Goal: Contribute content: Contribute content

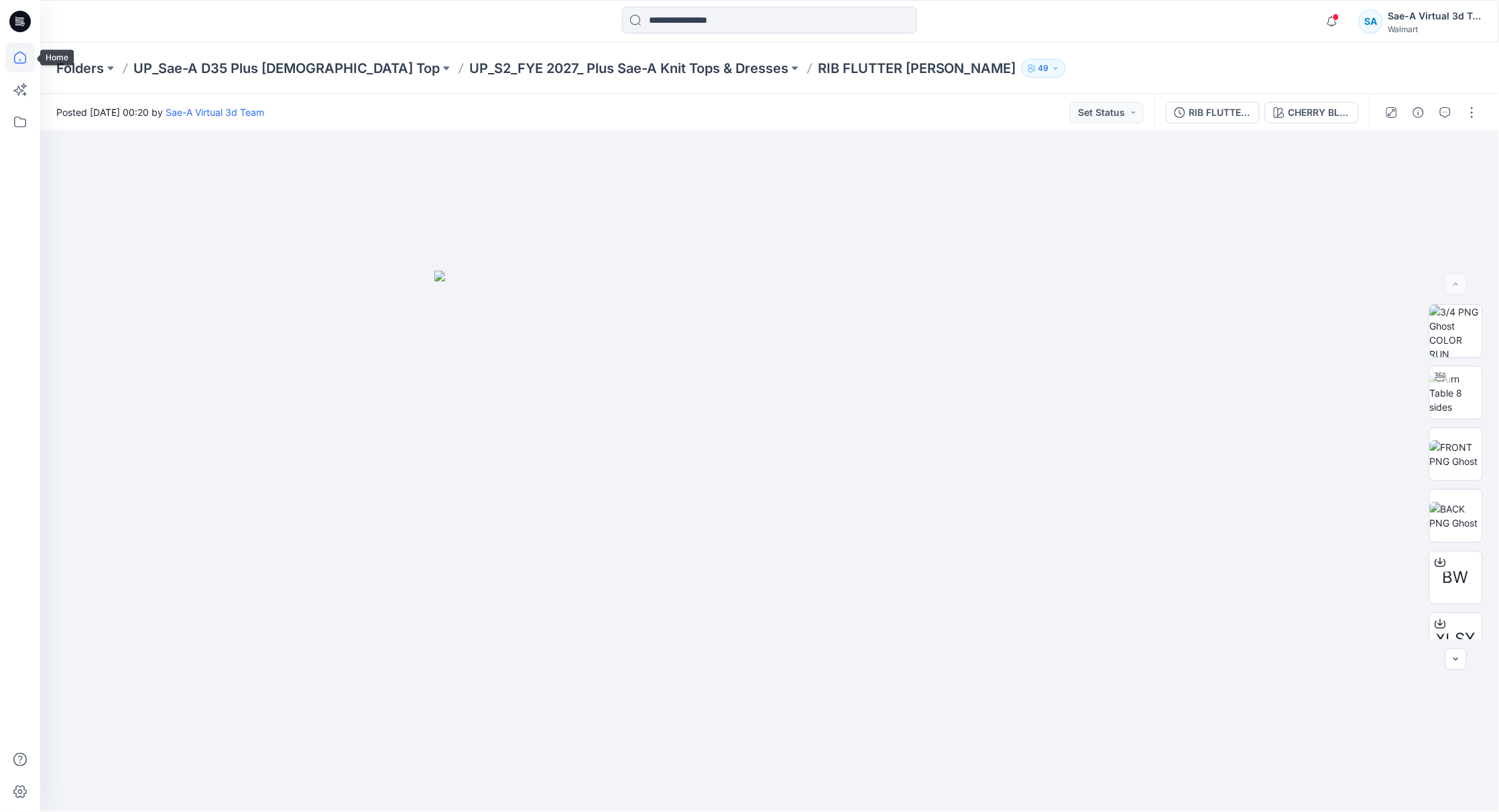
click at [24, 58] on icon at bounding box center [20, 57] width 30 height 30
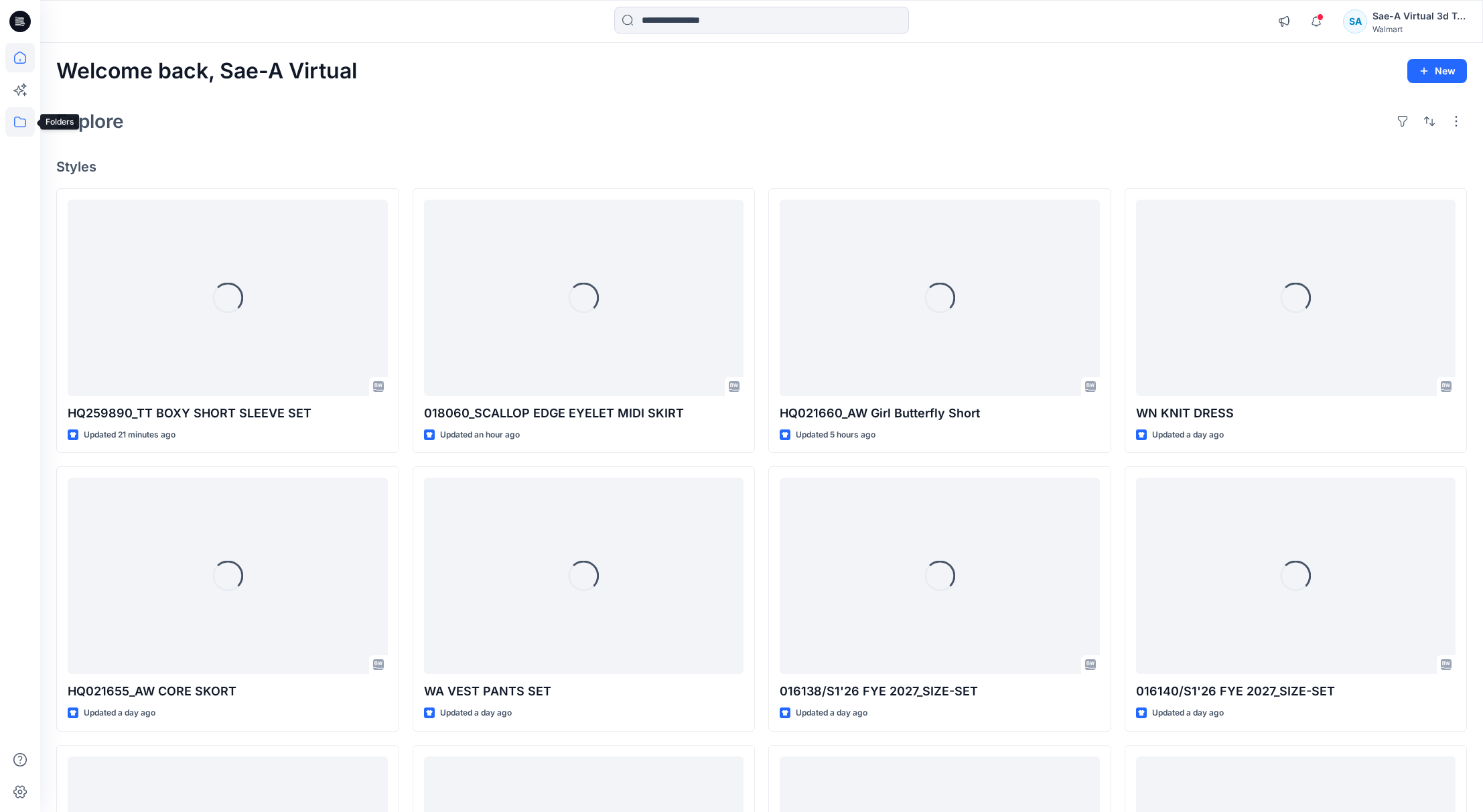
click at [18, 107] on icon at bounding box center [20, 121] width 30 height 30
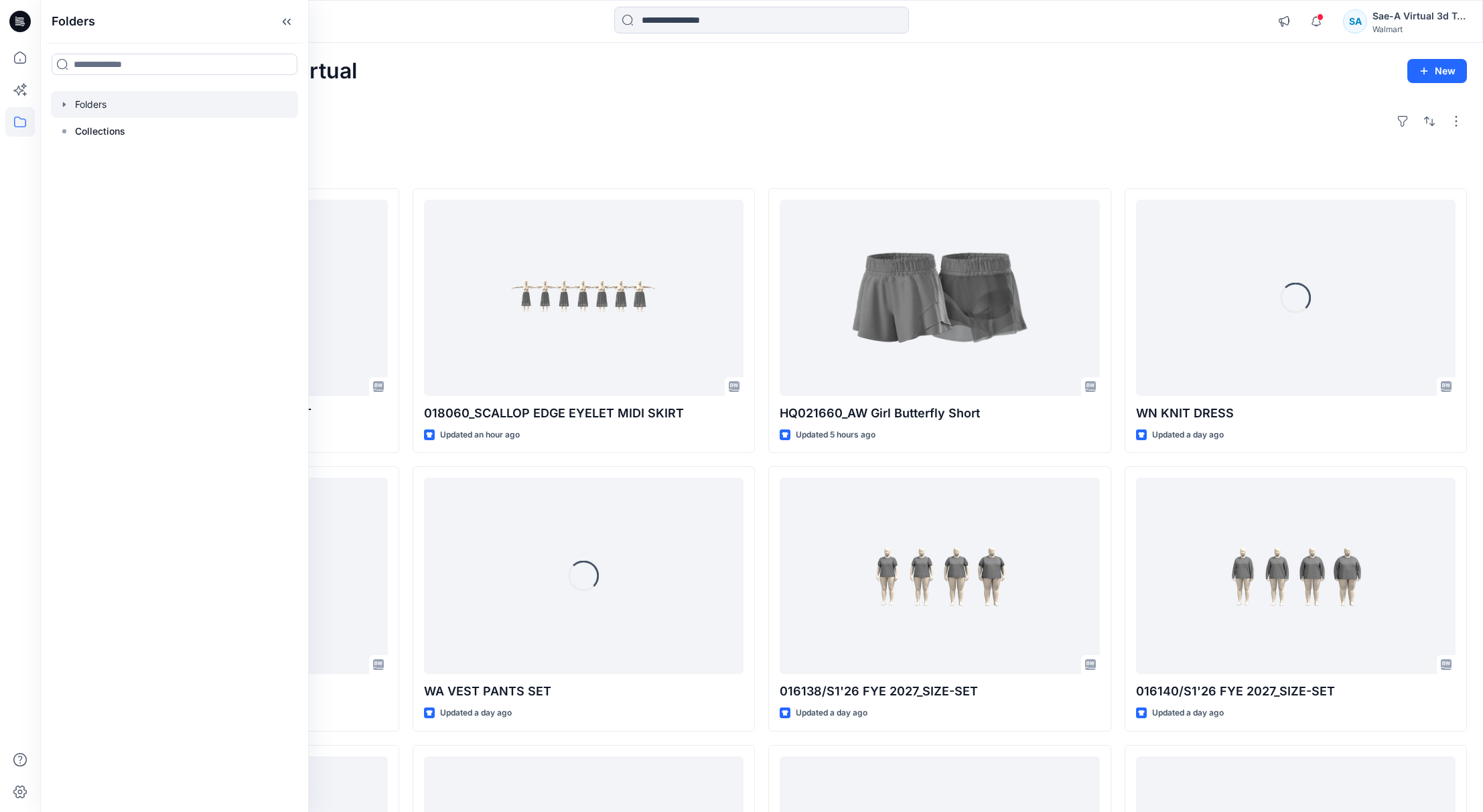
click at [65, 100] on icon "button" at bounding box center [64, 105] width 11 height 11
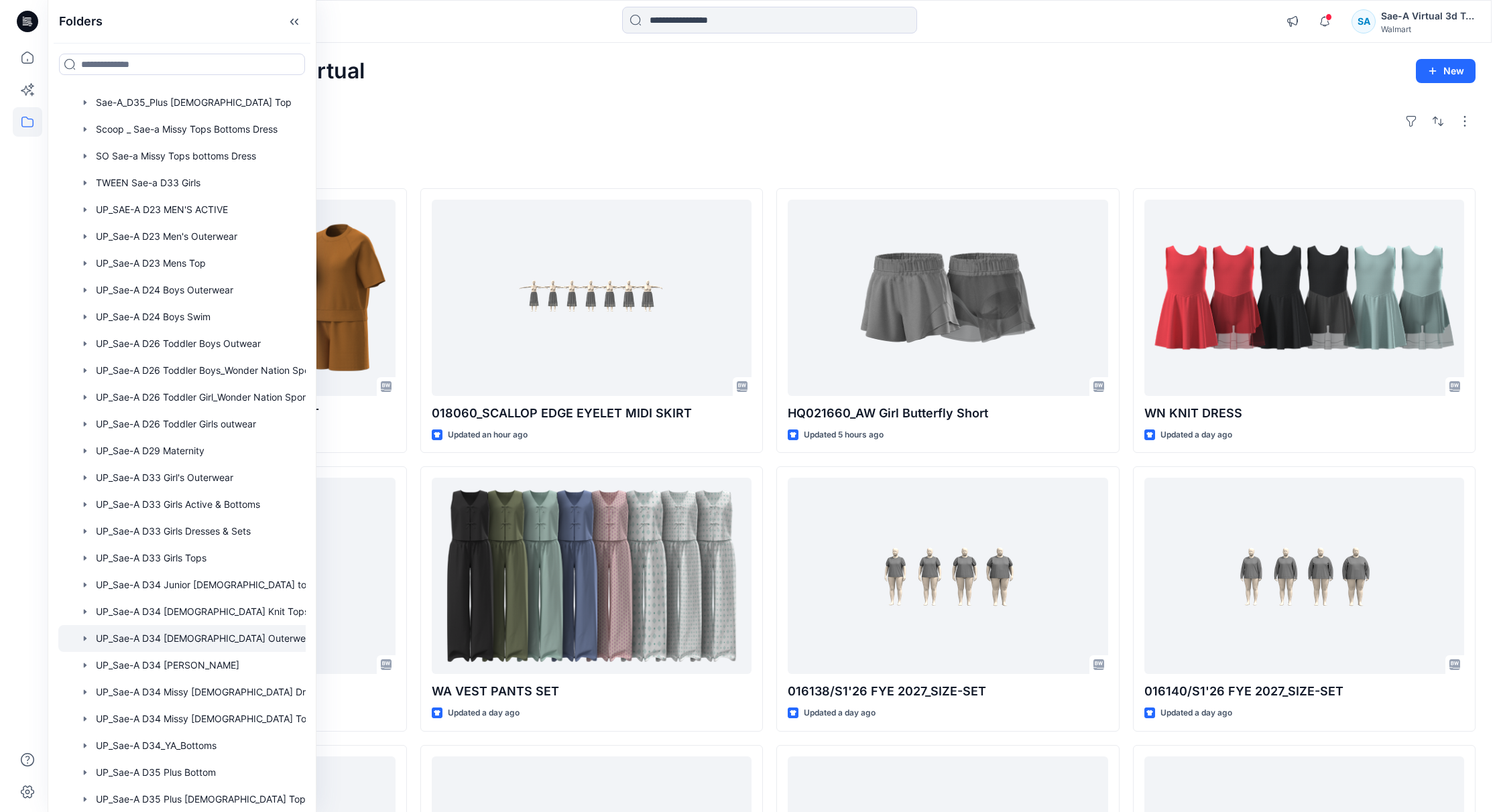
scroll to position [891, 0]
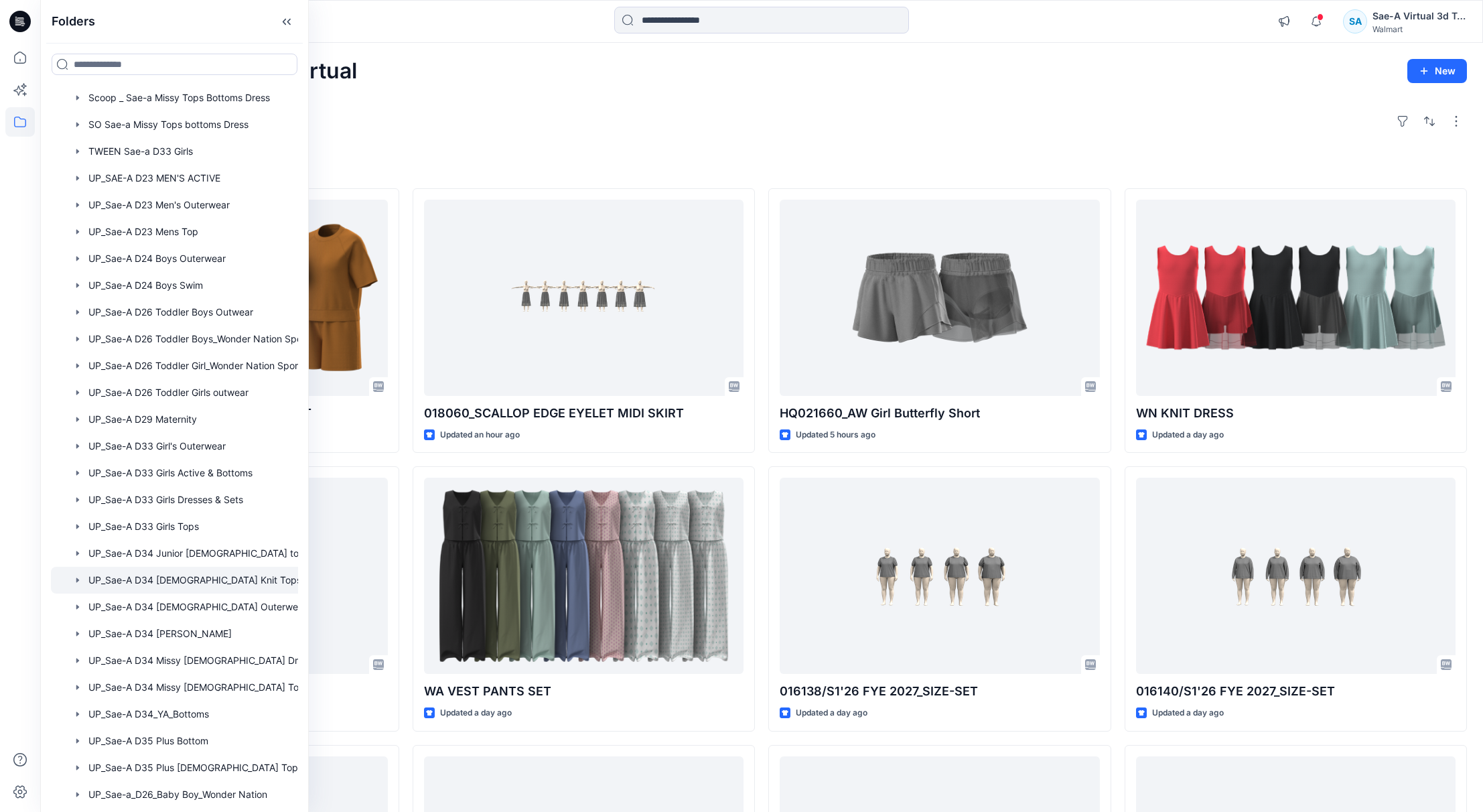
click at [202, 582] on div at bounding box center [192, 580] width 282 height 27
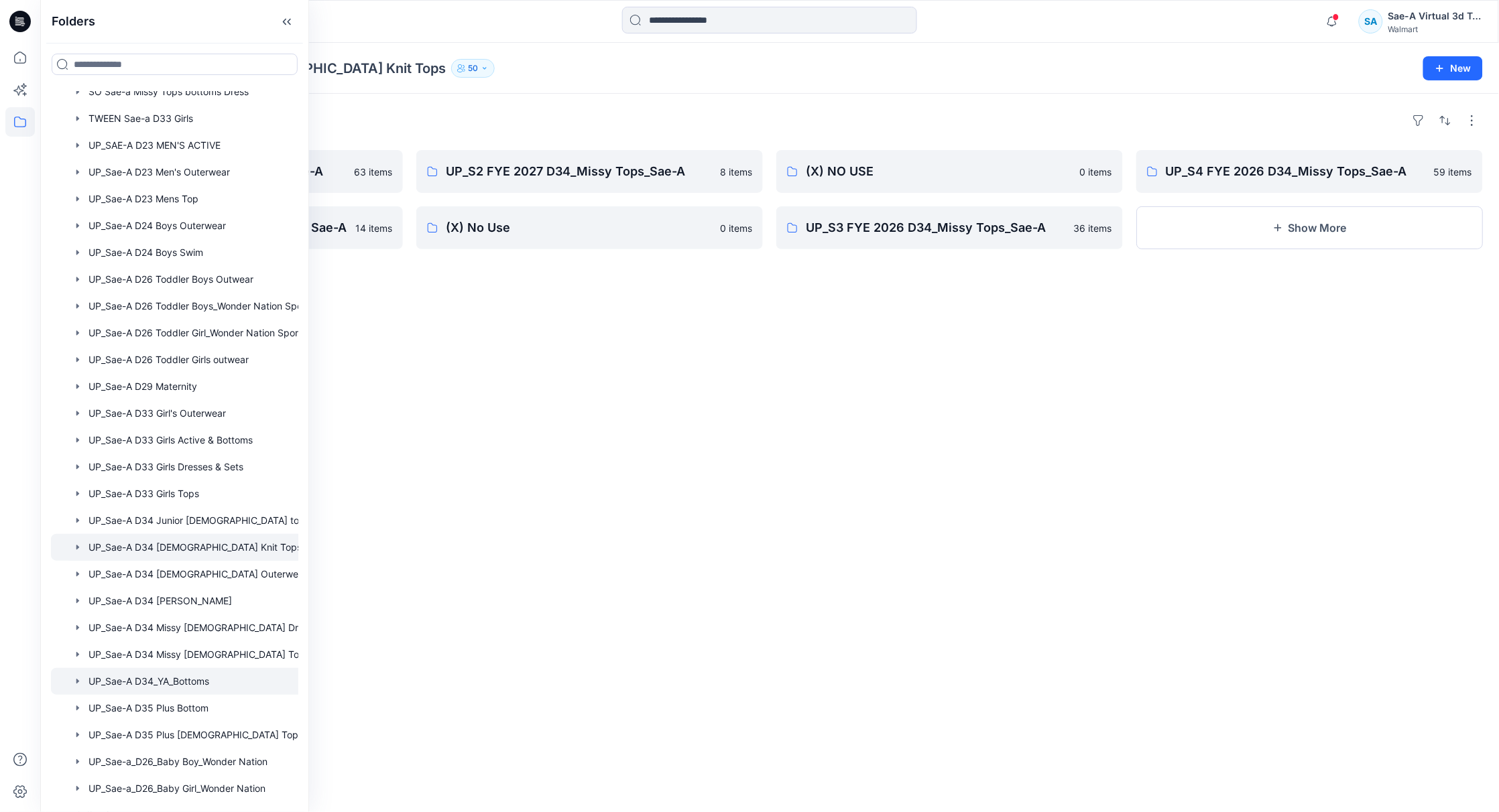
scroll to position [941, 0]
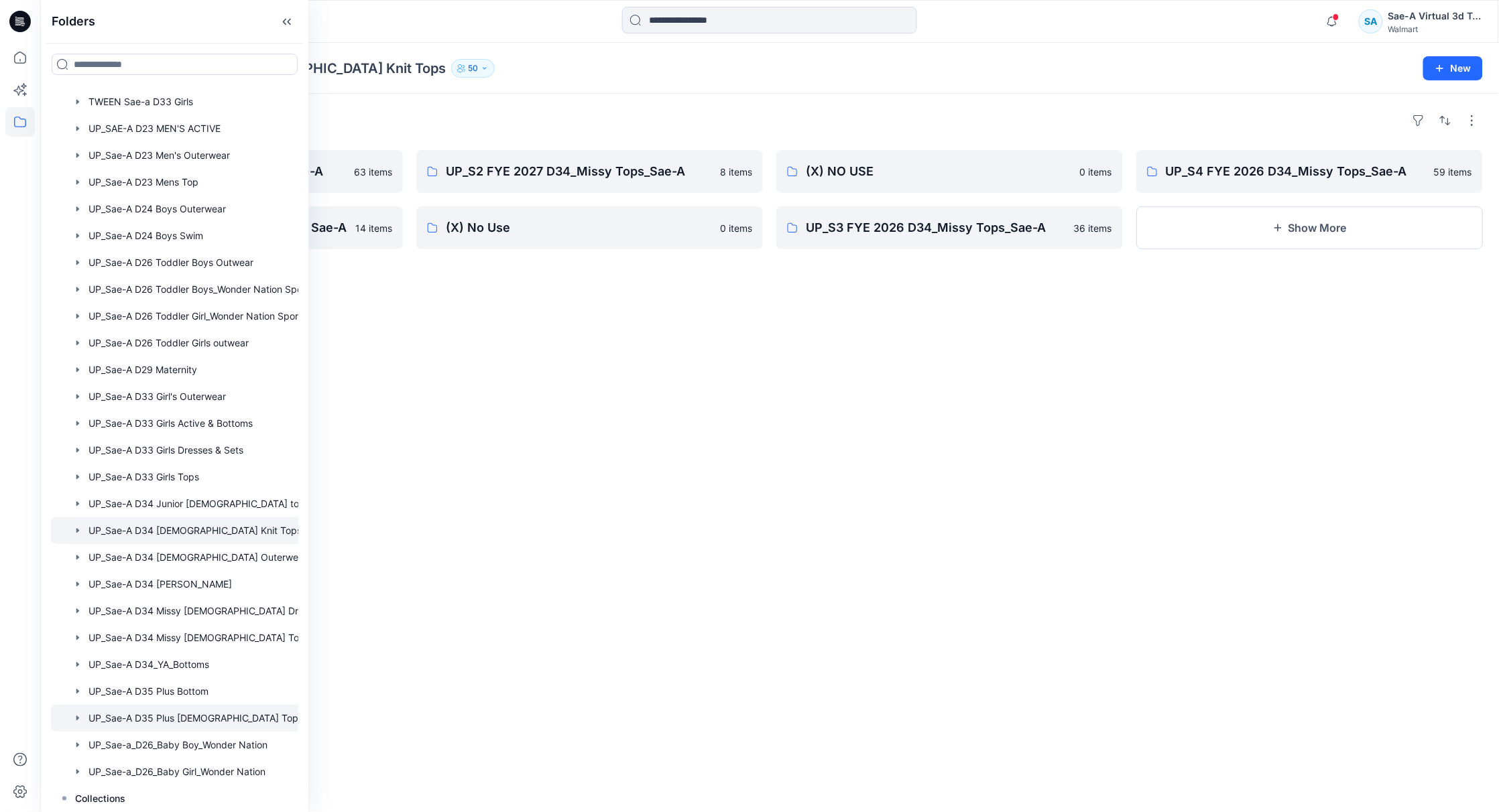
click at [194, 713] on div at bounding box center [192, 719] width 283 height 27
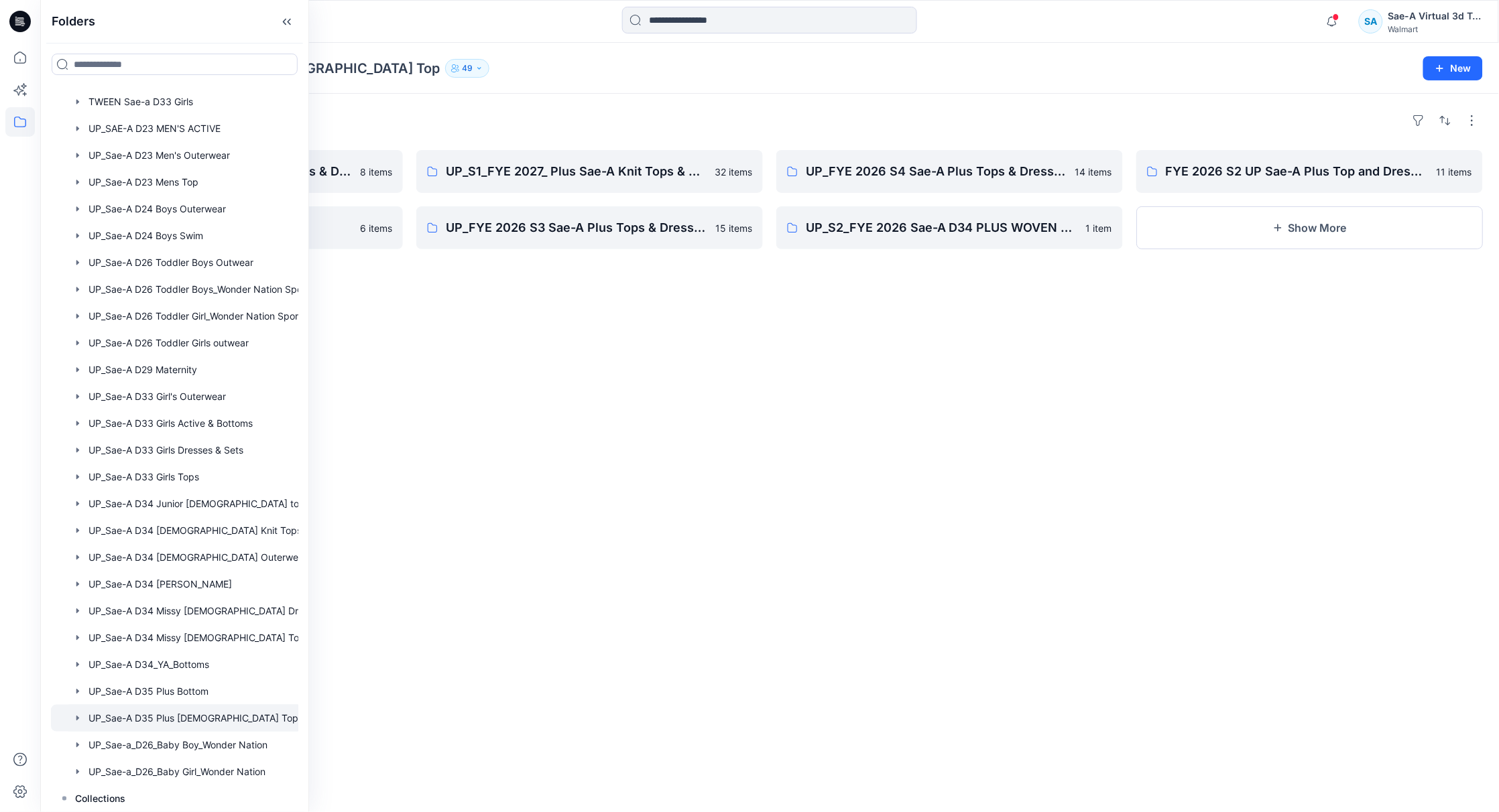
click at [772, 640] on div "Folders UP_S2_FYE 2027_ Plus Sae-A Knit Tops & Dresses 8 items **PPFS - FOR ALL…" at bounding box center [769, 453] width 1458 height 718
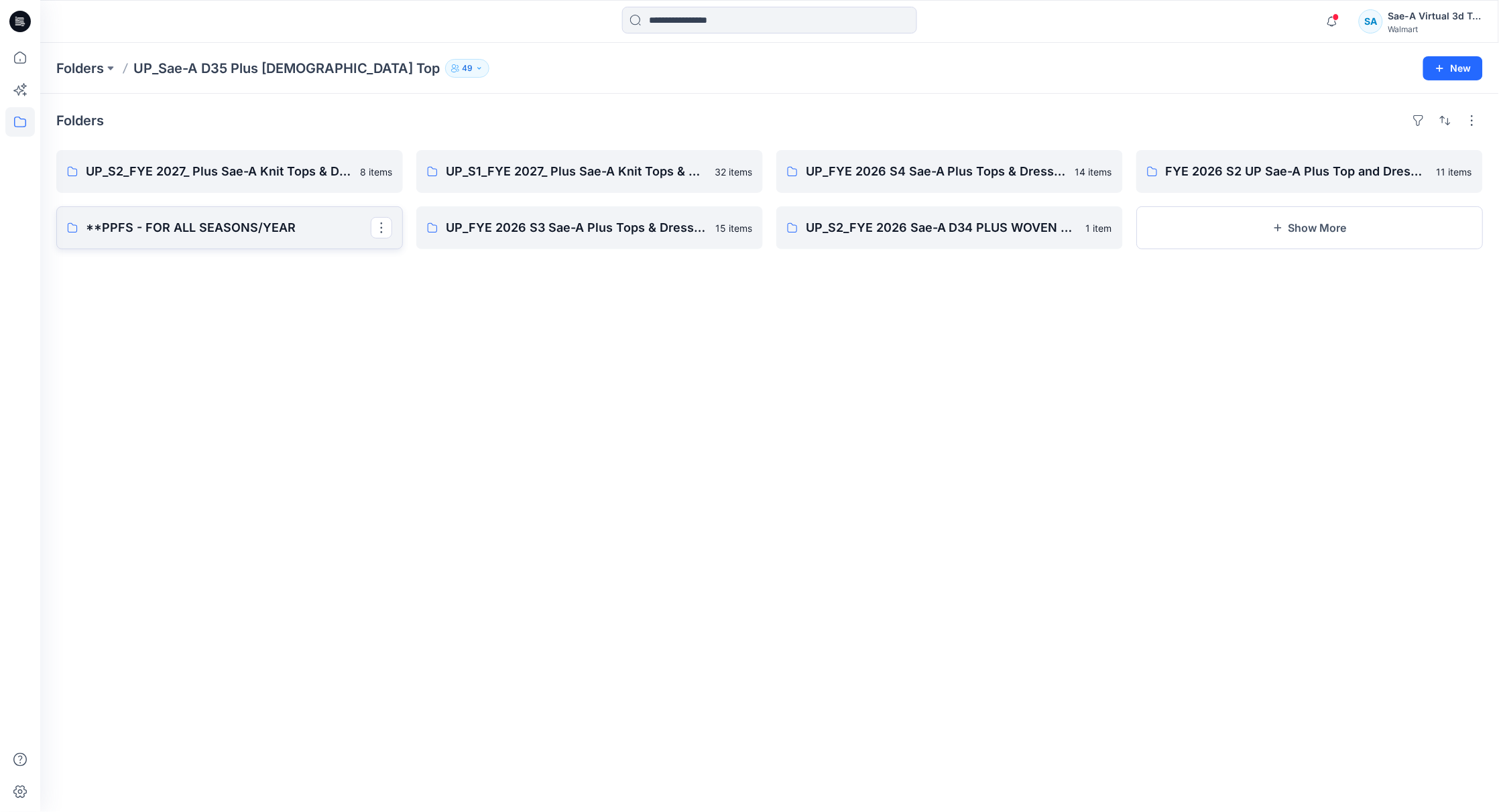
click at [240, 232] on p "**PPFS - FOR ALL SEASONS/YEAR" at bounding box center [228, 227] width 285 height 19
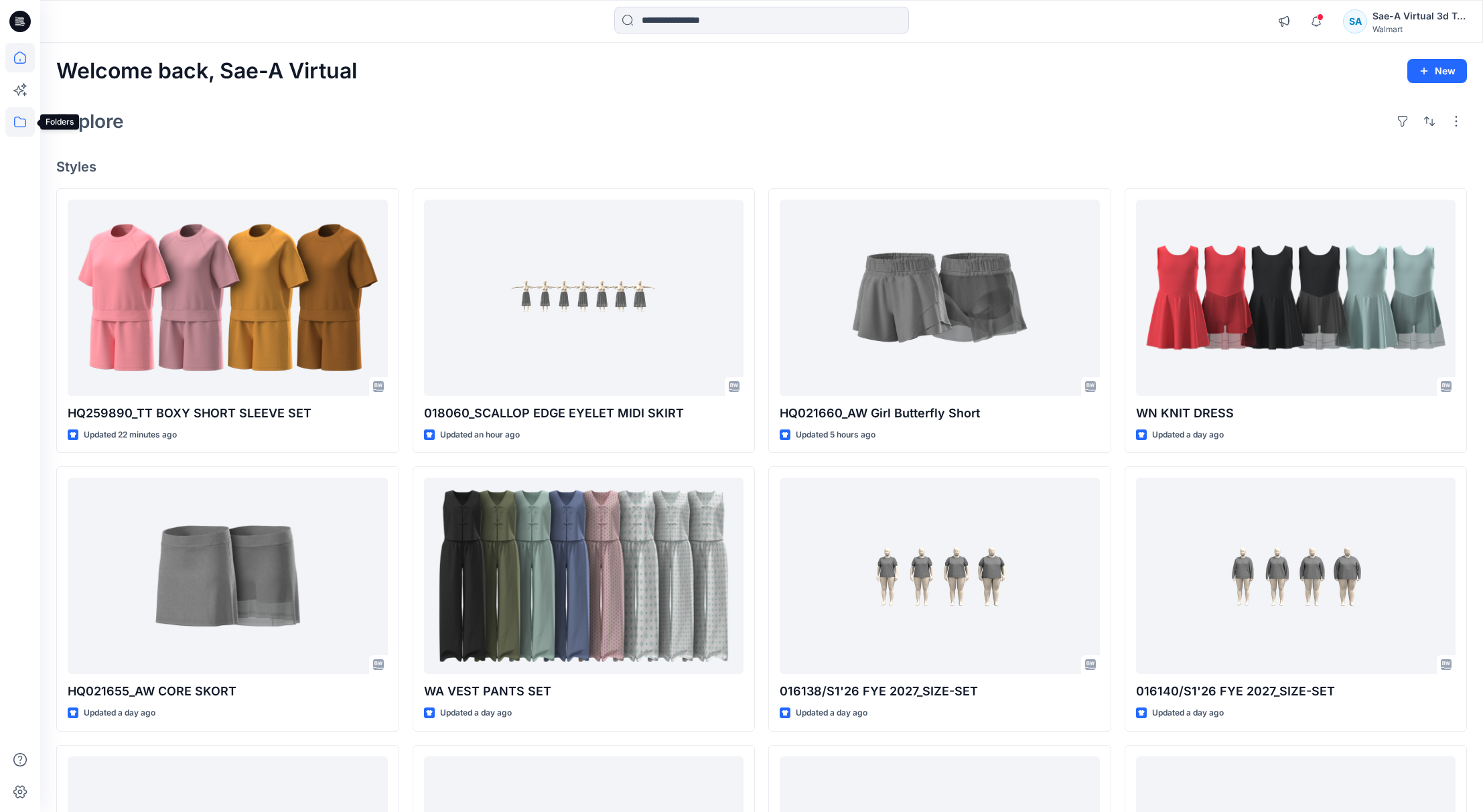
click at [21, 128] on icon at bounding box center [20, 121] width 30 height 30
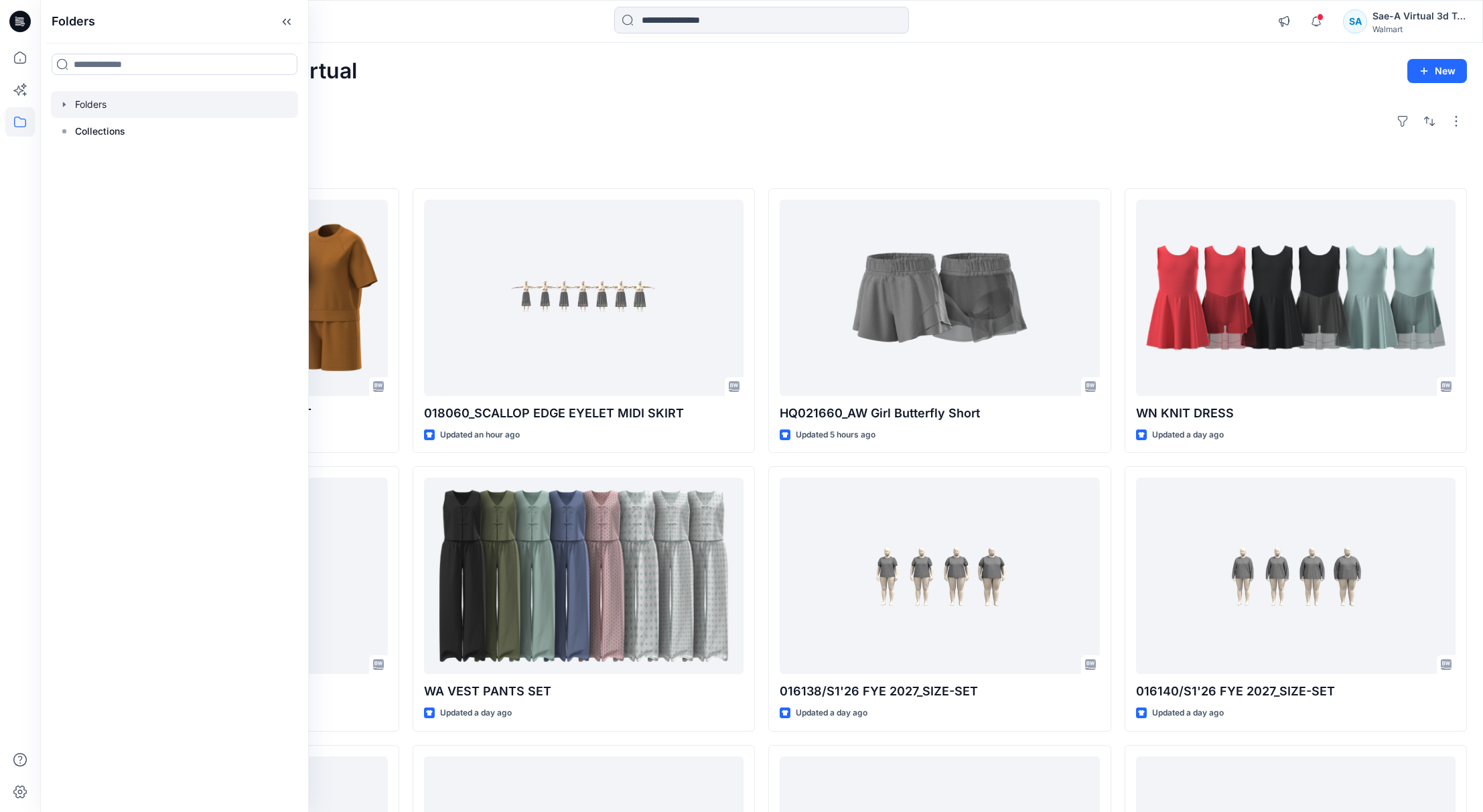
click at [61, 107] on icon "button" at bounding box center [64, 105] width 11 height 11
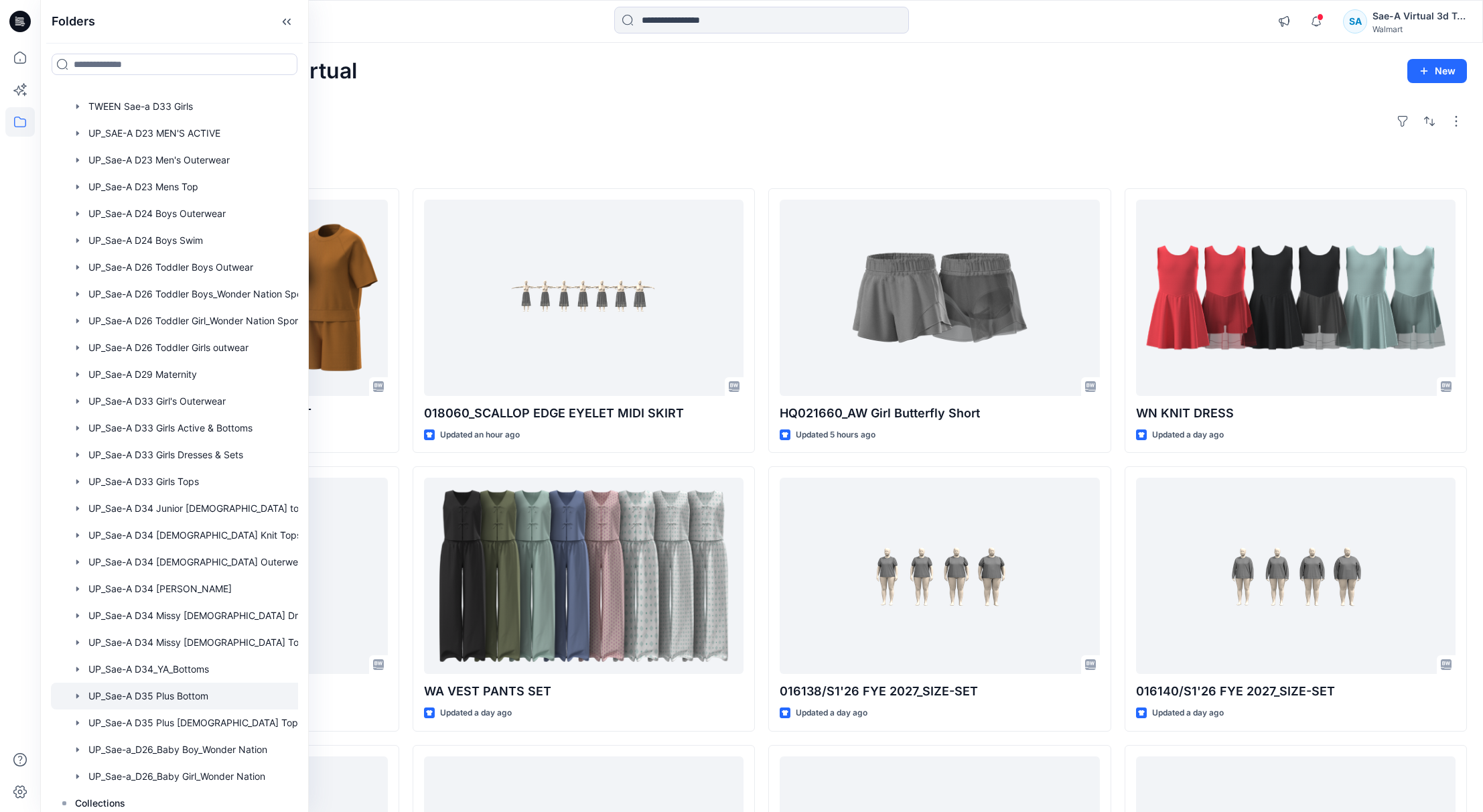
scroll to position [941, 0]
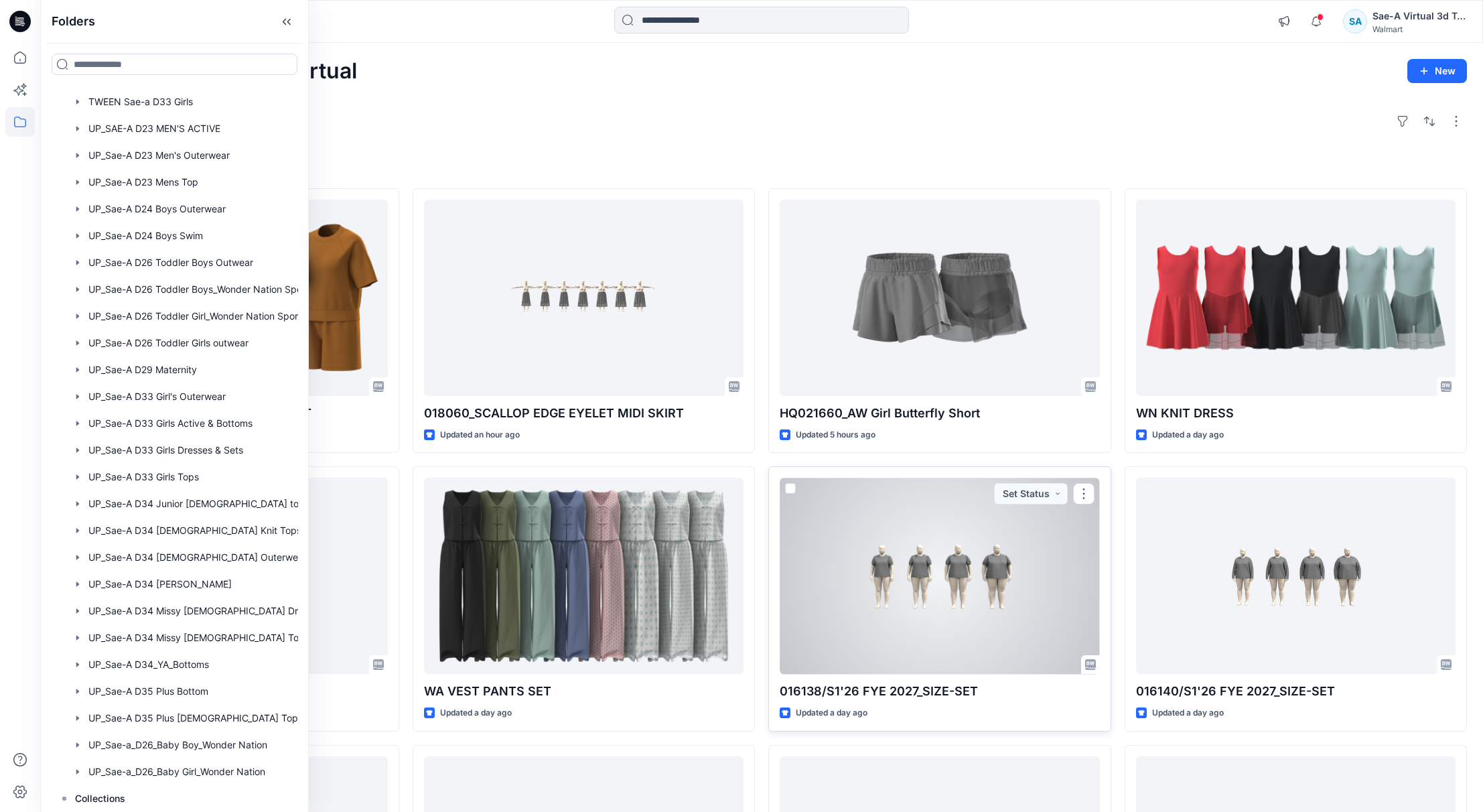
click at [881, 664] on div at bounding box center [940, 576] width 321 height 196
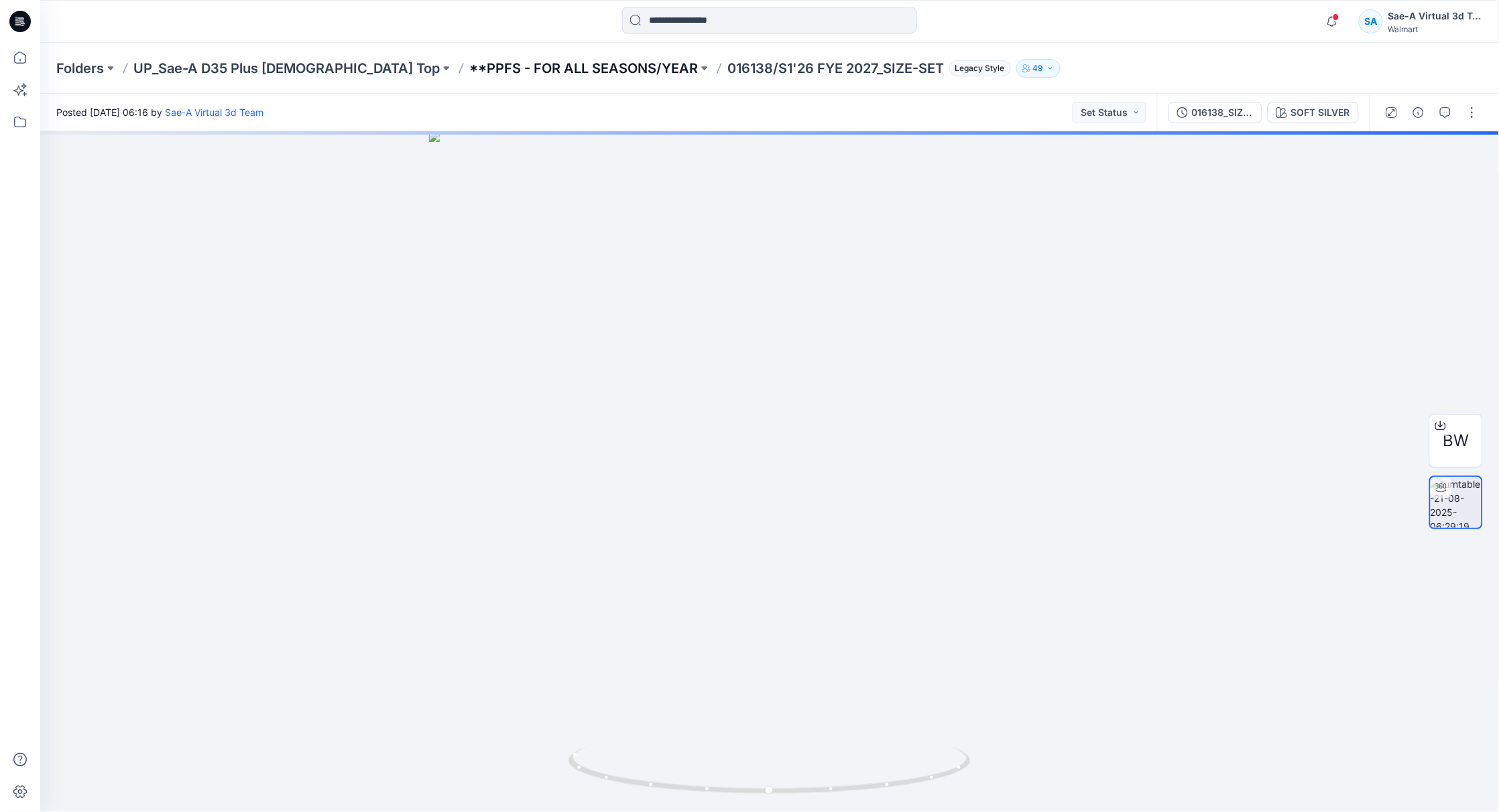
click at [529, 66] on p "**PPFS - FOR ALL SEASONS/YEAR" at bounding box center [583, 68] width 228 height 19
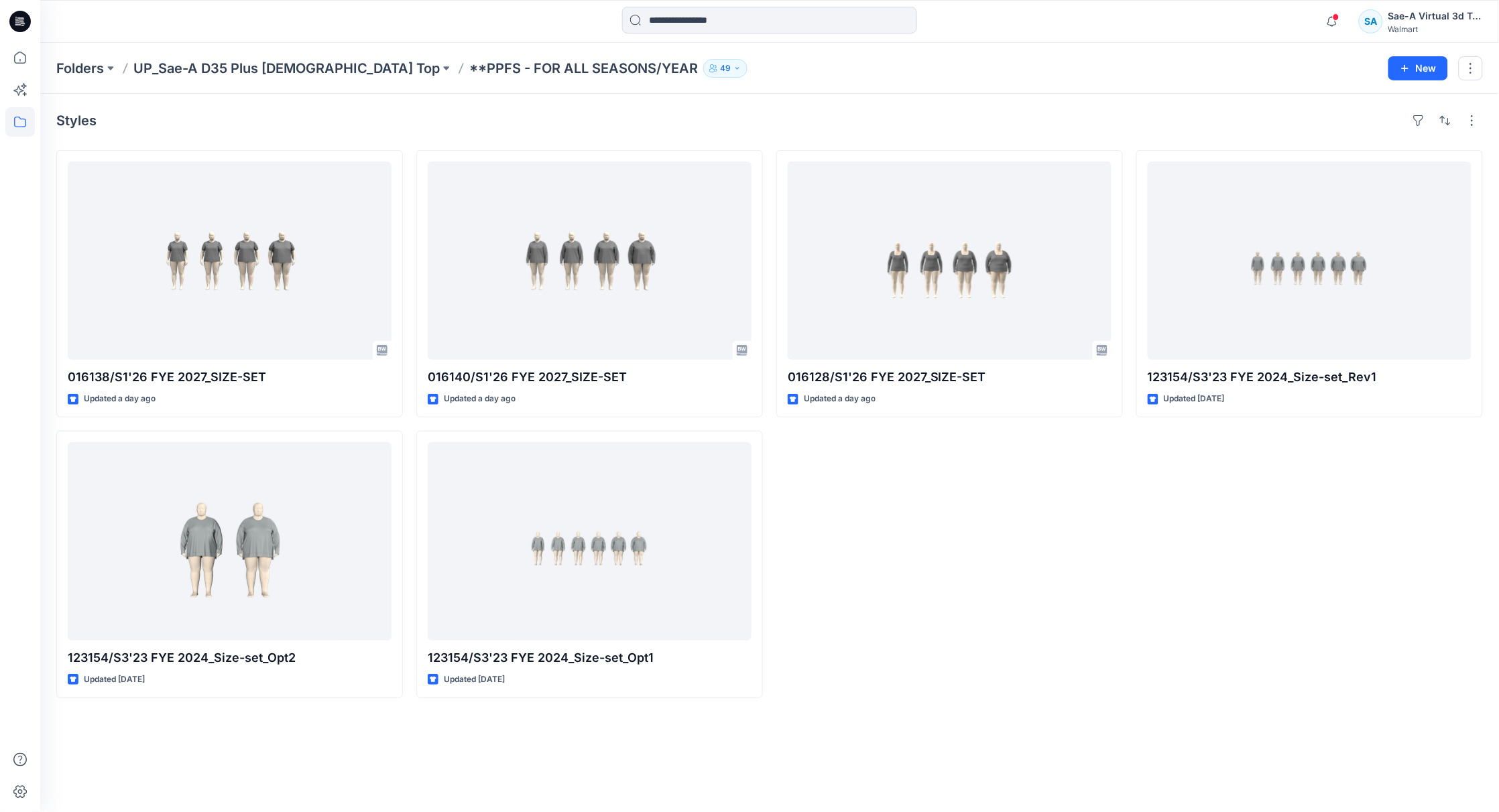
click at [1017, 627] on div "016128/S1'26 FYE 2027_SIZE-SET Updated a day ago" at bounding box center [949, 424] width 347 height 548
click at [478, 110] on div "Styles" at bounding box center [769, 120] width 1427 height 22
click at [211, 66] on p "UP_Sae-A D35 Plus [DEMOGRAPHIC_DATA] Top" at bounding box center [286, 68] width 306 height 19
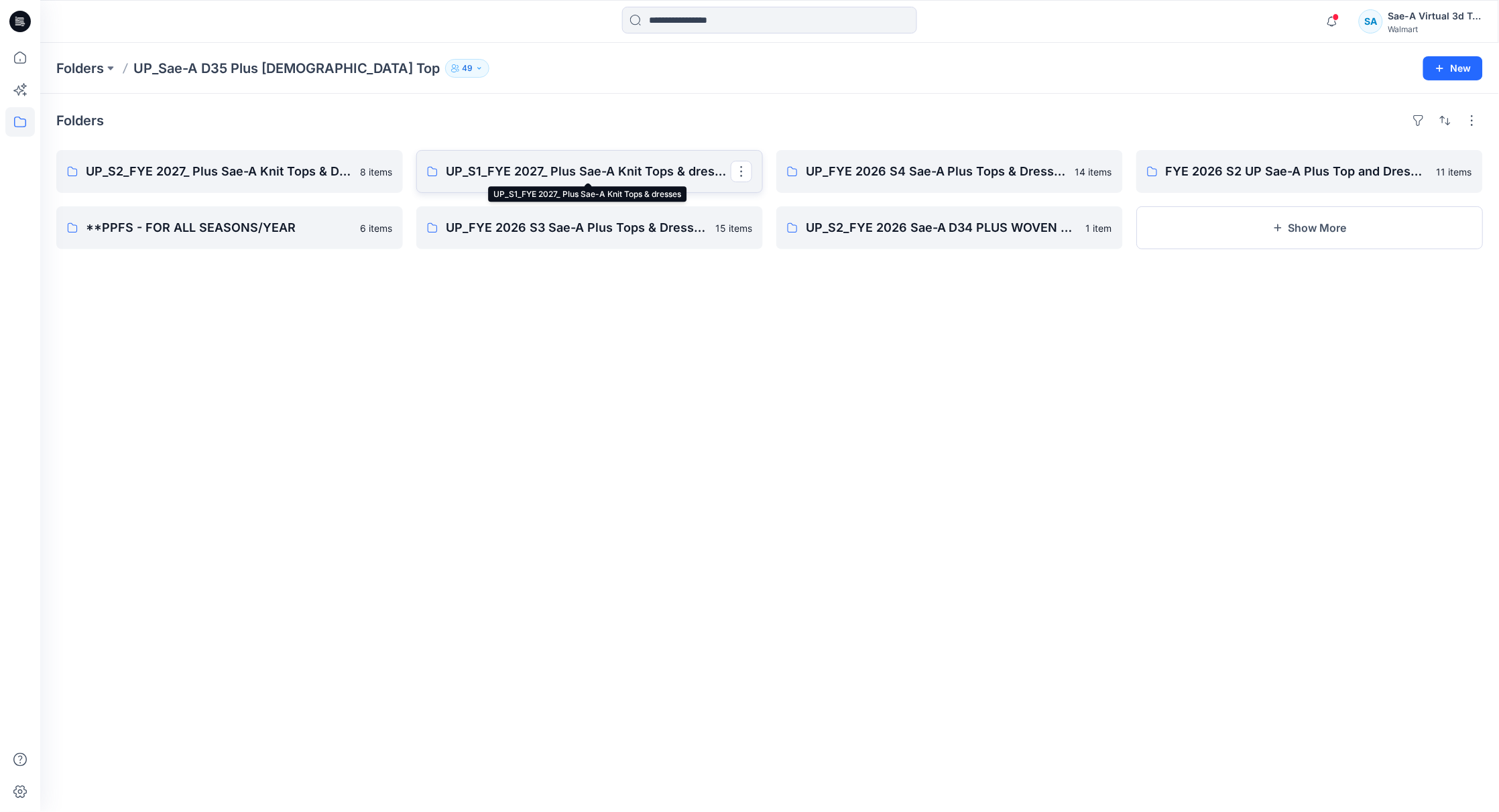
click at [521, 174] on p "UP_S1_FYE 2027_ Plus Sae-A Knit Tops & dresses" at bounding box center [588, 171] width 285 height 19
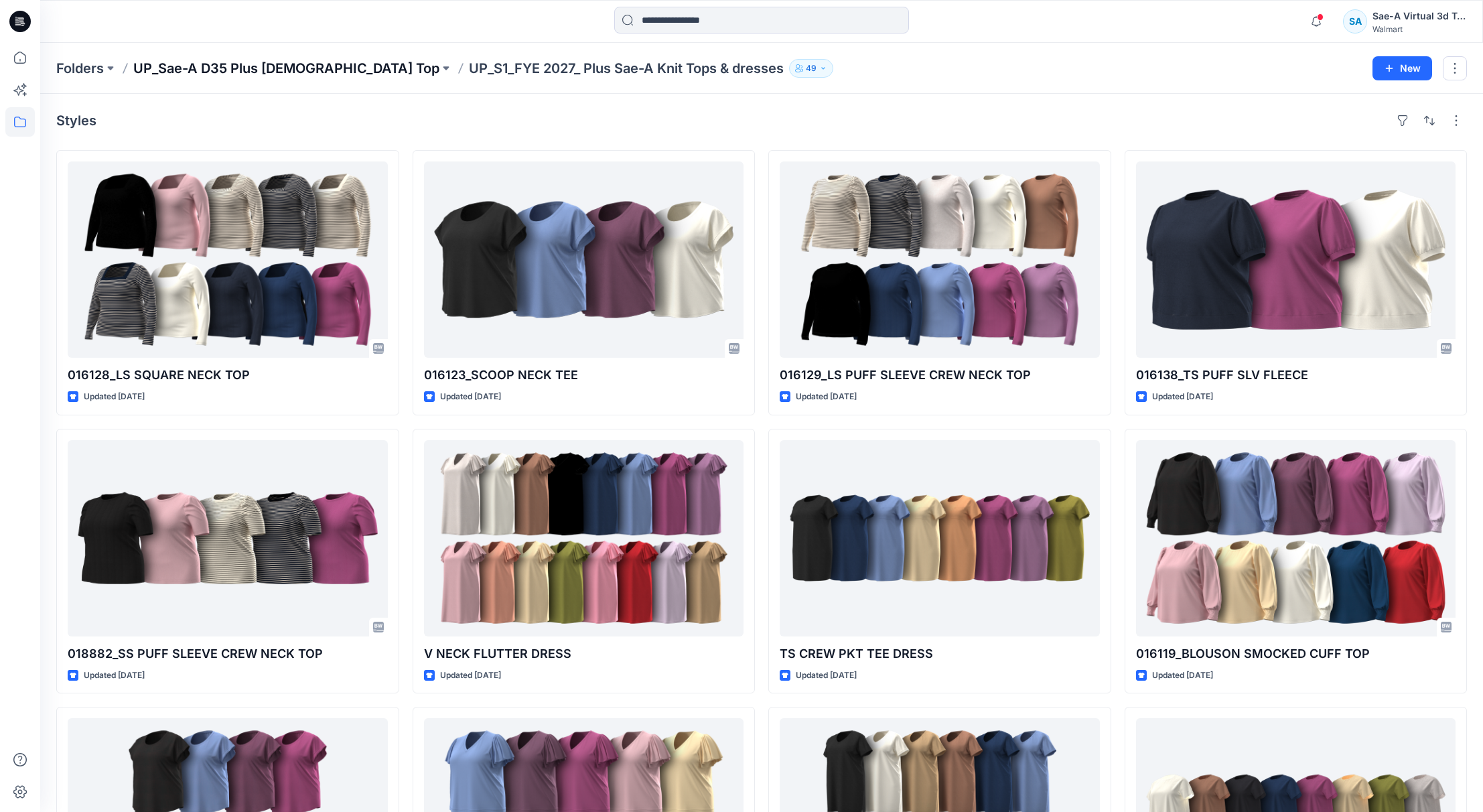
click at [223, 62] on p "UP_Sae-A D35 Plus [DEMOGRAPHIC_DATA] Top" at bounding box center [286, 68] width 306 height 19
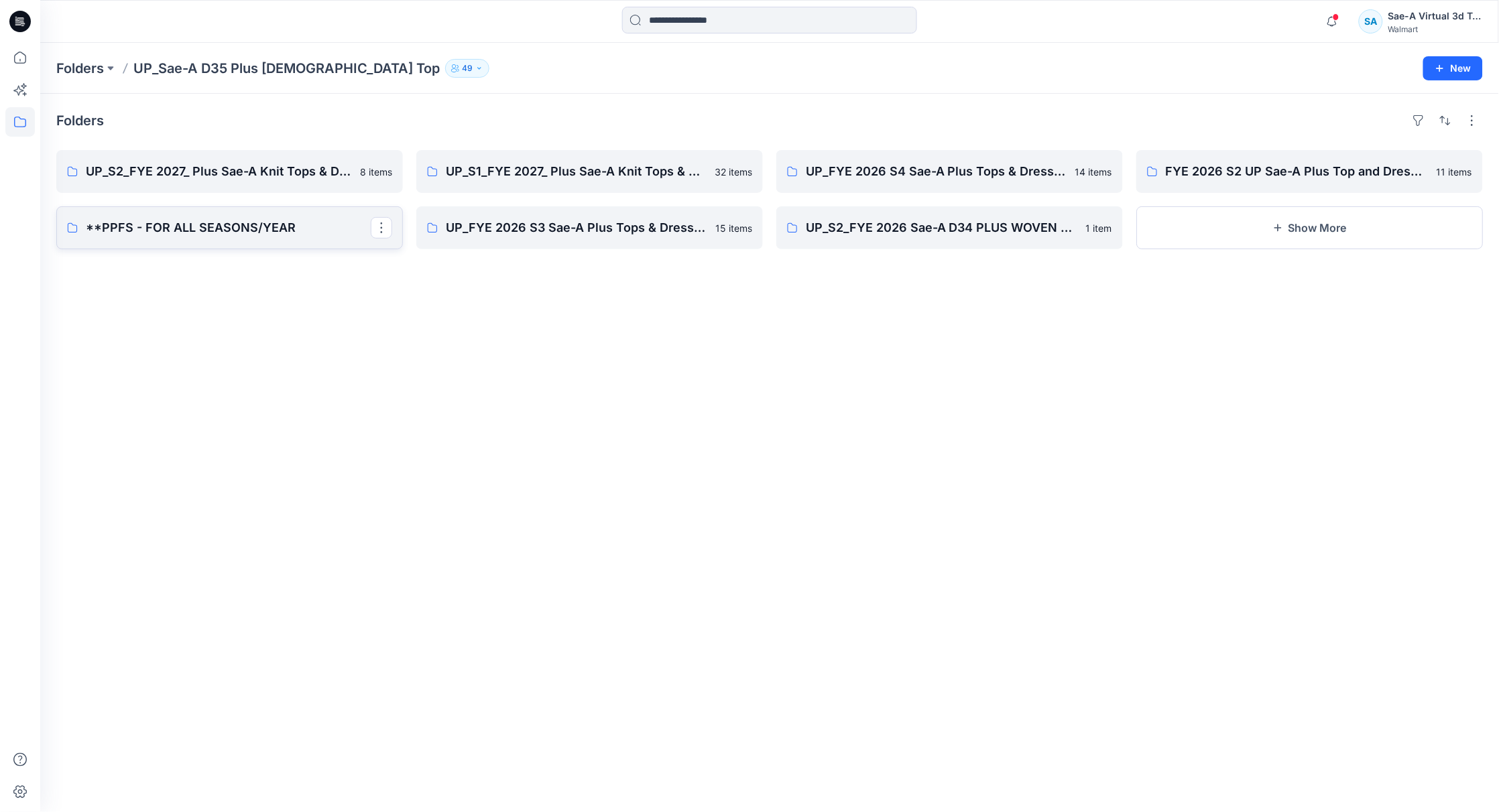
click at [228, 232] on p "**PPFS - FOR ALL SEASONS/YEAR" at bounding box center [228, 227] width 285 height 19
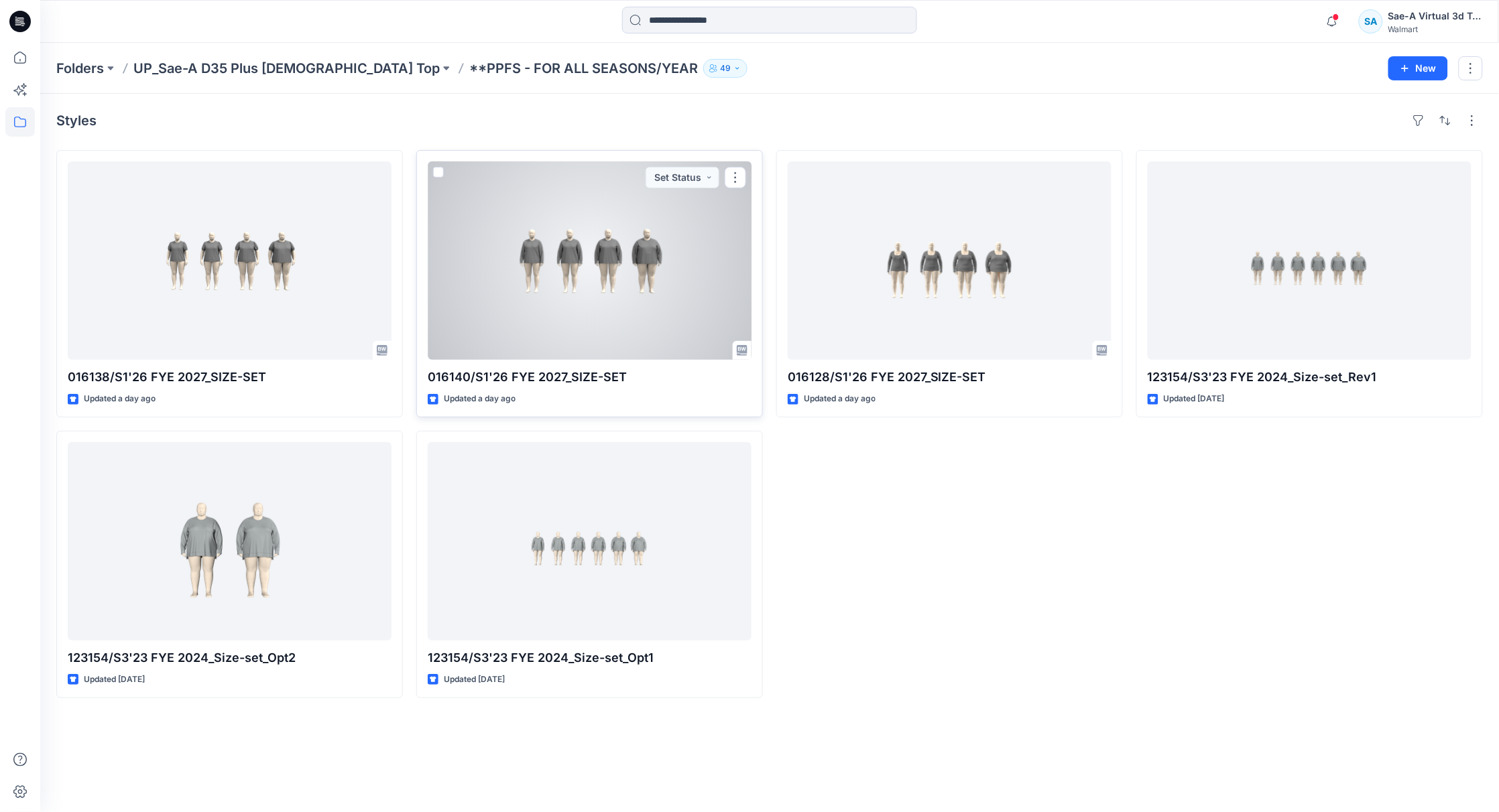
click at [610, 336] on div at bounding box center [589, 260] width 323 height 198
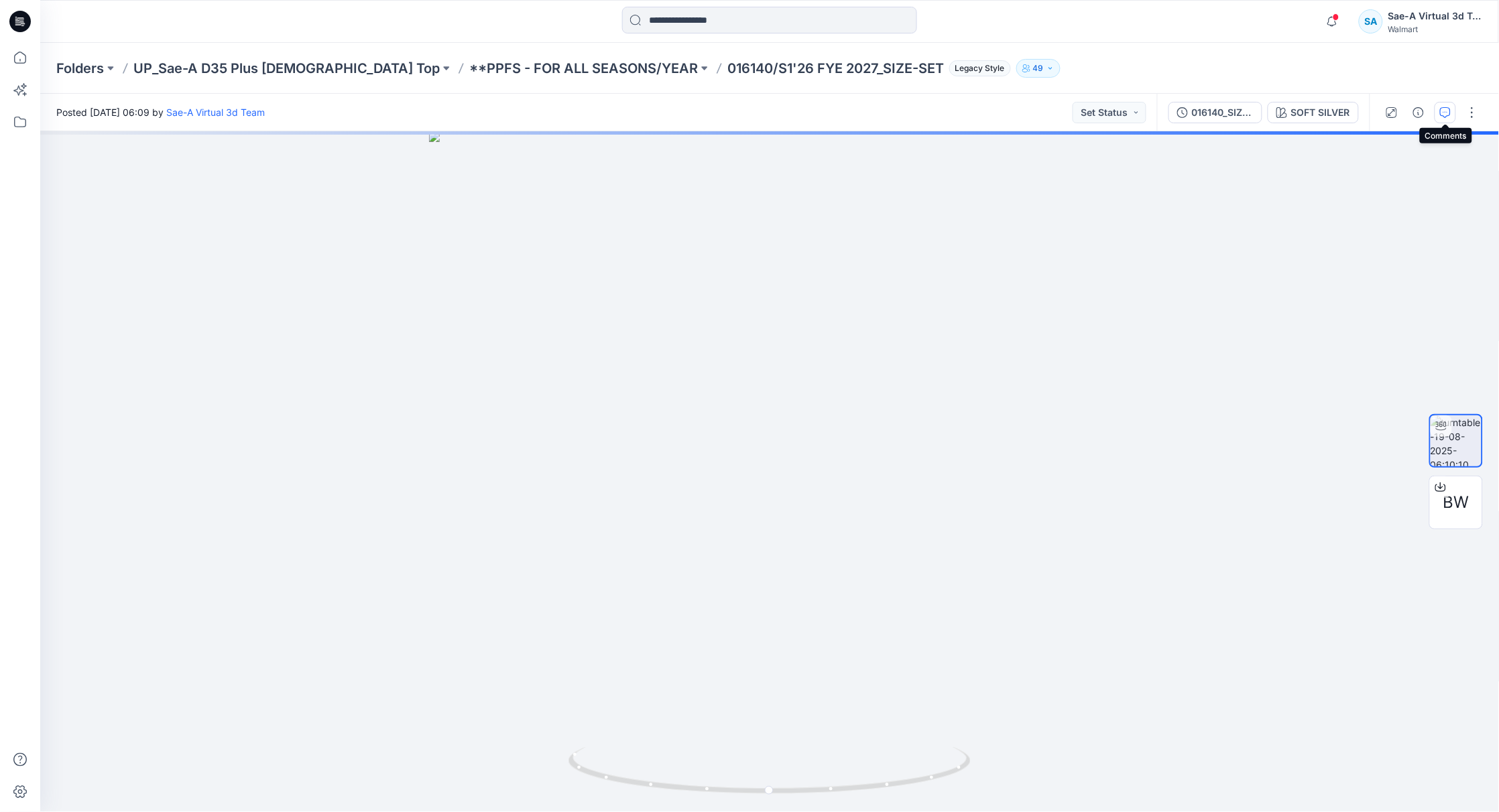
click at [1450, 112] on icon "button" at bounding box center [1446, 112] width 11 height 11
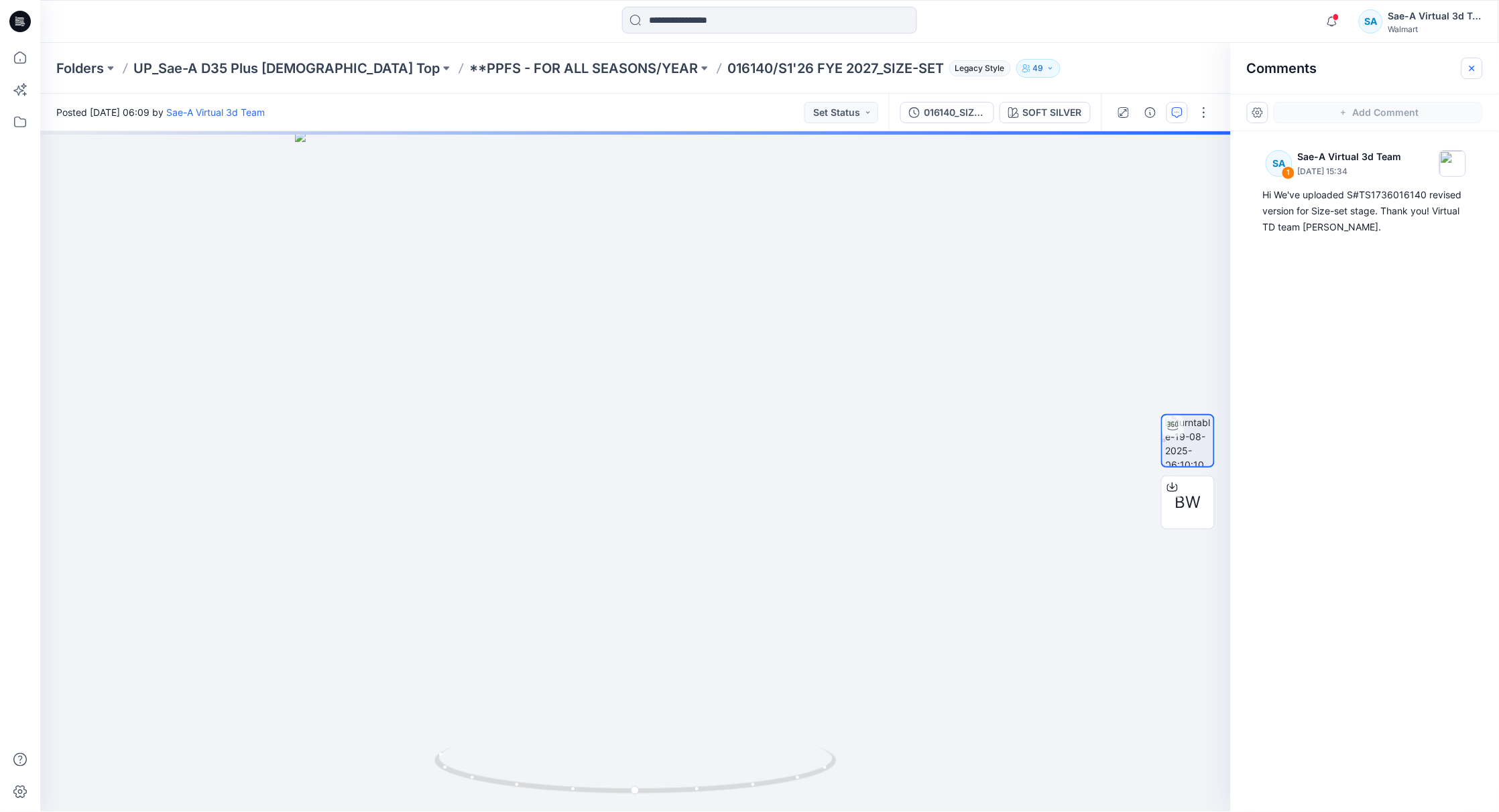
click at [1473, 74] on button "button" at bounding box center [1472, 69] width 22 height 22
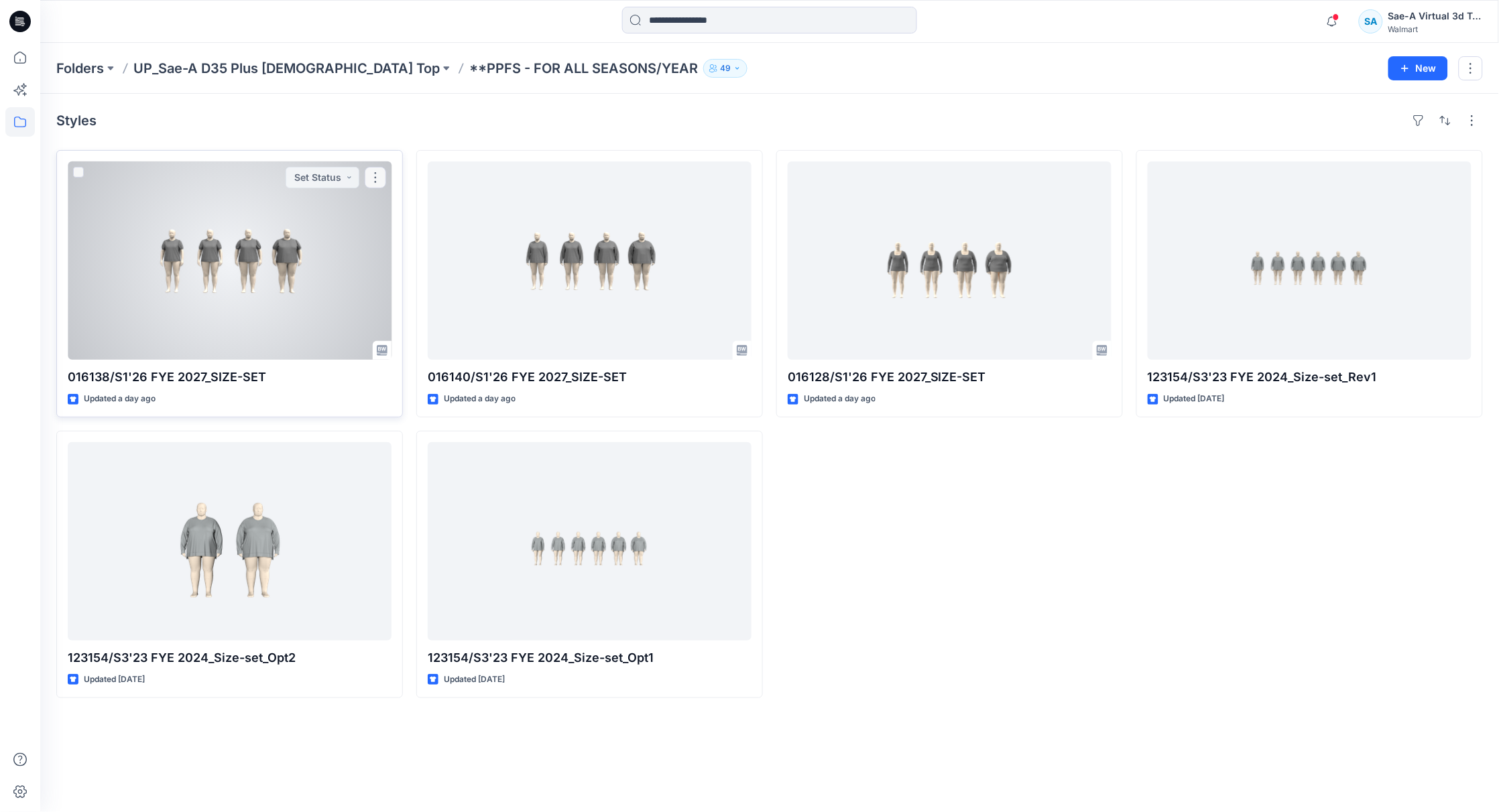
click at [300, 264] on div at bounding box center [229, 260] width 323 height 198
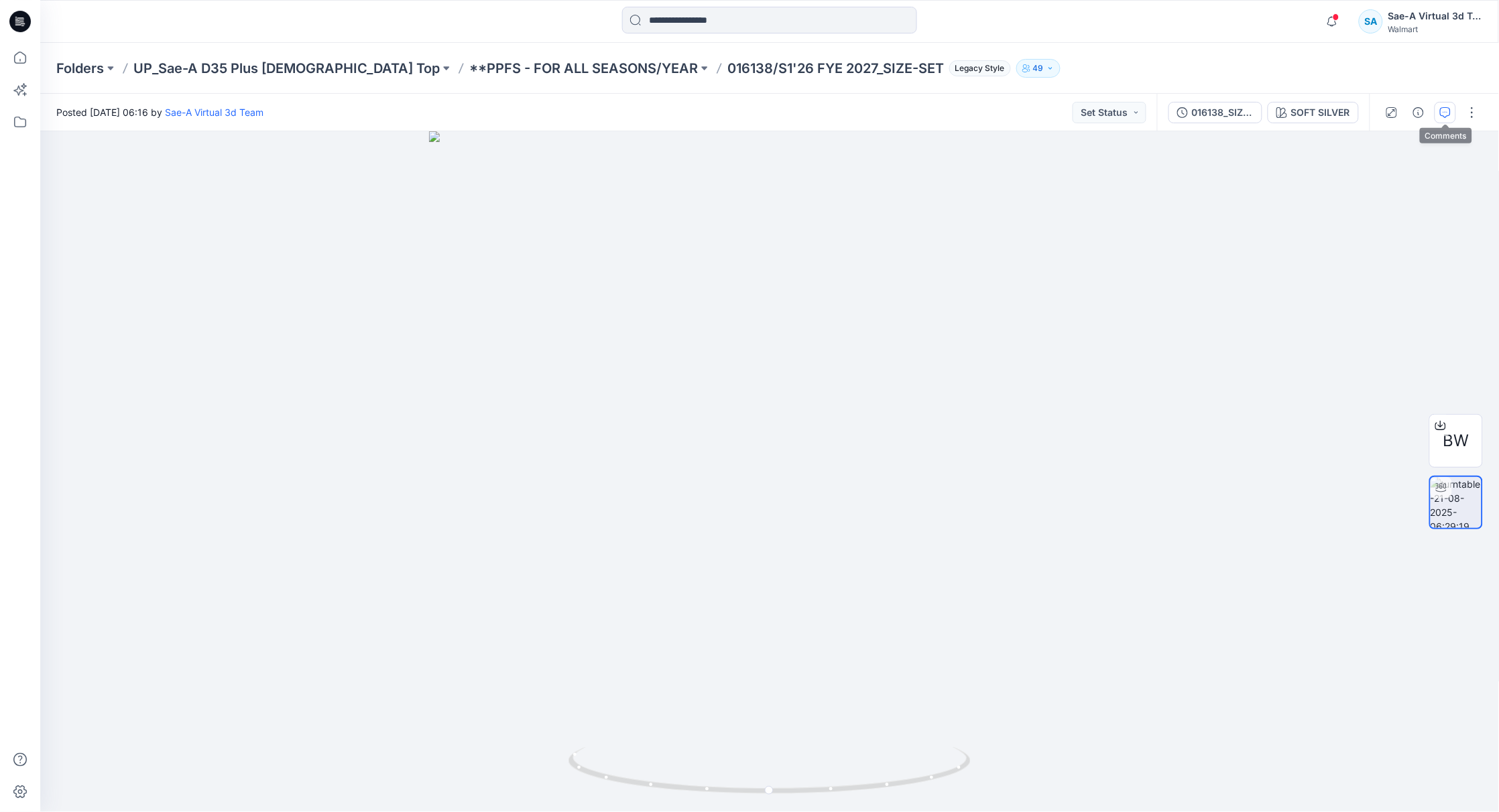
click at [1443, 112] on icon "button" at bounding box center [1446, 112] width 11 height 11
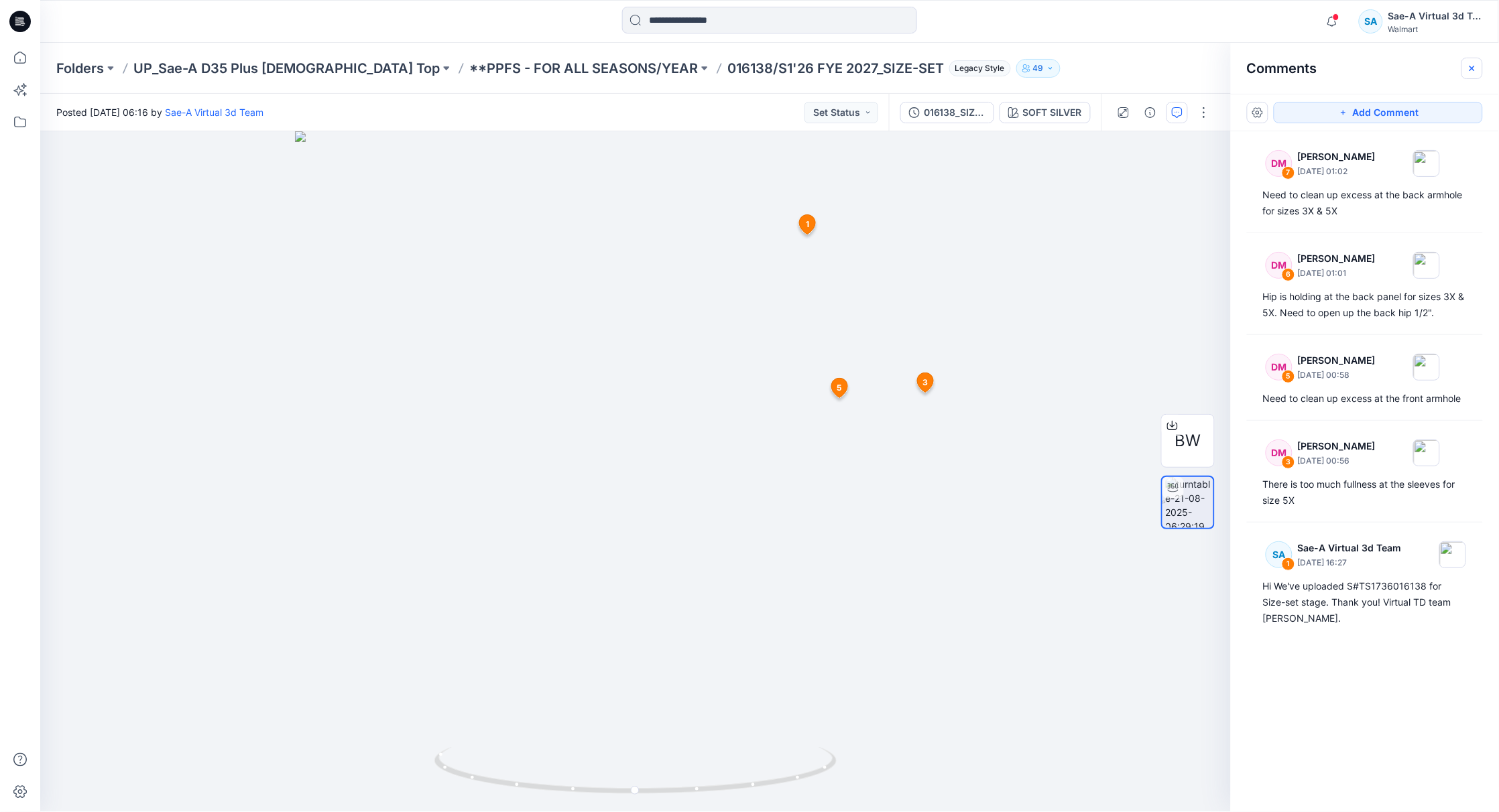
click at [1469, 64] on icon "button" at bounding box center [1472, 69] width 11 height 11
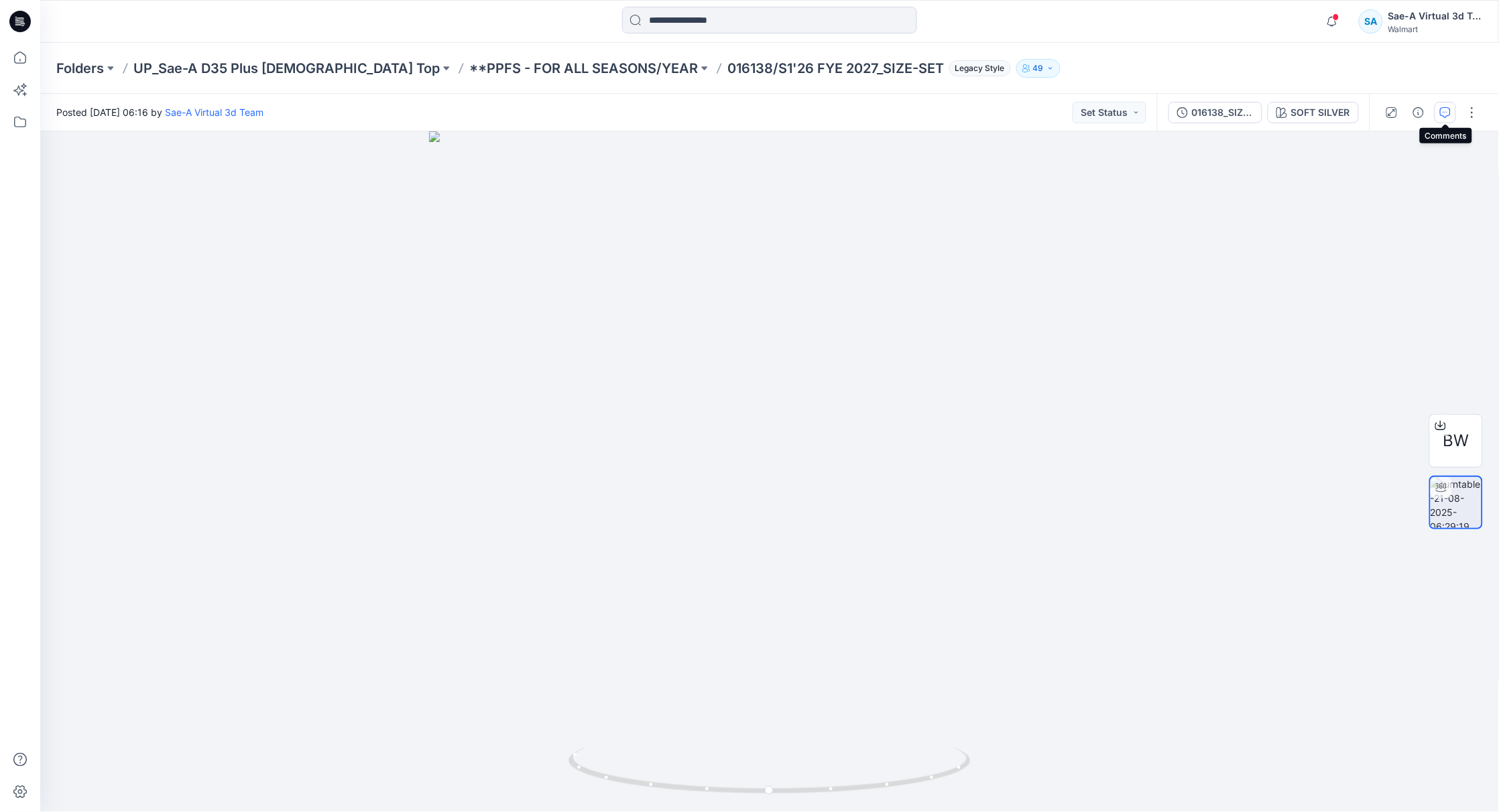
click at [1440, 107] on icon "button" at bounding box center [1446, 112] width 11 height 11
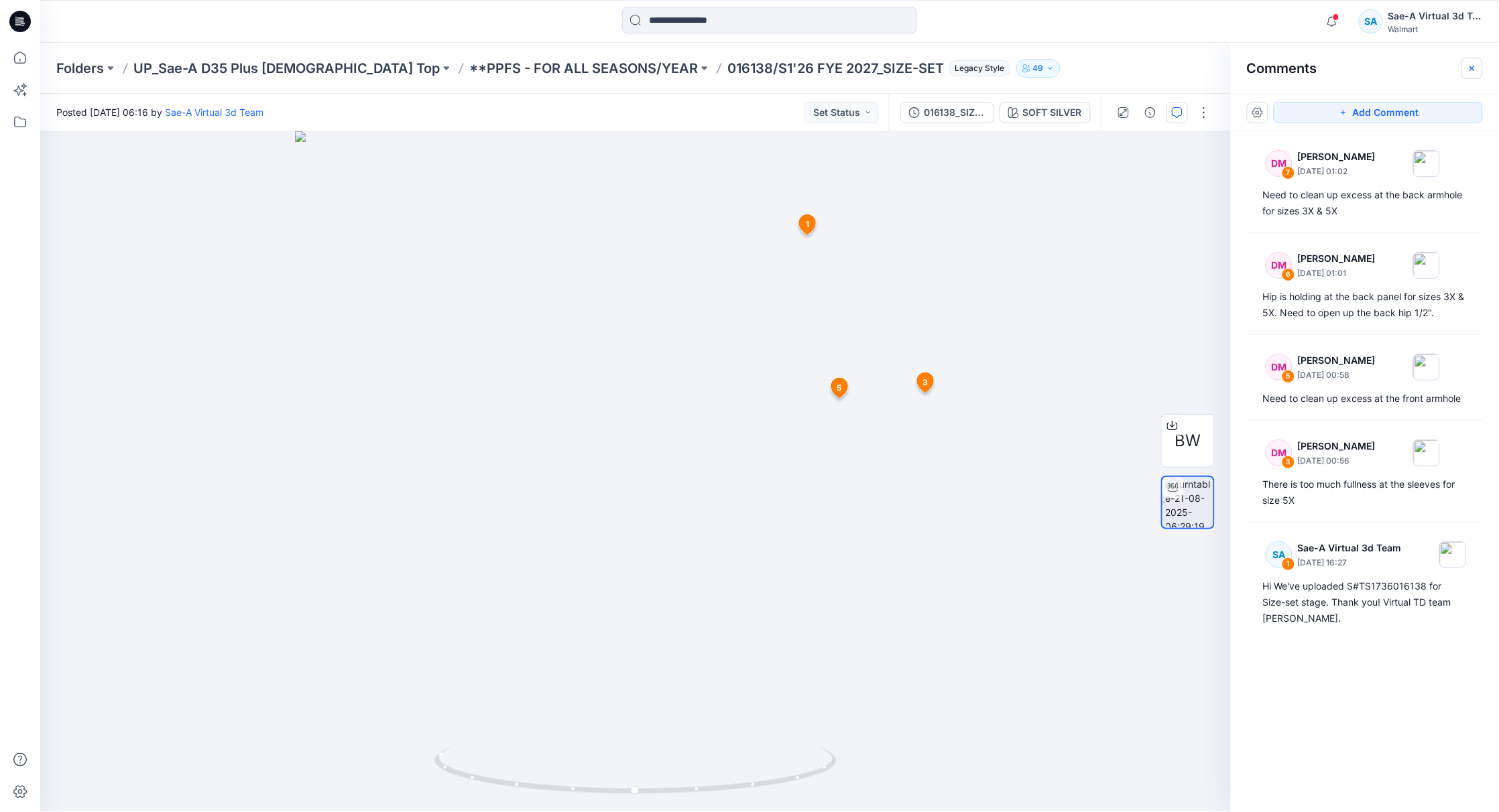
click at [1471, 62] on button "button" at bounding box center [1472, 69] width 22 height 22
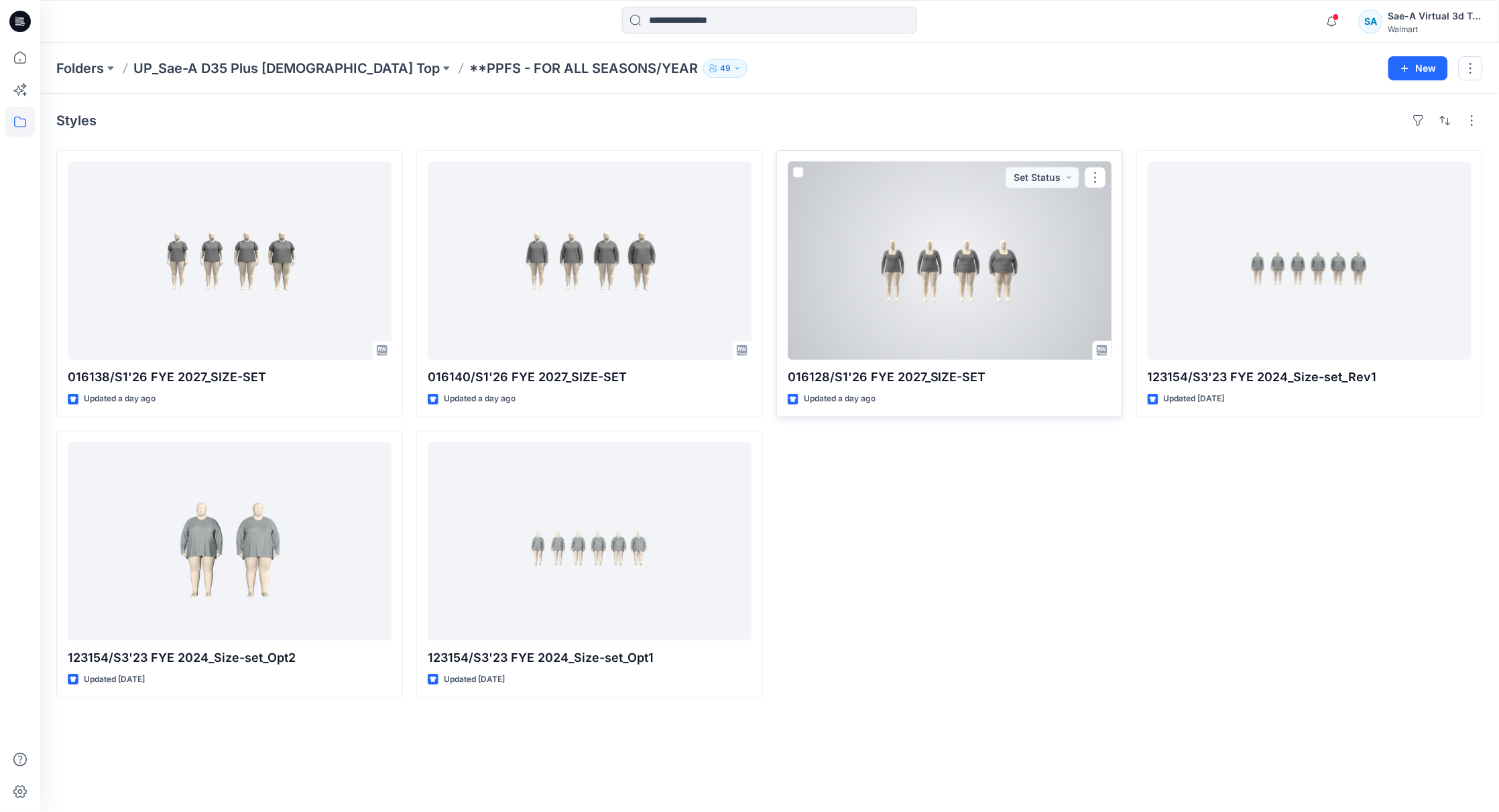
click at [992, 320] on div at bounding box center [949, 260] width 323 height 198
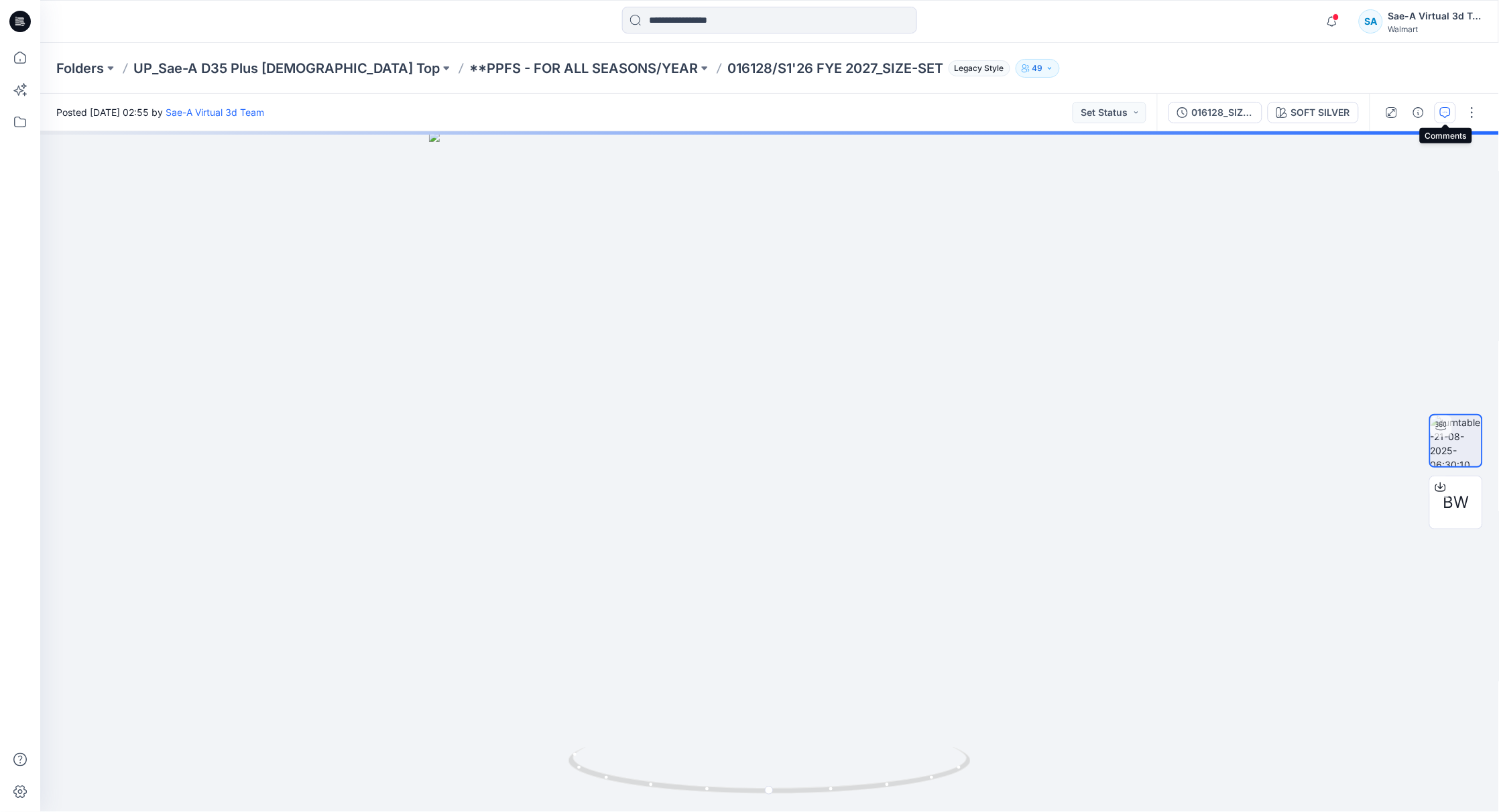
click at [1446, 114] on icon "button" at bounding box center [1446, 112] width 11 height 11
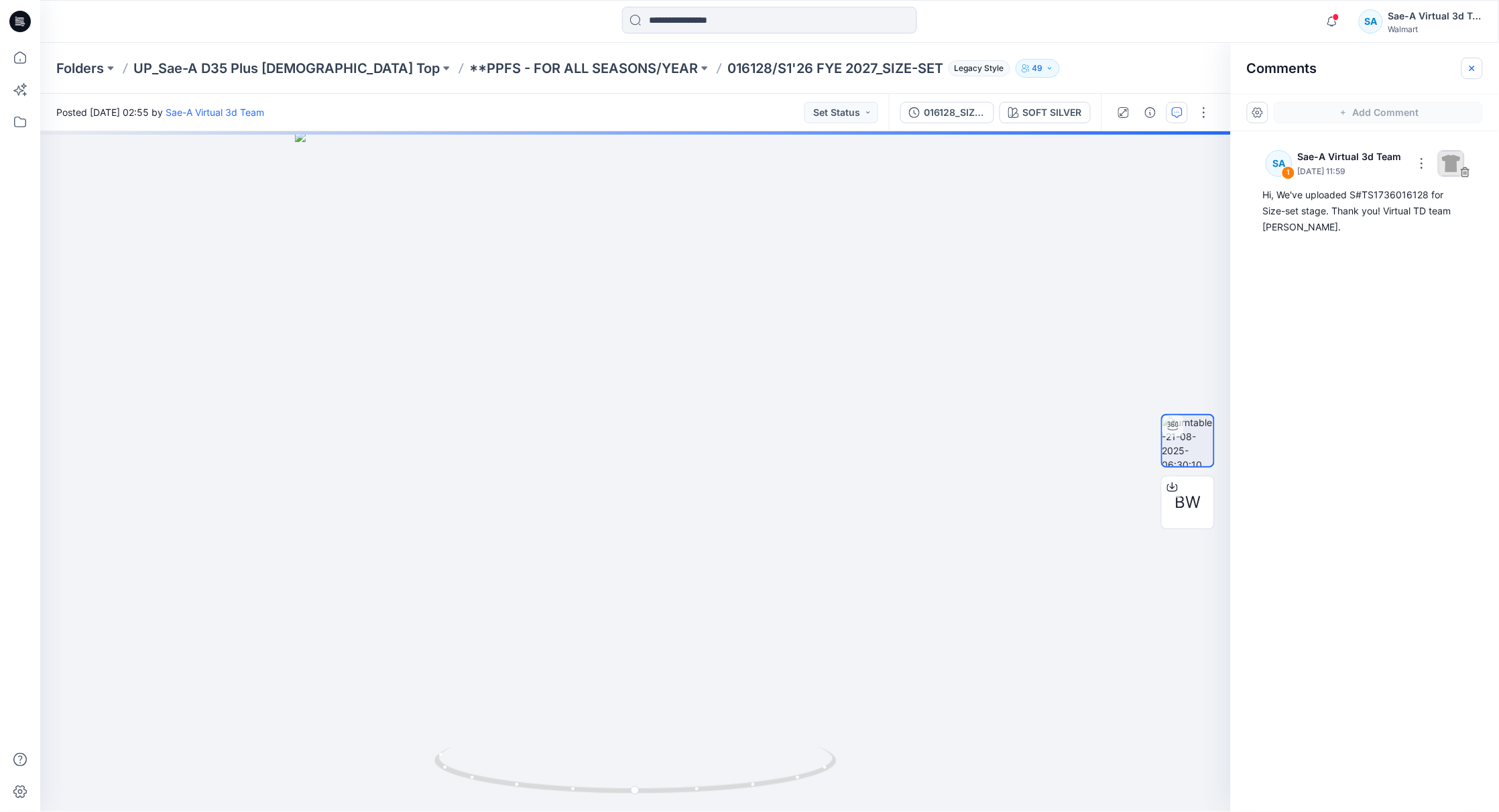
click at [1465, 70] on button "button" at bounding box center [1472, 69] width 22 height 22
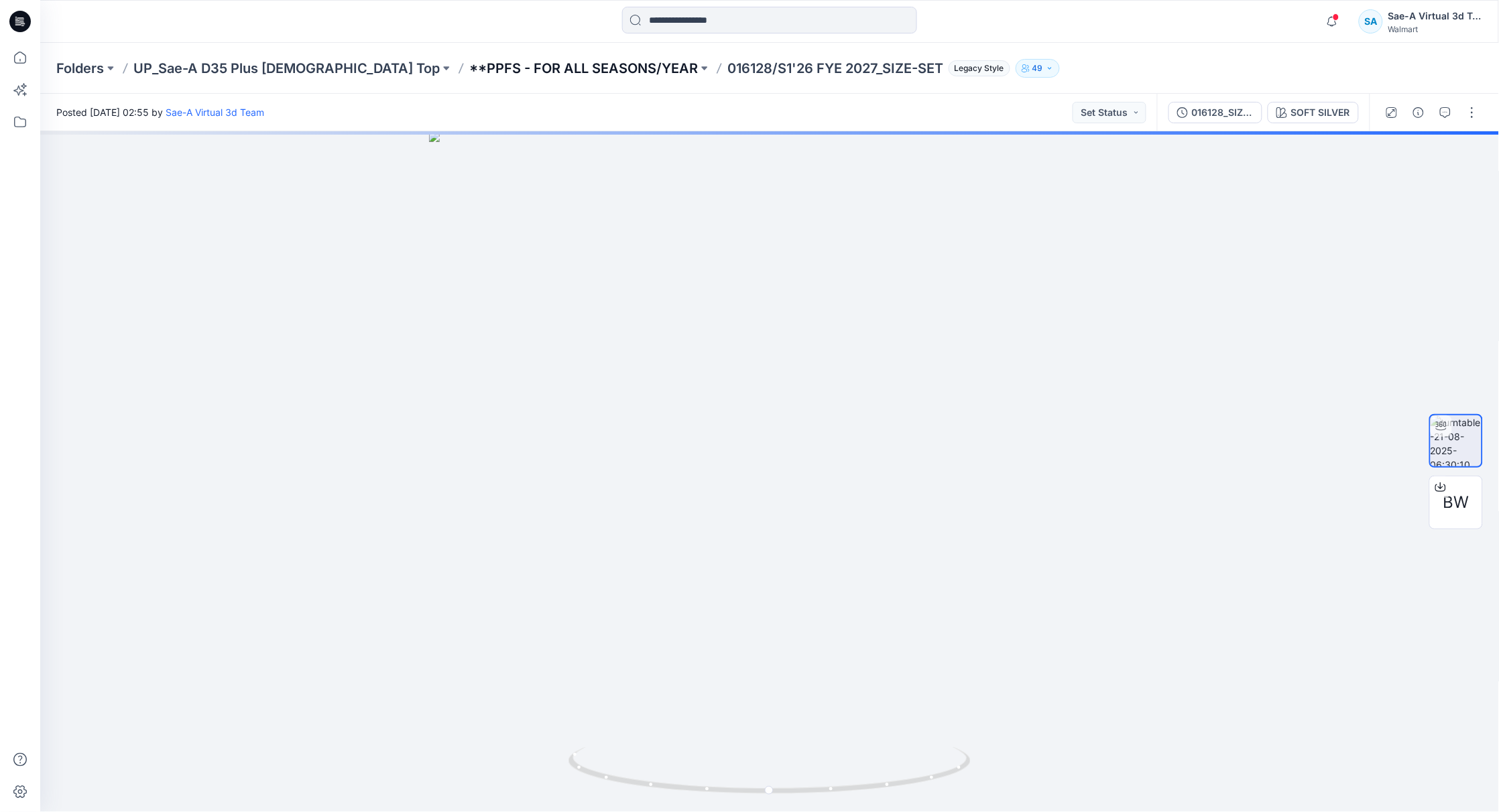
click at [524, 68] on p "**PPFS - FOR ALL SEASONS/YEAR" at bounding box center [583, 68] width 228 height 19
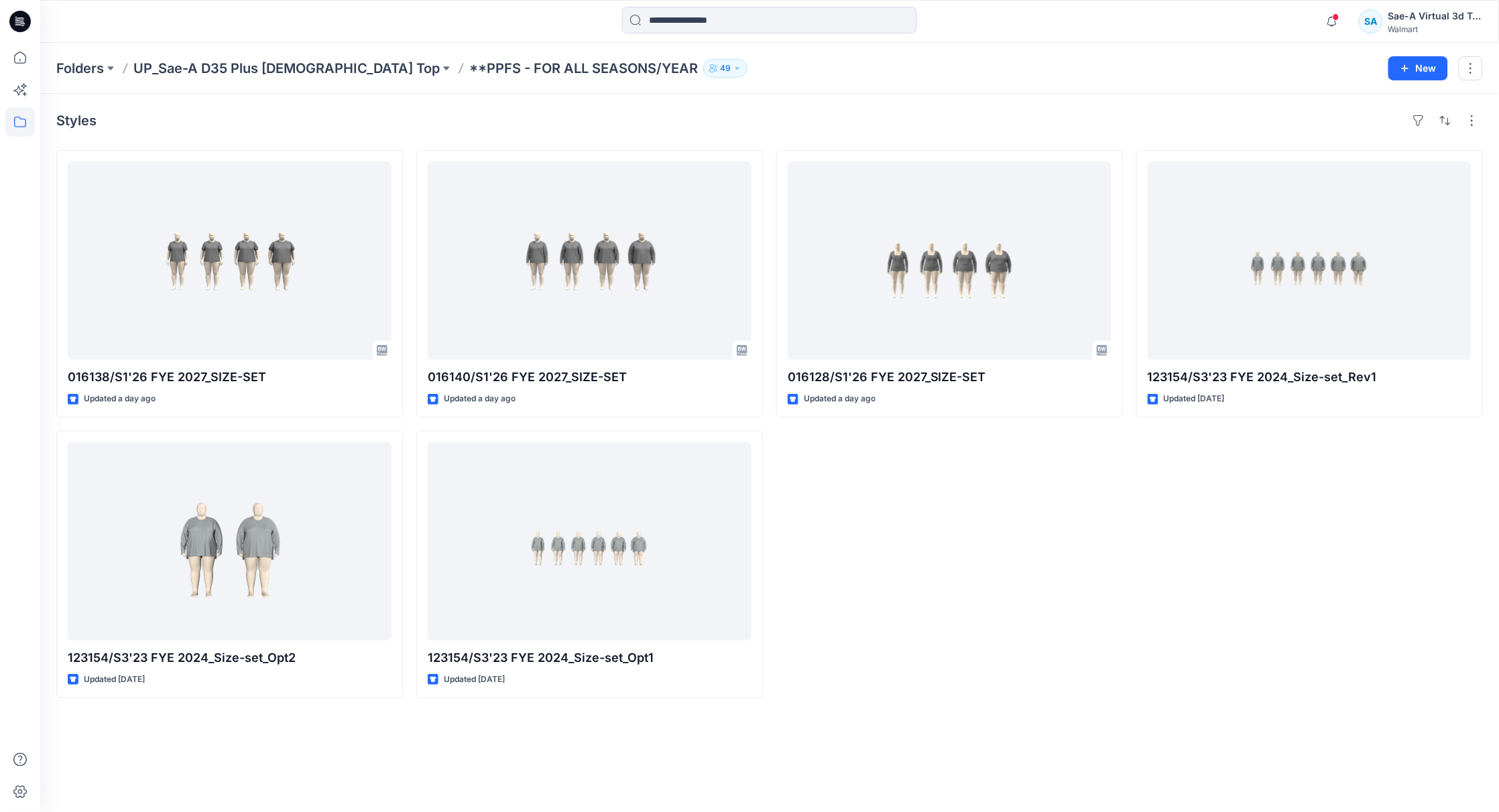
click at [285, 55] on div "Folders UP_Sae-A D35 Plus Ladies Top **PPFS - FOR ALL SEASONS/YEAR 49 New" at bounding box center [769, 68] width 1458 height 51
click at [283, 64] on p "UP_Sae-A D35 Plus [DEMOGRAPHIC_DATA] Top" at bounding box center [286, 68] width 306 height 19
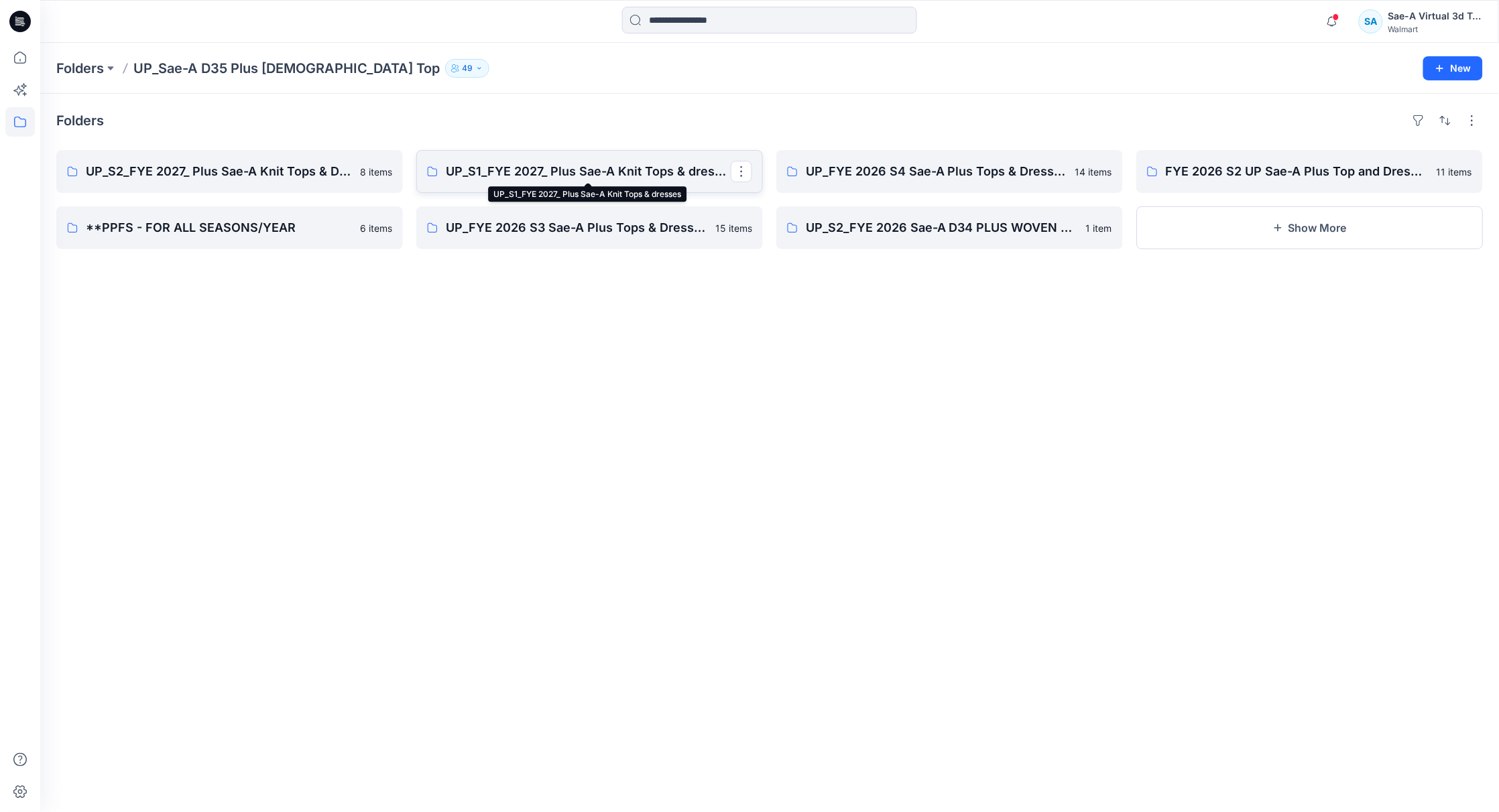
click at [496, 167] on p "UP_S1_FYE 2027_ Plus Sae-A Knit Tops & dresses" at bounding box center [588, 171] width 285 height 19
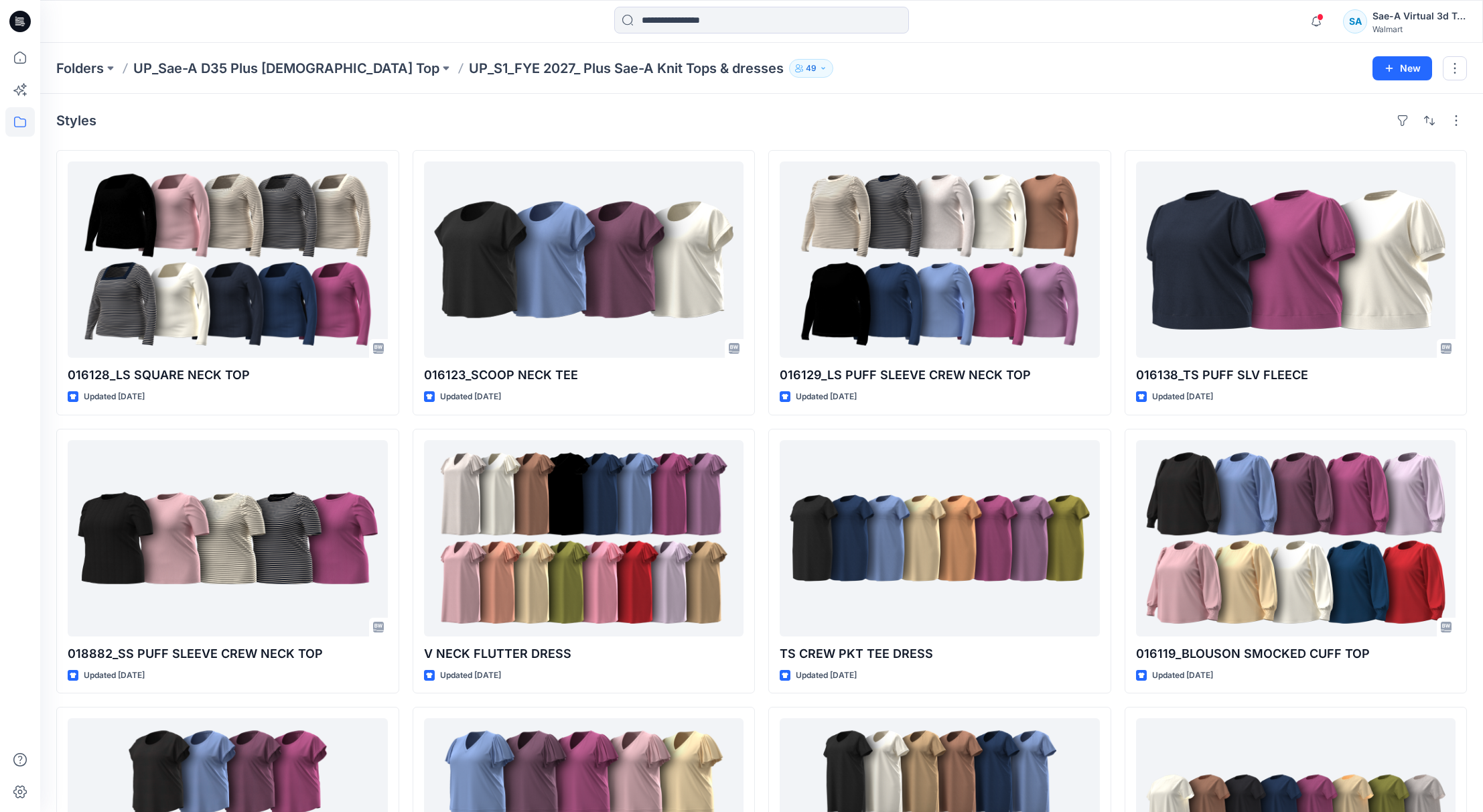
click at [454, 110] on div "Styles" at bounding box center [761, 120] width 1411 height 22
click at [770, 116] on div "Styles" at bounding box center [761, 120] width 1411 height 22
click at [745, 119] on div "Styles" at bounding box center [761, 120] width 1411 height 22
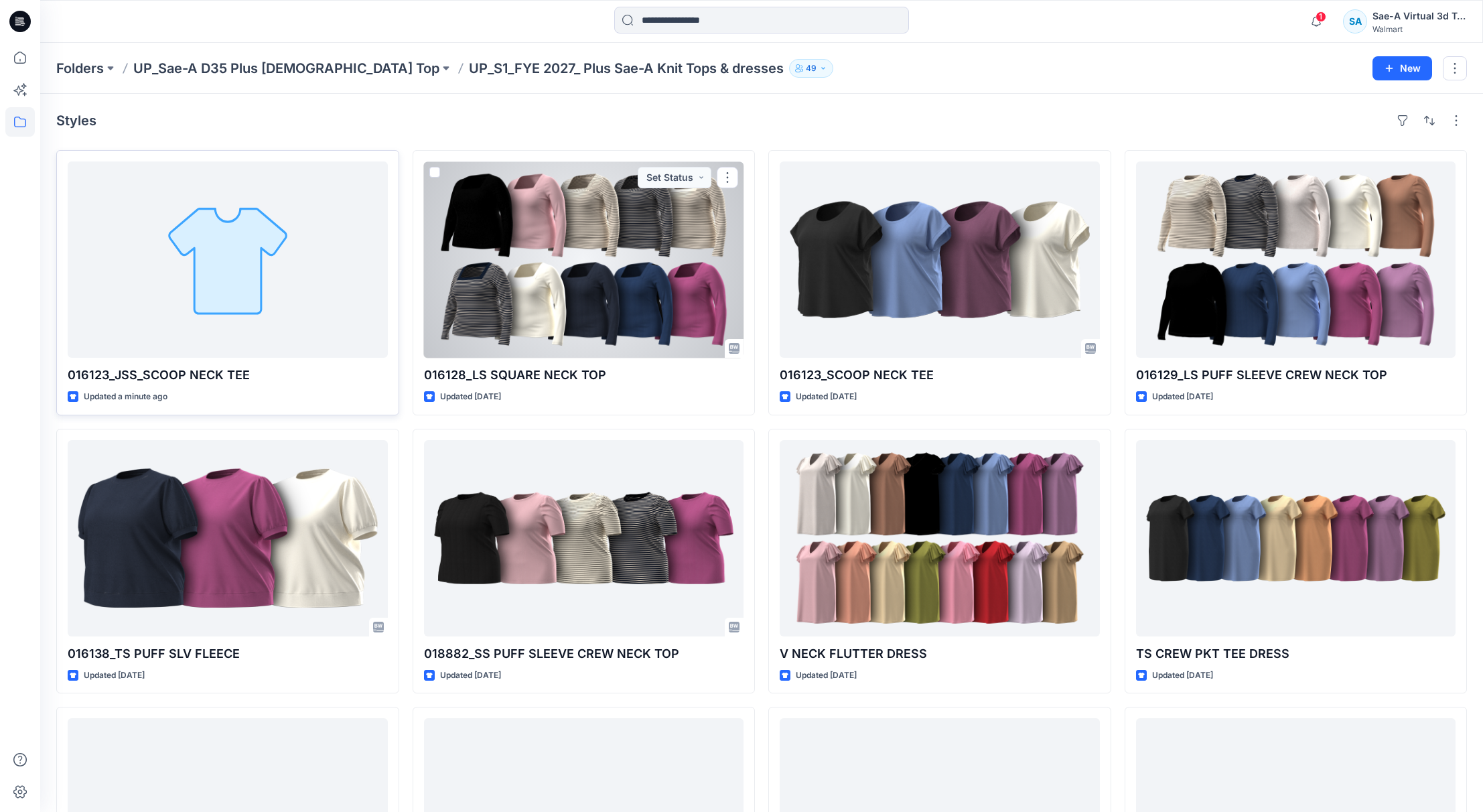
click at [277, 272] on div at bounding box center [228, 259] width 321 height 196
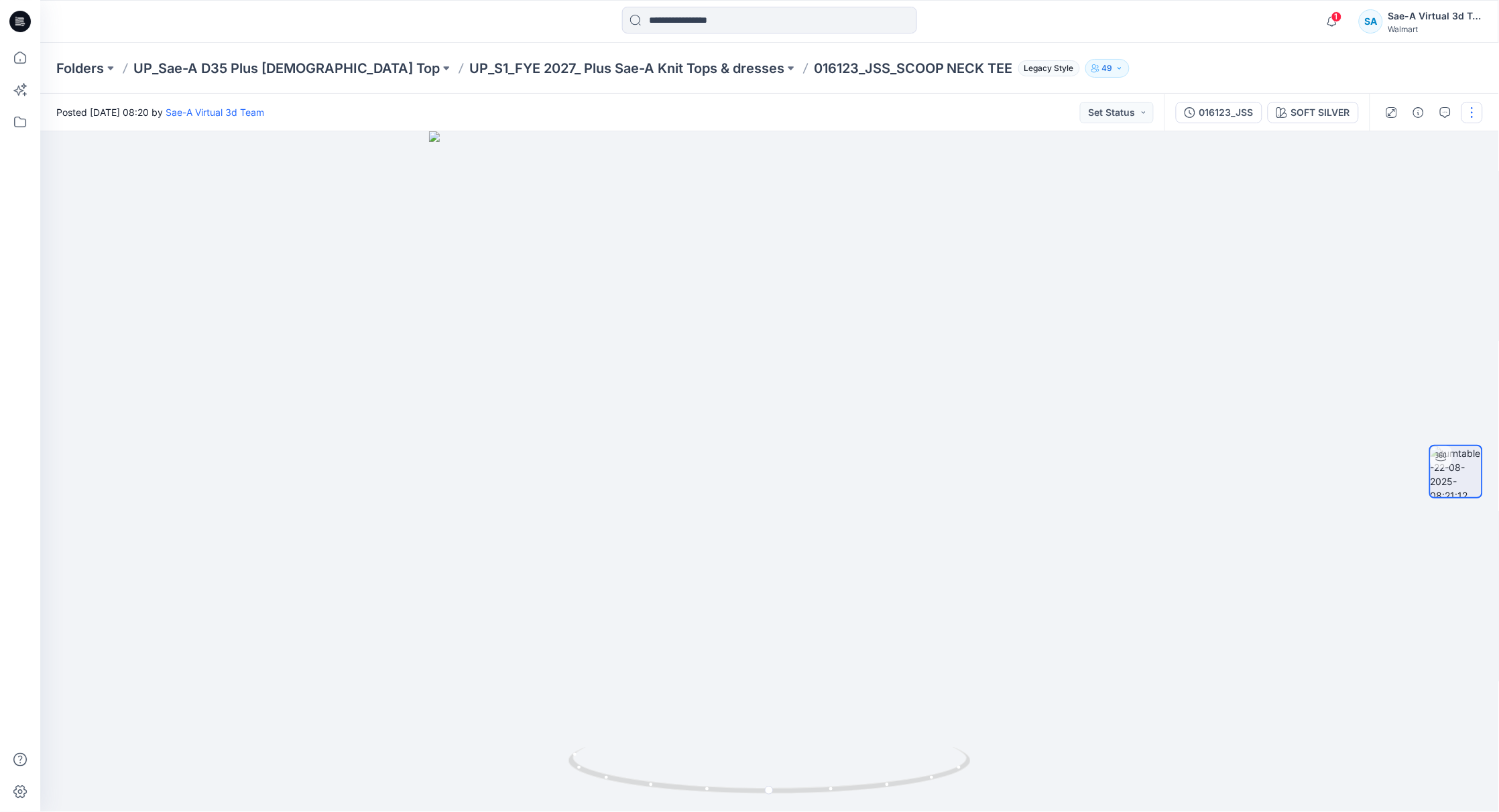
click at [1467, 108] on button "button" at bounding box center [1472, 112] width 22 height 22
click at [1402, 142] on button "Edit" at bounding box center [1416, 142] width 123 height 24
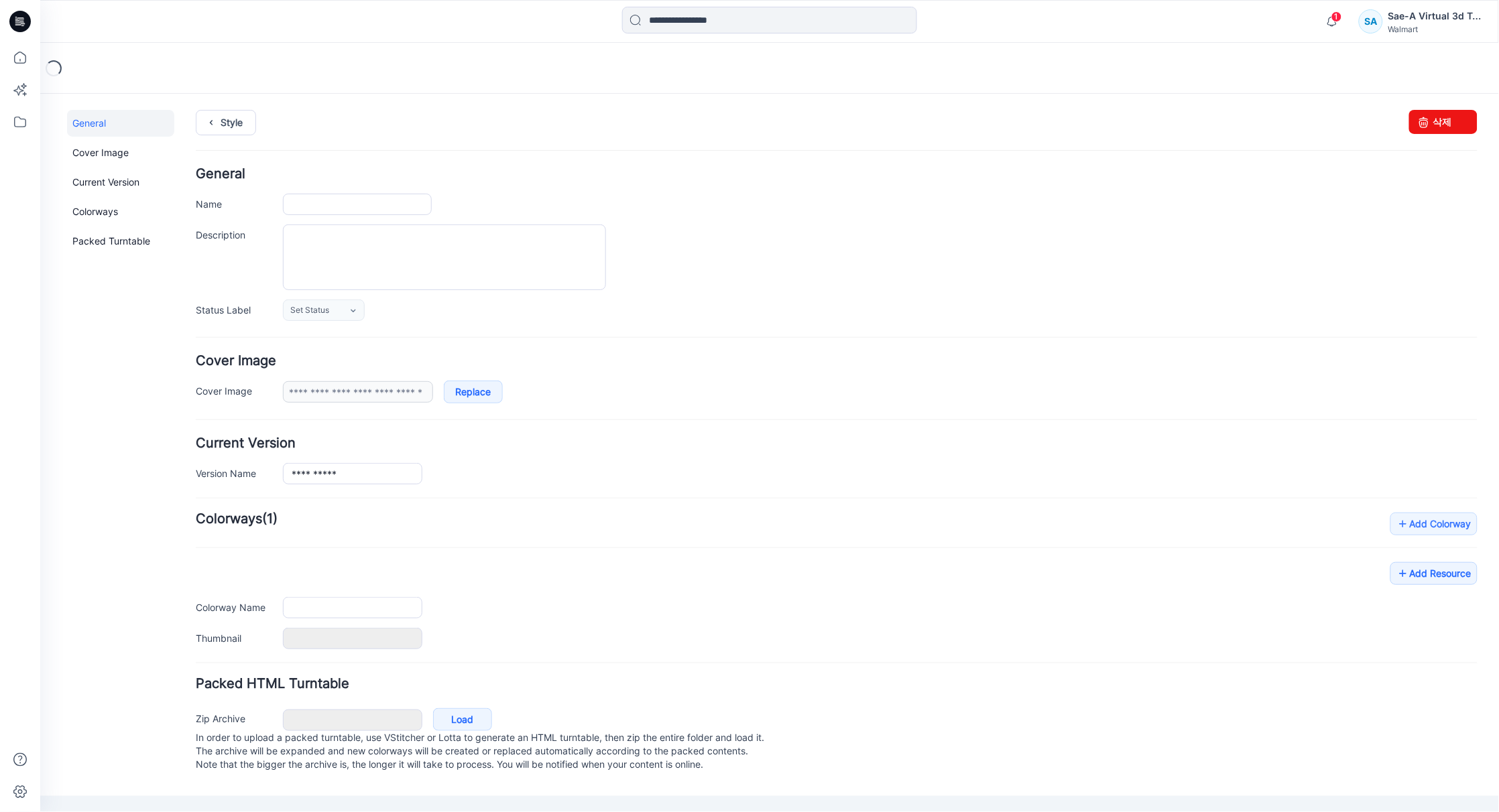
type input "**********"
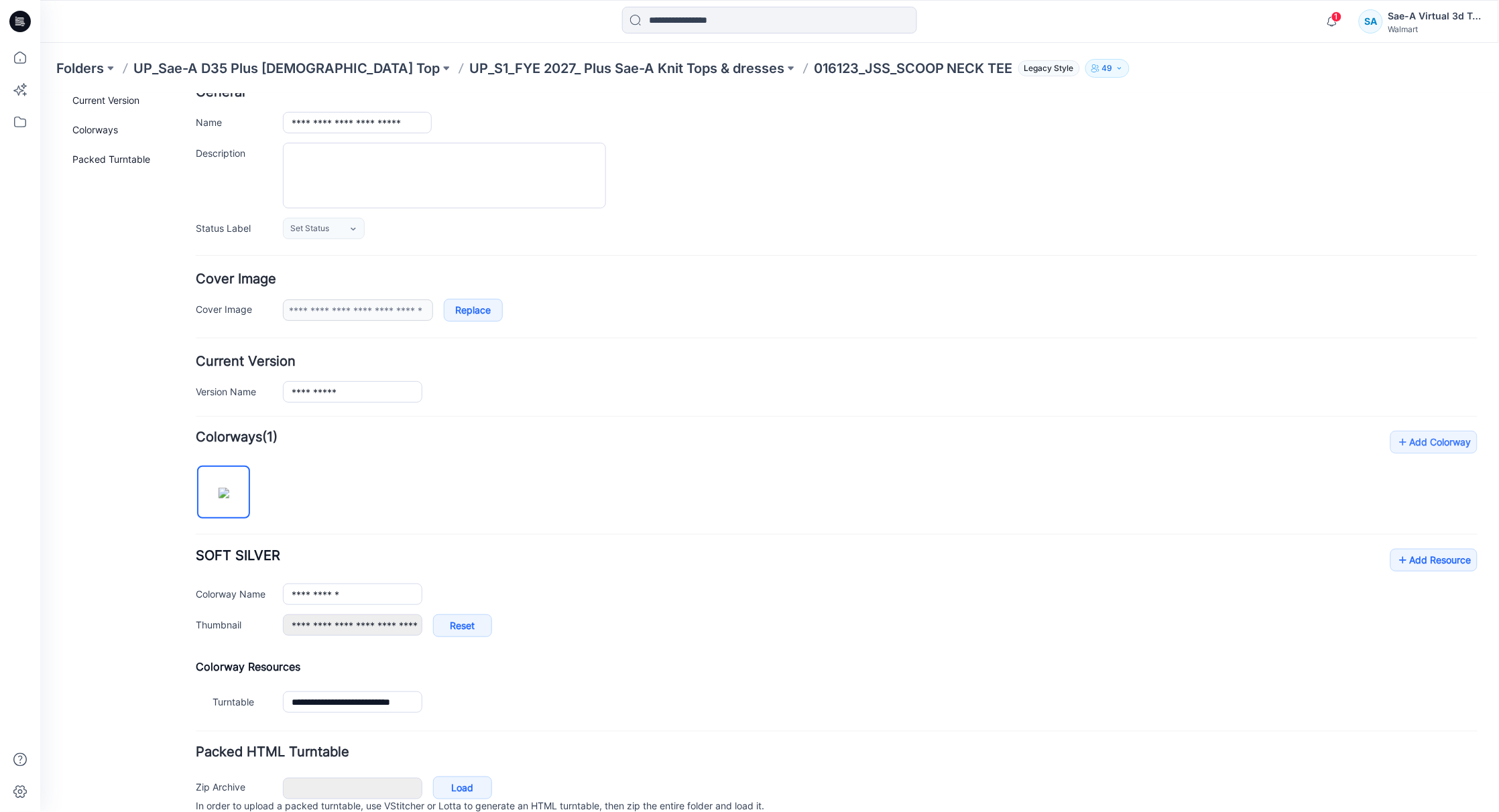
scroll to position [144, 0]
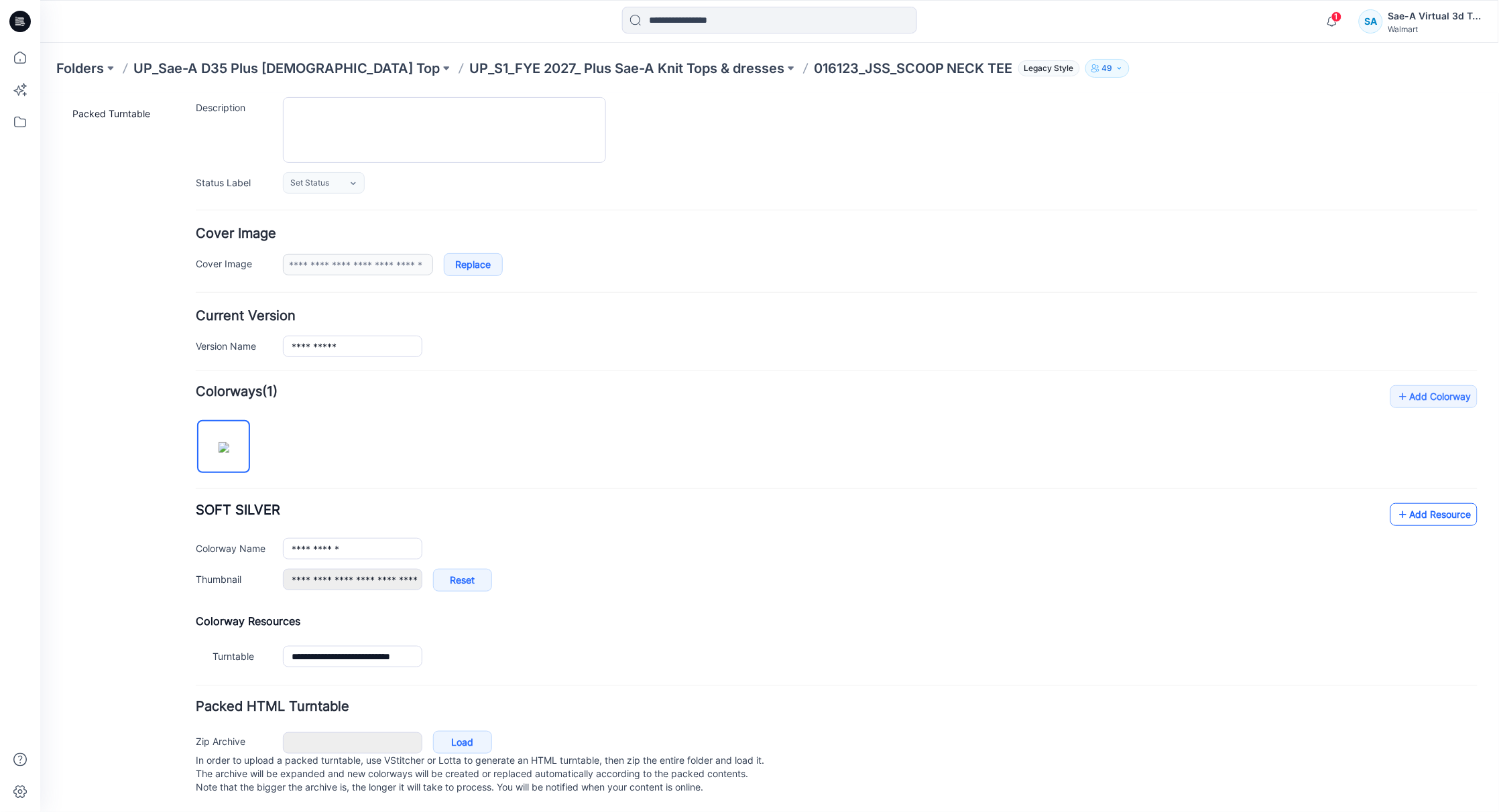
click at [1389, 502] on link "Add Resource" at bounding box center [1433, 513] width 87 height 23
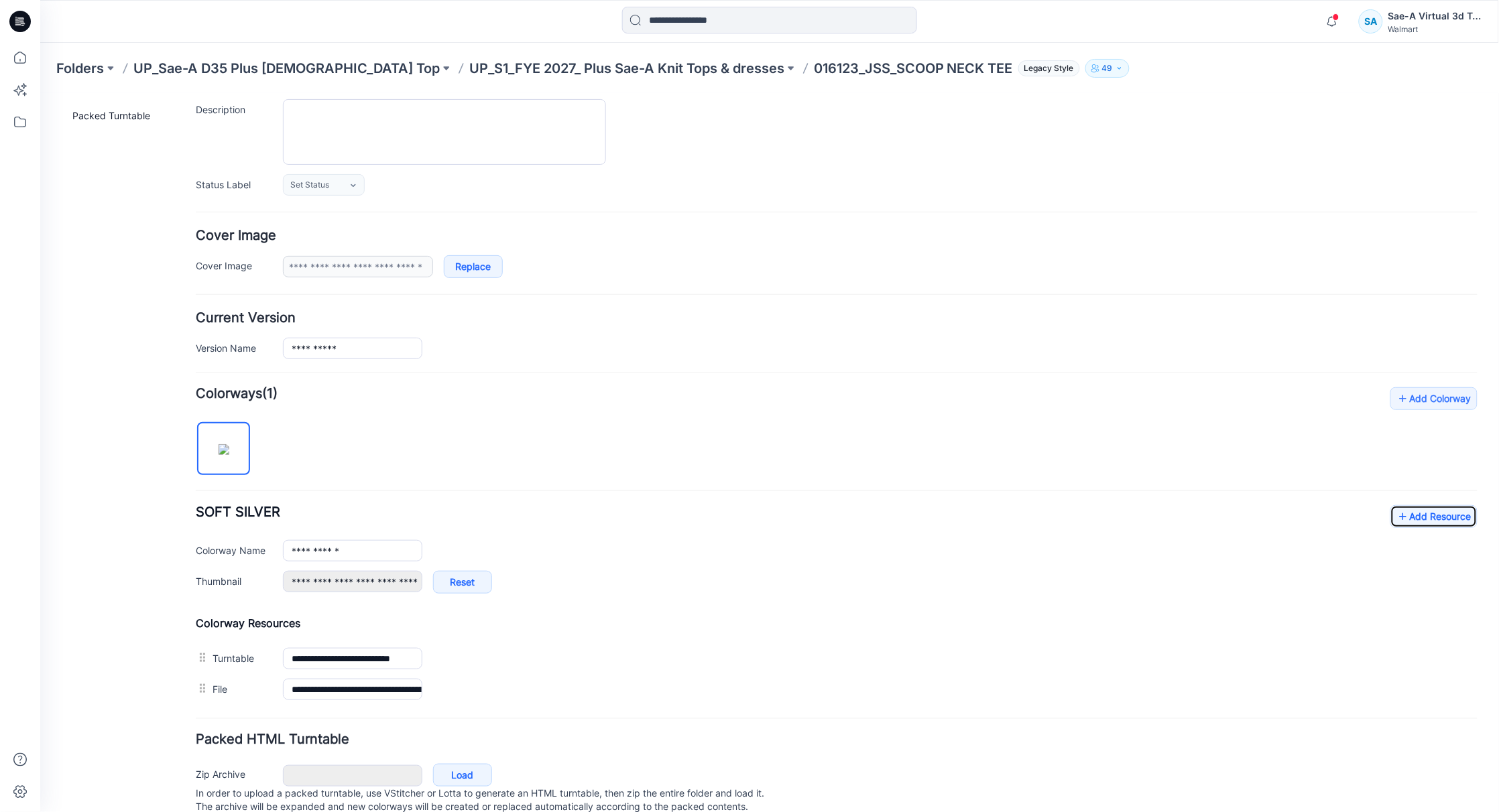
scroll to position [0, 0]
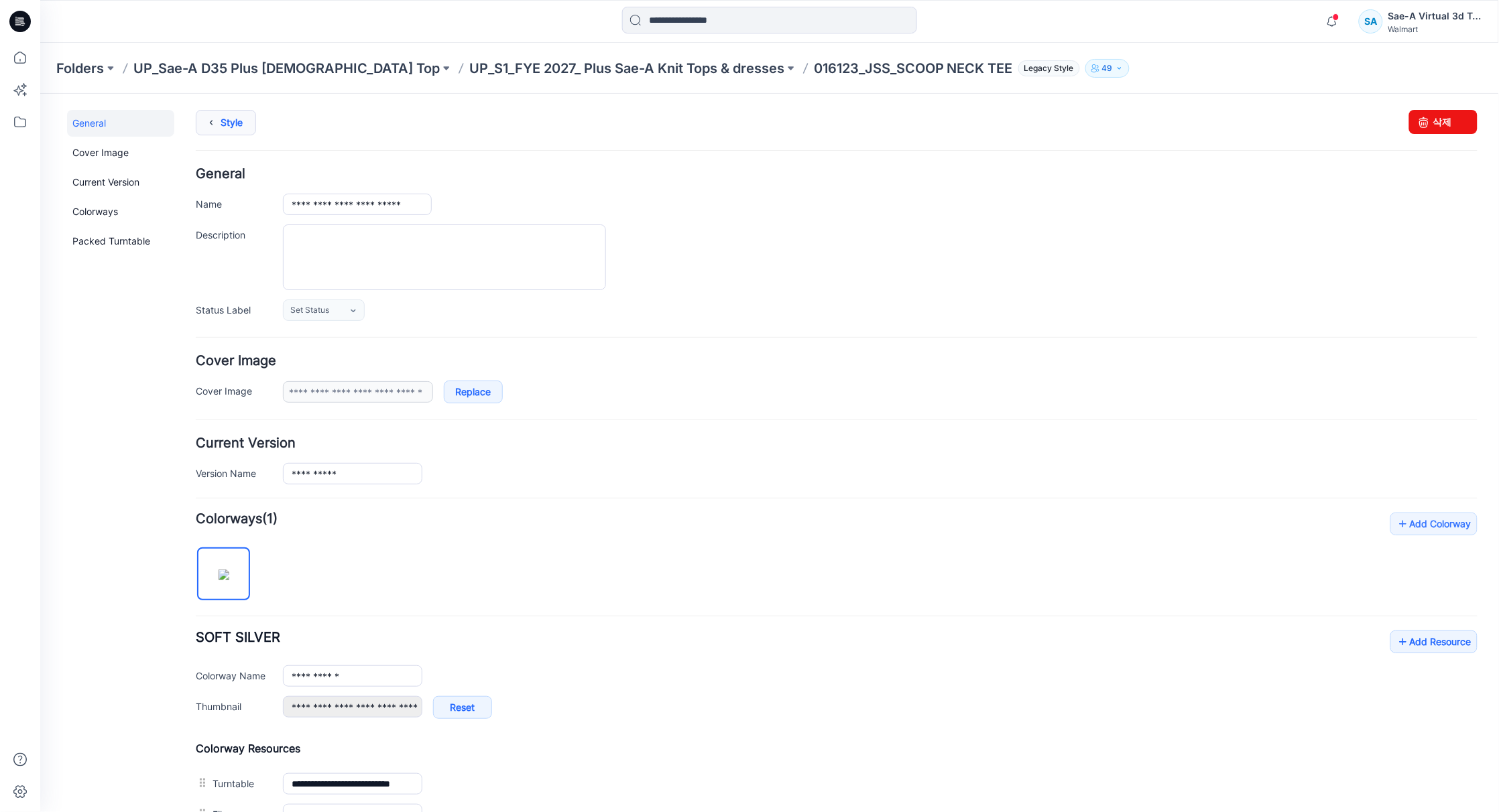
click at [214, 128] on icon at bounding box center [210, 121] width 19 height 24
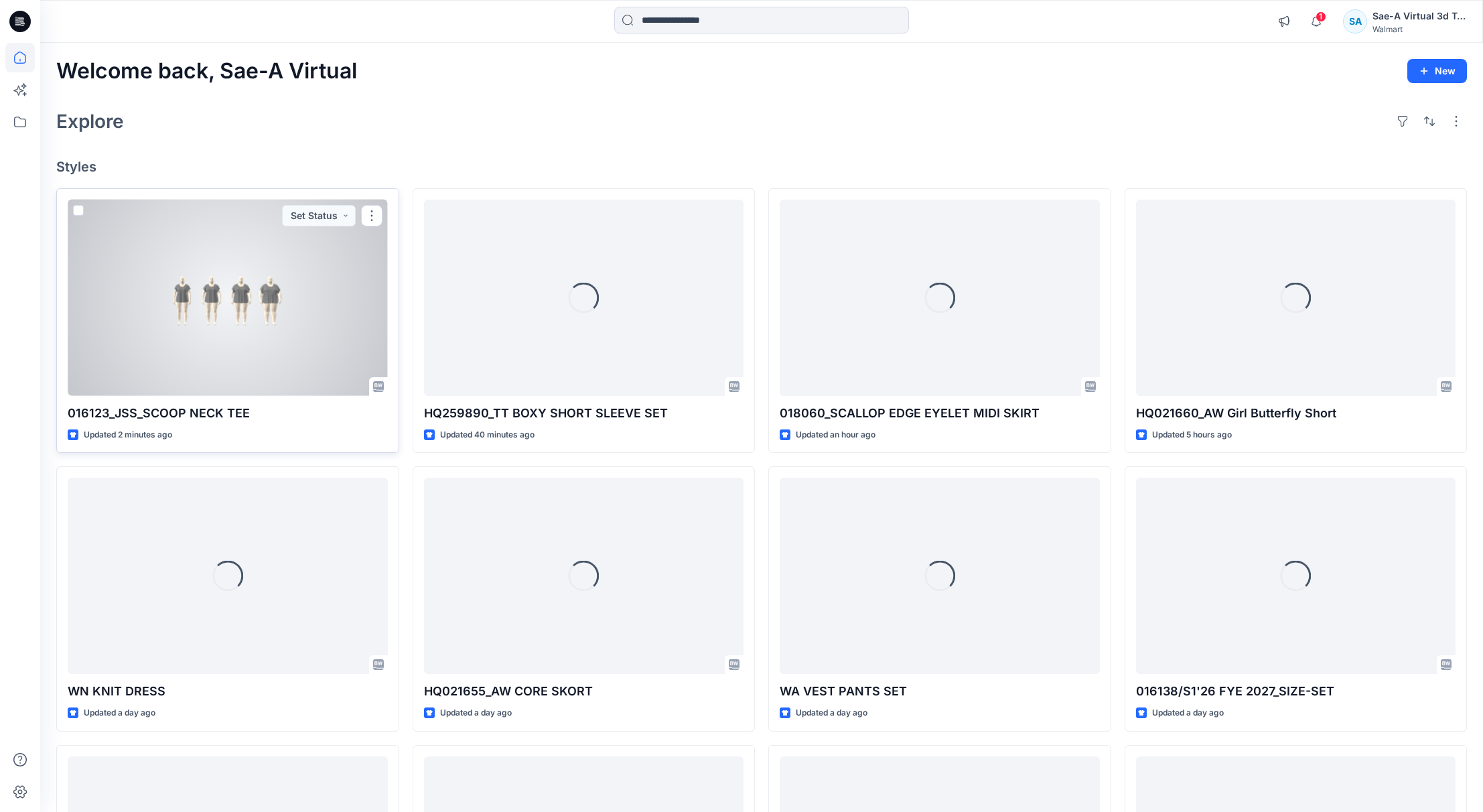
click at [235, 353] on div at bounding box center [228, 298] width 321 height 196
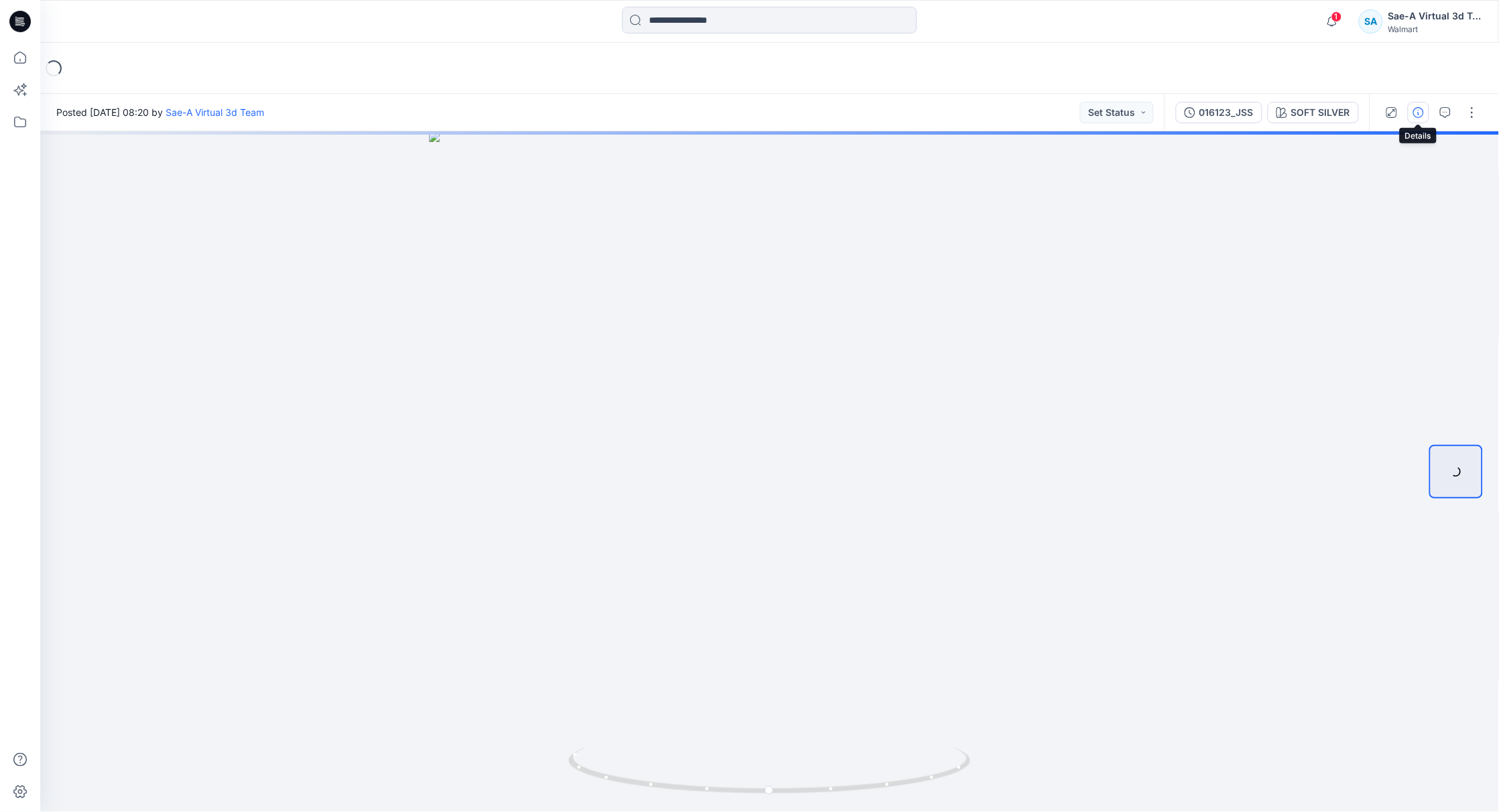
click at [1425, 110] on button "button" at bounding box center [1418, 112] width 22 height 22
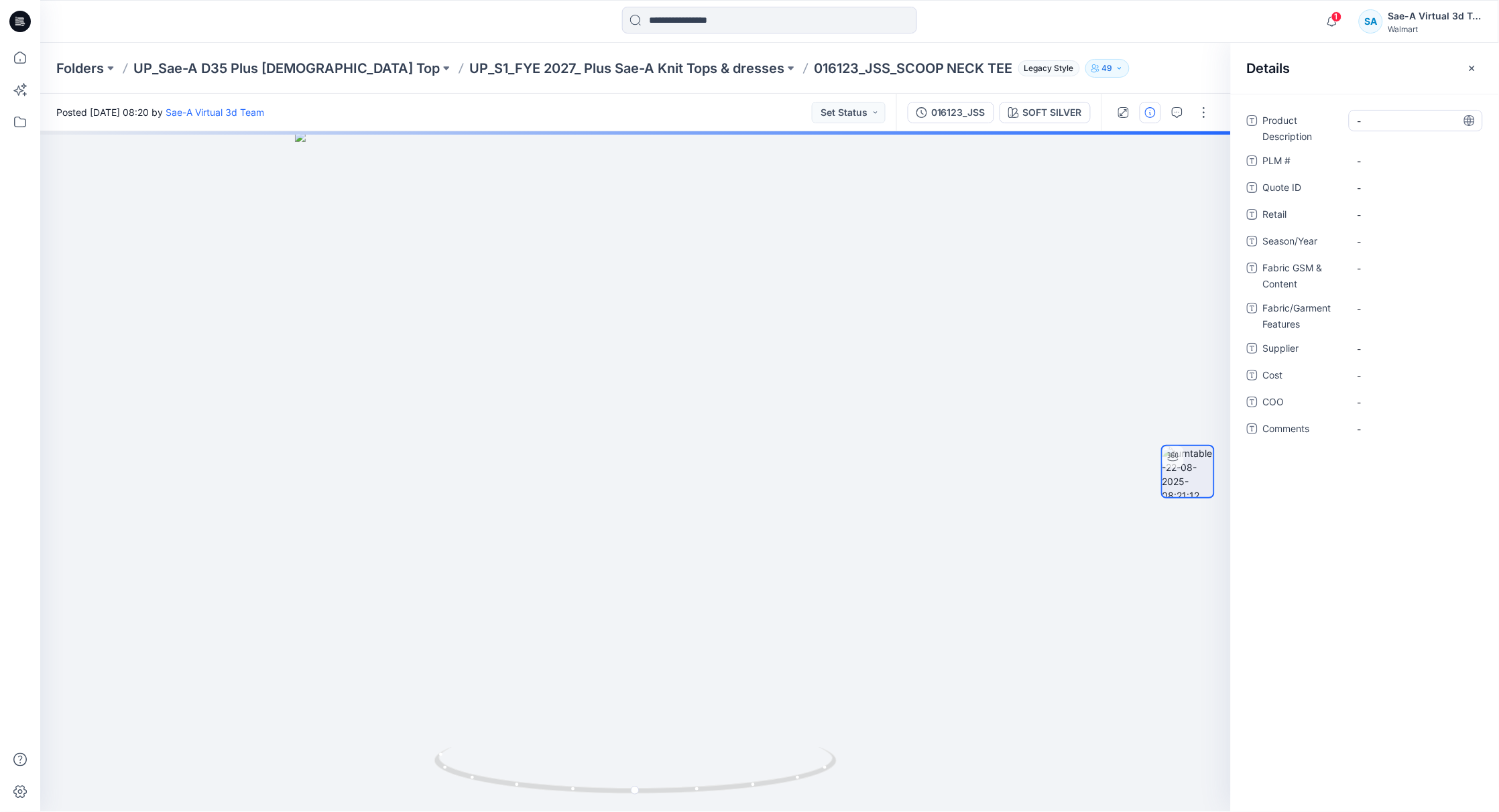
click at [1382, 122] on Description "-" at bounding box center [1416, 121] width 117 height 14
type textarea "*"
type textarea "**********"
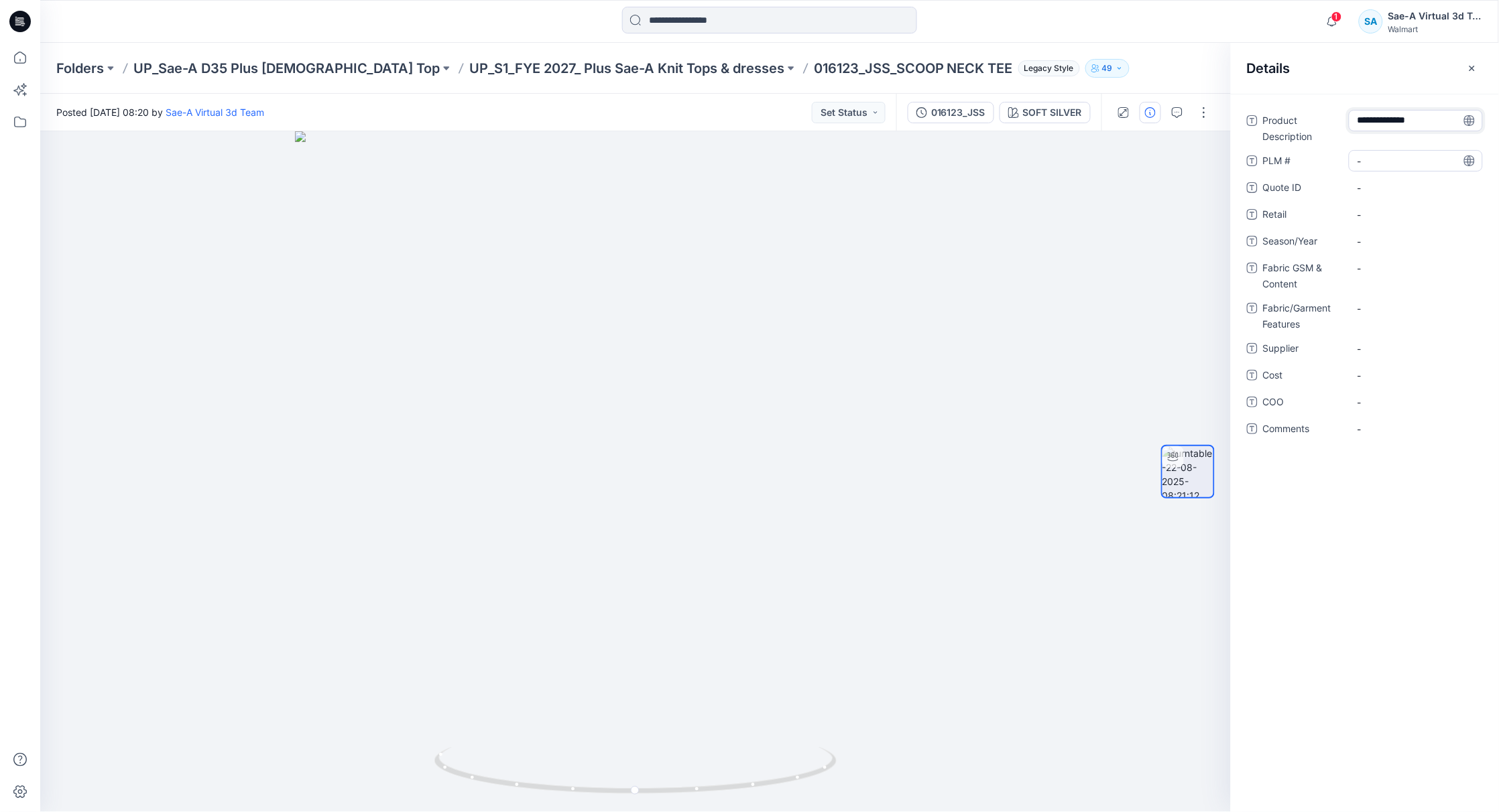
click at [1413, 158] on \ "-" at bounding box center [1416, 161] width 117 height 14
type textarea "**********"
click at [1391, 237] on span "-" at bounding box center [1416, 242] width 117 height 14
type textarea "*****"
click at [1394, 305] on Features "-" at bounding box center [1416, 309] width 117 height 14
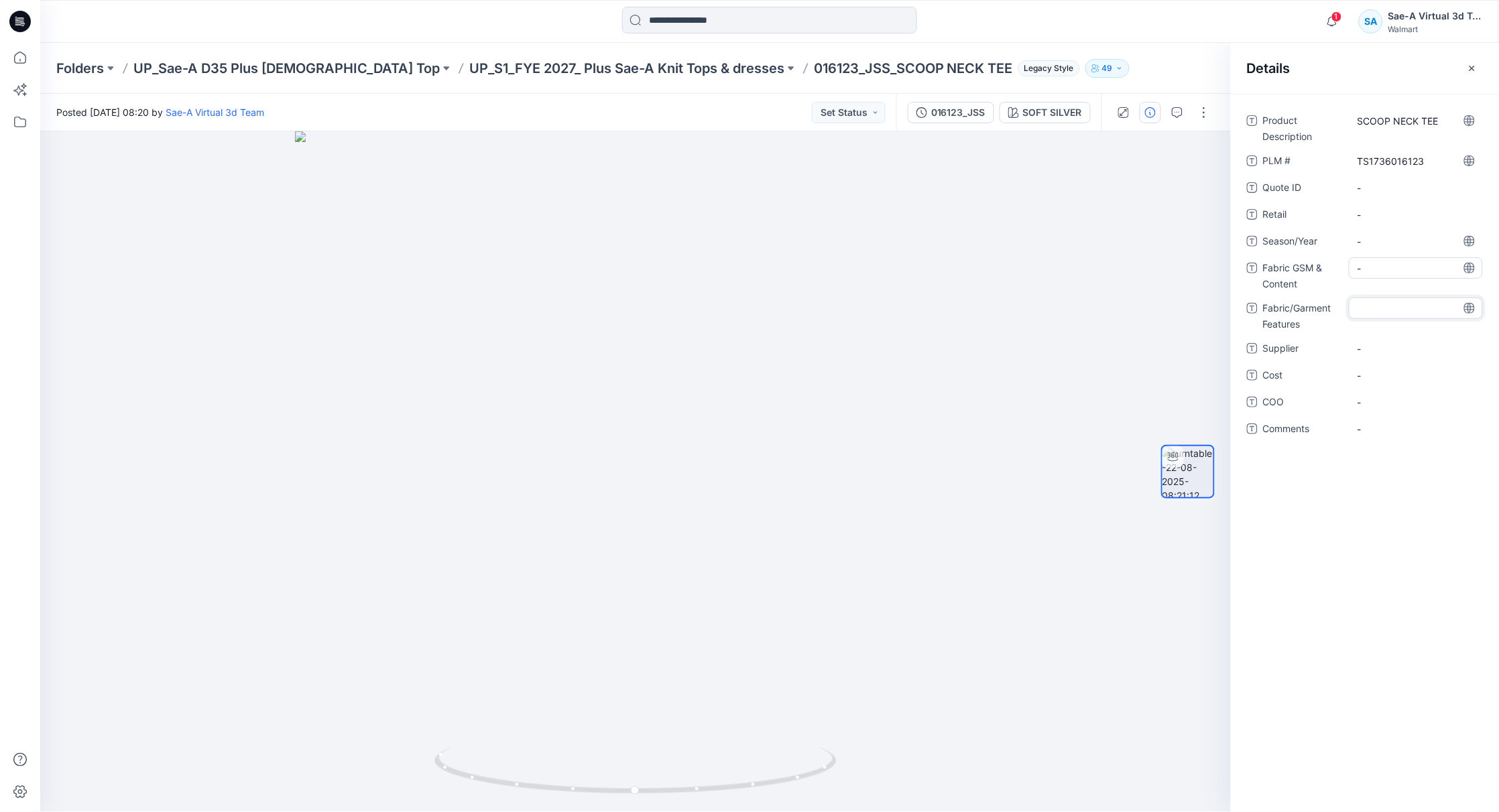
click at [1385, 271] on Content "-" at bounding box center [1416, 269] width 117 height 14
type textarea "**********"
click at [1390, 241] on span "-" at bounding box center [1416, 242] width 117 height 14
drag, startPoint x: 1380, startPoint y: 244, endPoint x: 1360, endPoint y: 244, distance: 20.0
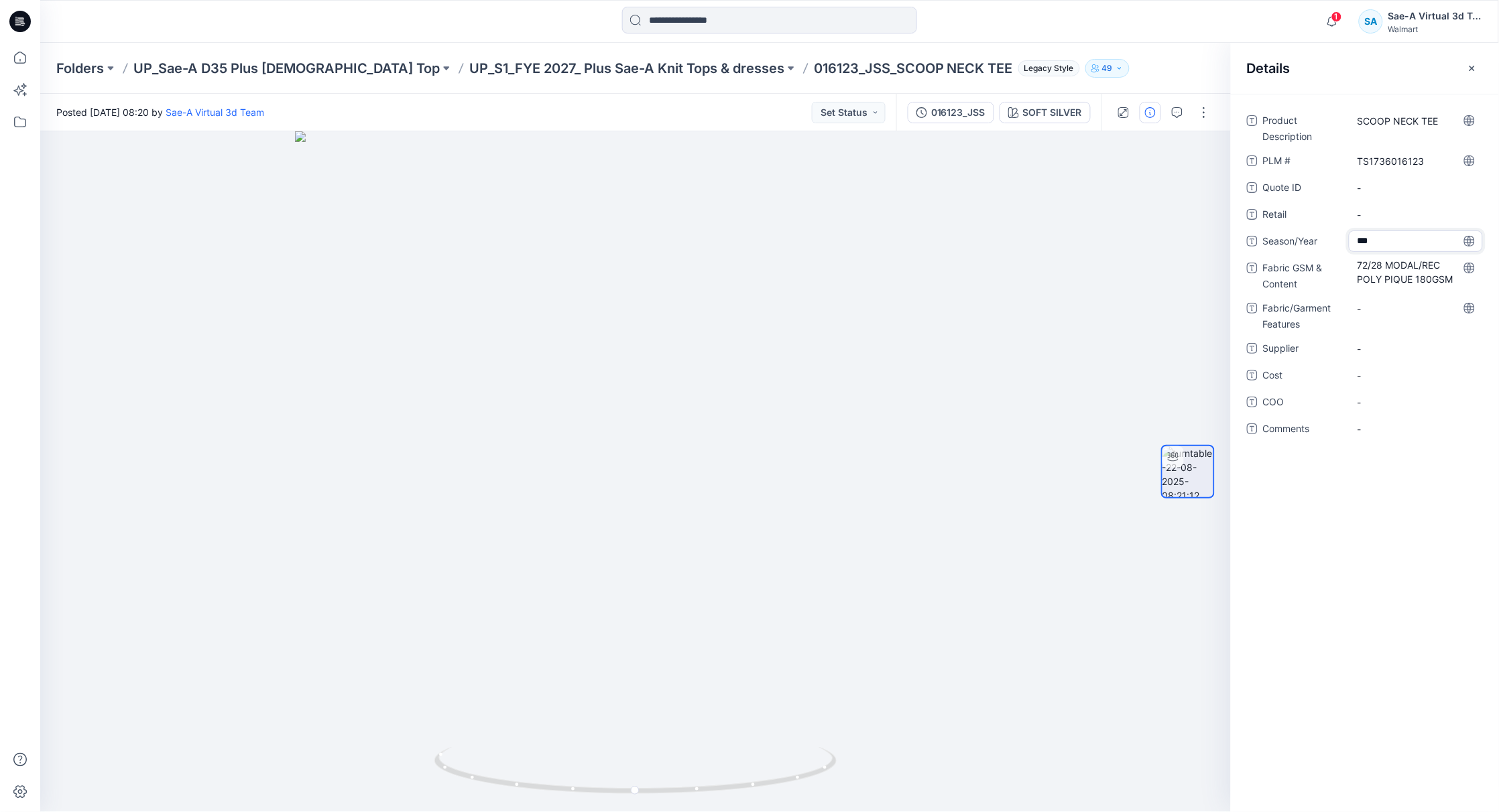
click at [1360, 244] on textarea "***" at bounding box center [1416, 242] width 134 height 22
type textarea "*"
type textarea "*****"
click at [1369, 339] on div "-" at bounding box center [1416, 349] width 134 height 22
drag, startPoint x: 1370, startPoint y: 346, endPoint x: 1390, endPoint y: 343, distance: 20.2
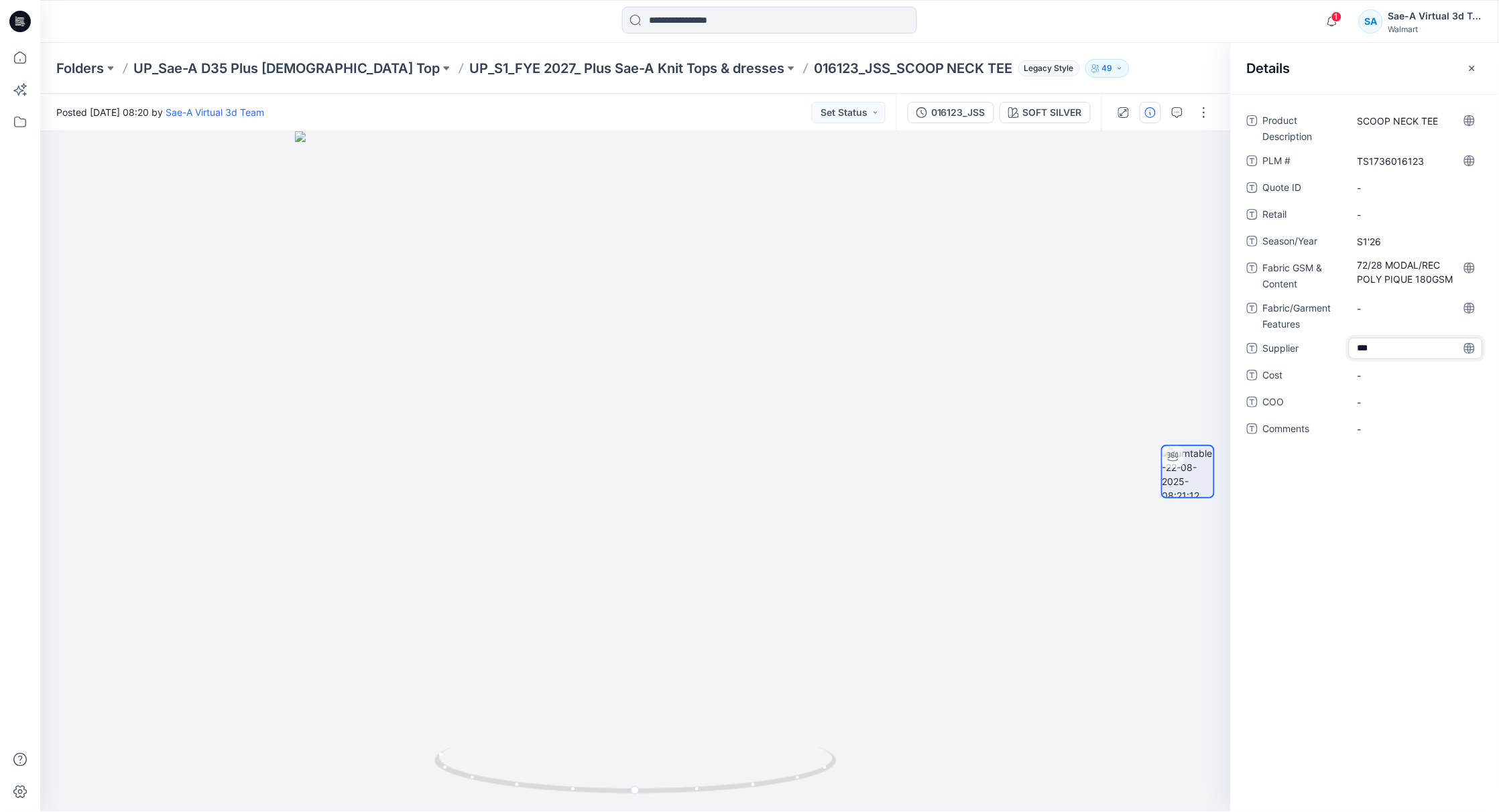
click at [1390, 343] on textarea "***" at bounding box center [1416, 349] width 134 height 22
type textarea "****"
click at [1386, 310] on Features "-" at bounding box center [1416, 309] width 117 height 14
click at [1369, 444] on div "Product Description SCOOP NECK TEE PLM # TS1736016123 Quote ID - Retail - Seaso…" at bounding box center [1364, 282] width 235 height 346
click at [1401, 494] on div "Product Description SCOOP NECK TEE PLM # TS1736016123 Quote ID - Retail - Seaso…" at bounding box center [1365, 453] width 268 height 718
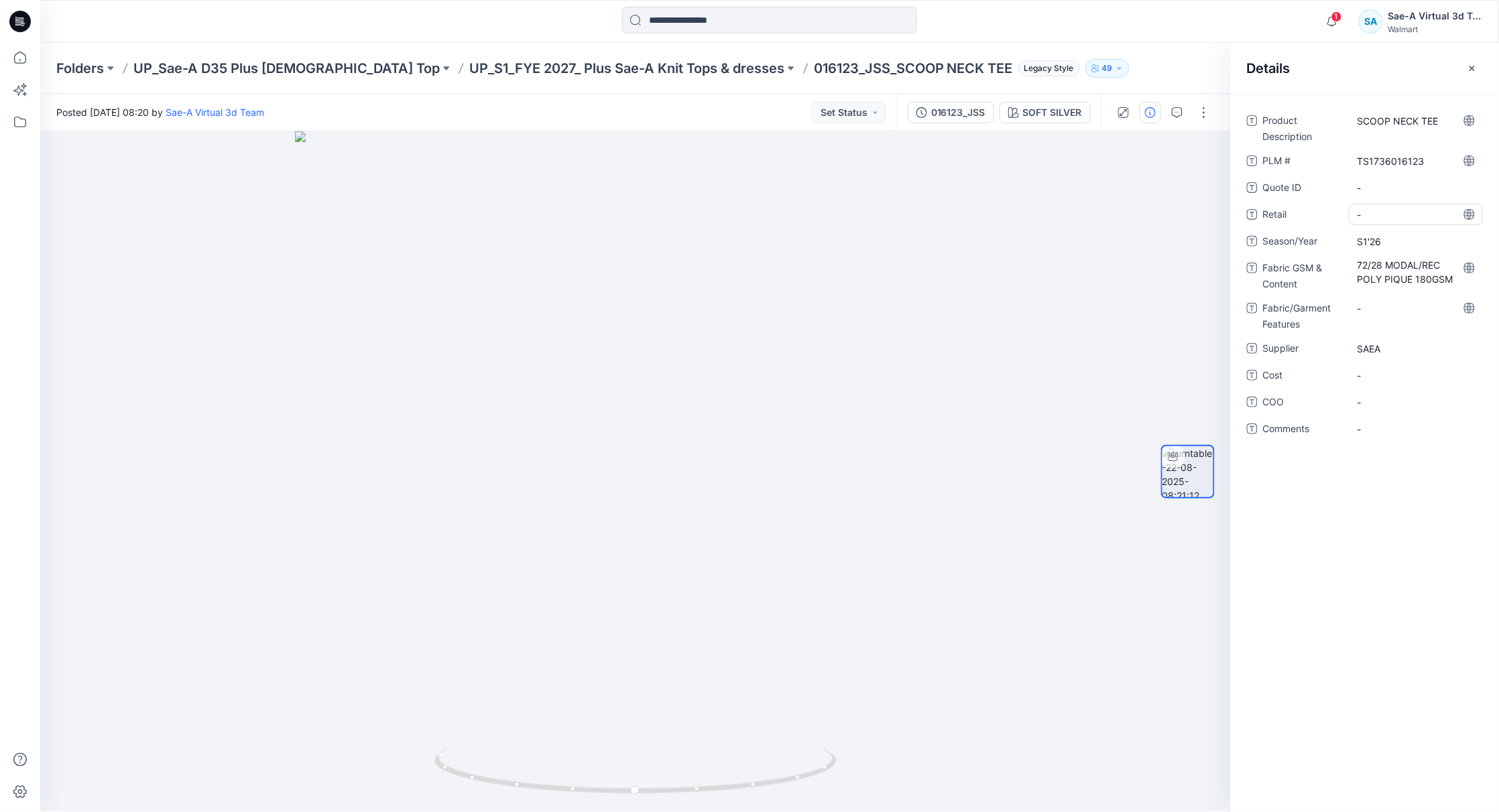
click at [1408, 212] on span "-" at bounding box center [1416, 215] width 117 height 14
drag, startPoint x: 1473, startPoint y: 75, endPoint x: 1453, endPoint y: 115, distance: 44.7
click at [1474, 75] on button "button" at bounding box center [1472, 69] width 22 height 22
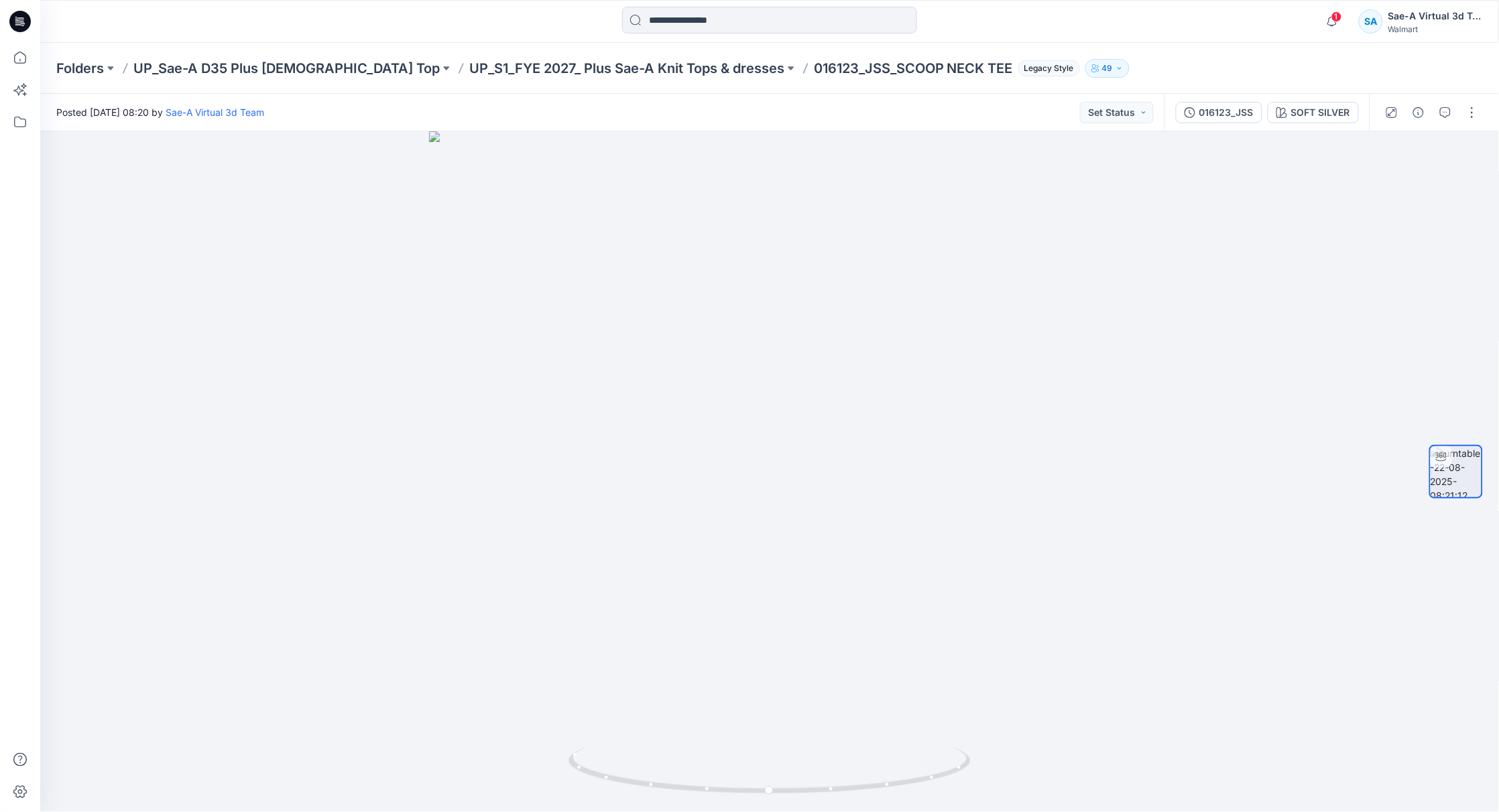
click at [965, 106] on div "Posted Friday, August 22, 2025 08:20 by Sae-A Virtual 3d Team Set Status" at bounding box center [601, 112] width 1124 height 37
click at [1453, 115] on button "button" at bounding box center [1446, 112] width 22 height 22
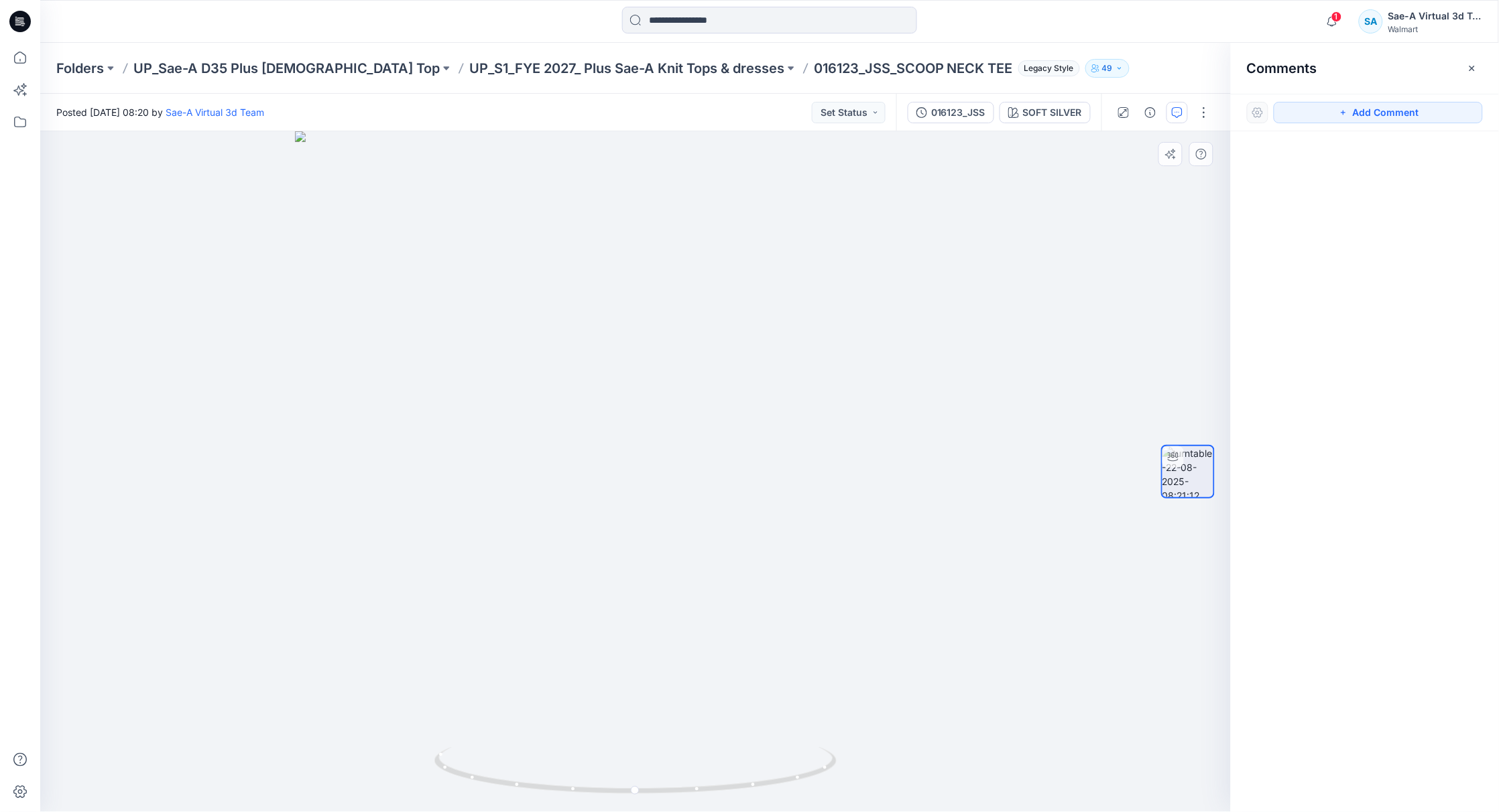
drag, startPoint x: 1380, startPoint y: 112, endPoint x: 1201, endPoint y: 159, distance: 185.1
click at [1378, 110] on button "Add Comment" at bounding box center [1378, 112] width 209 height 22
click at [1012, 210] on div "1" at bounding box center [635, 472] width 1190 height 681
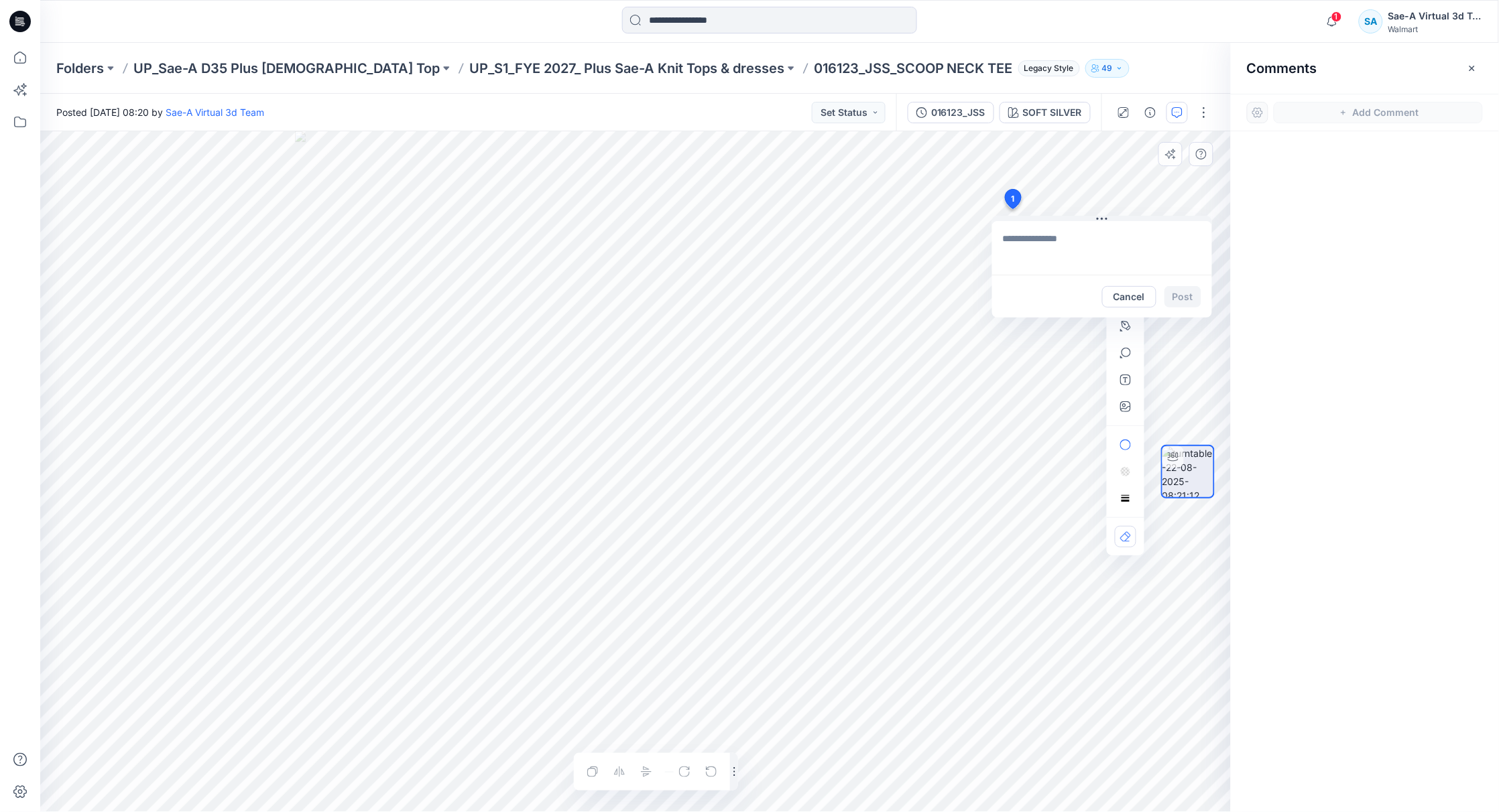
click at [1054, 235] on textarea at bounding box center [1101, 247] width 220 height 53
drag, startPoint x: 1129, startPoint y: 246, endPoint x: 1081, endPoint y: 251, distance: 48.3
click at [1081, 251] on textarea "**********" at bounding box center [1101, 247] width 220 height 53
click at [1164, 243] on textarea "**********" at bounding box center [1101, 247] width 220 height 53
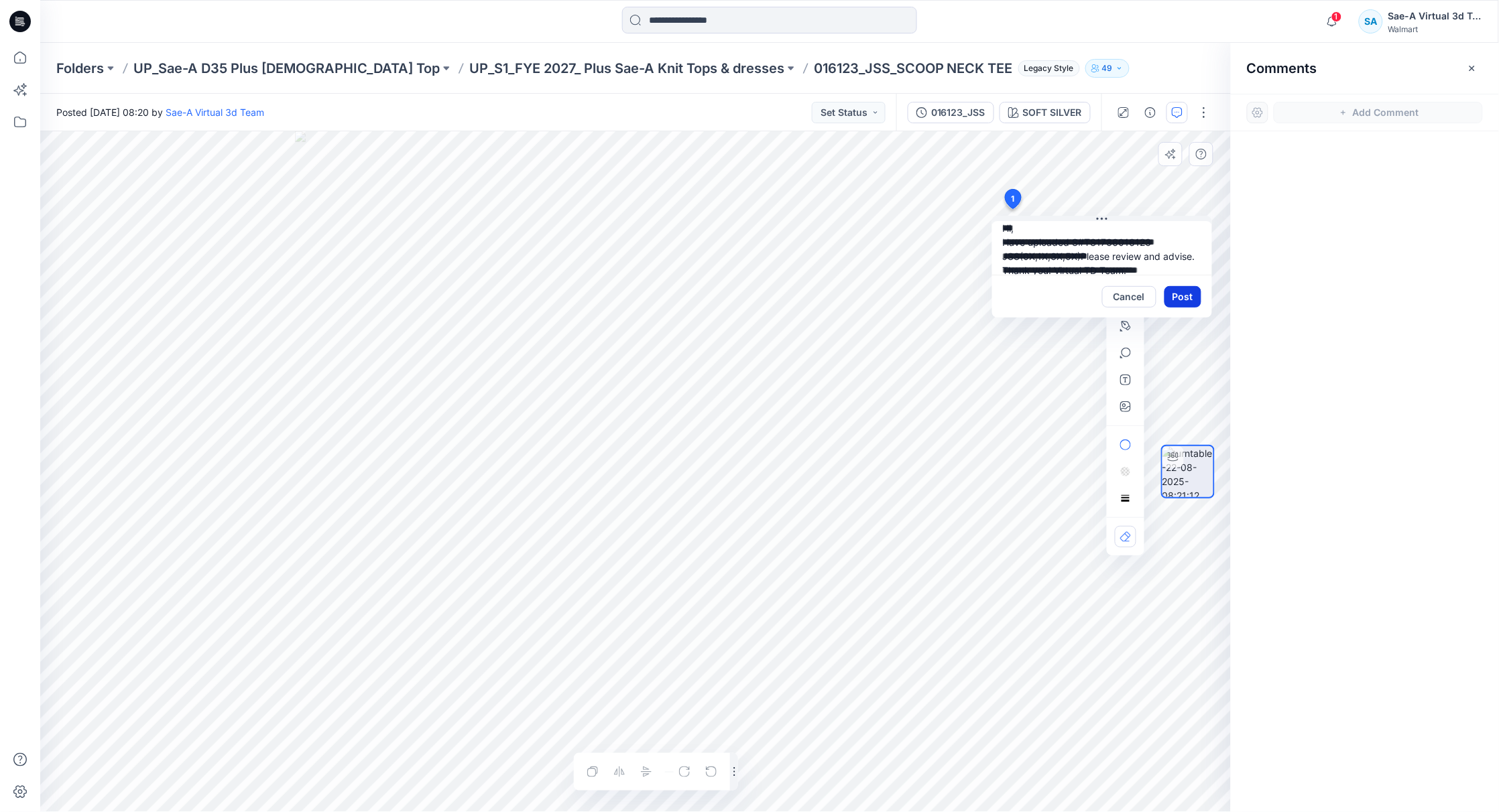
type textarea "**********"
click at [1177, 301] on button "Post" at bounding box center [1182, 297] width 37 height 22
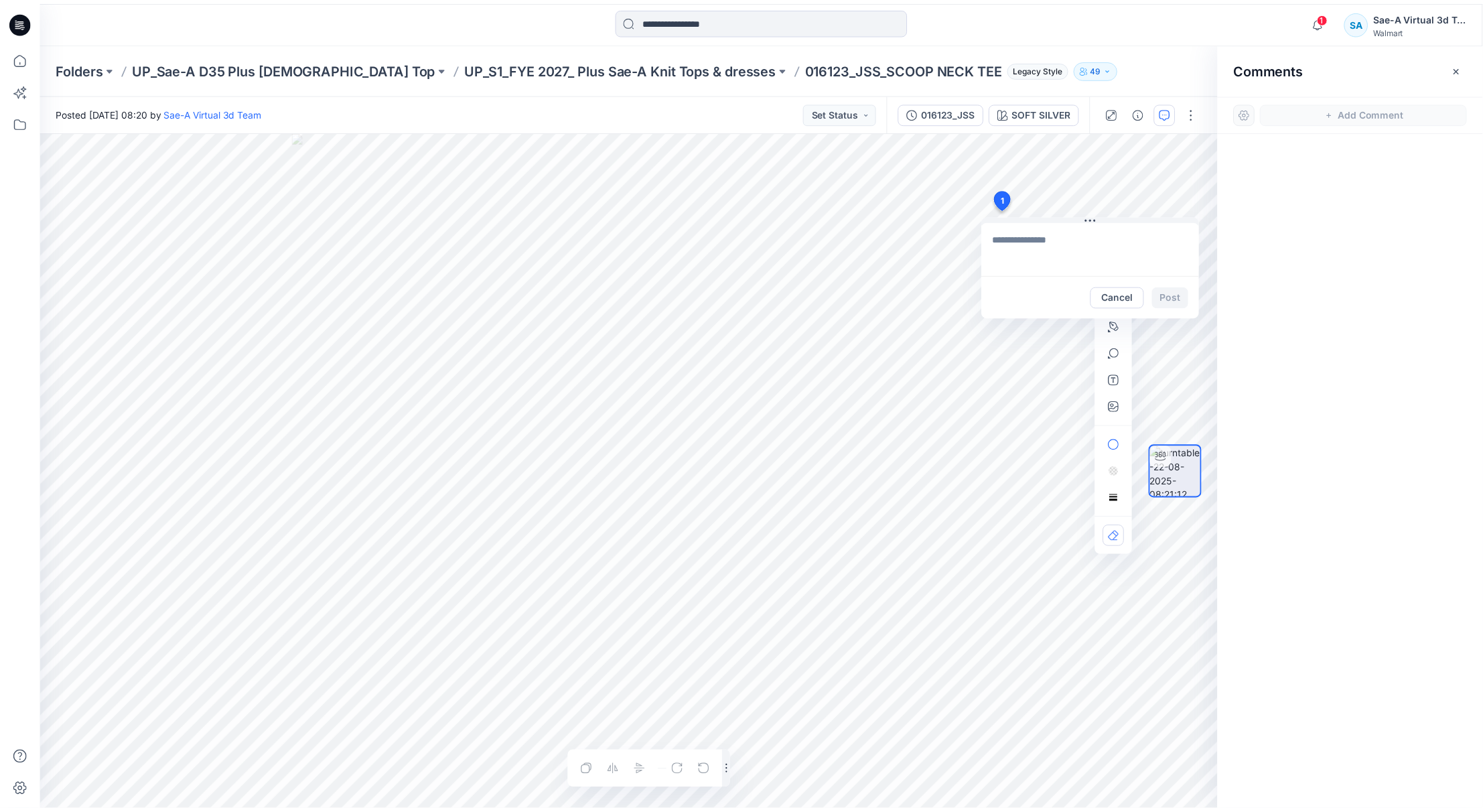
scroll to position [0, 0]
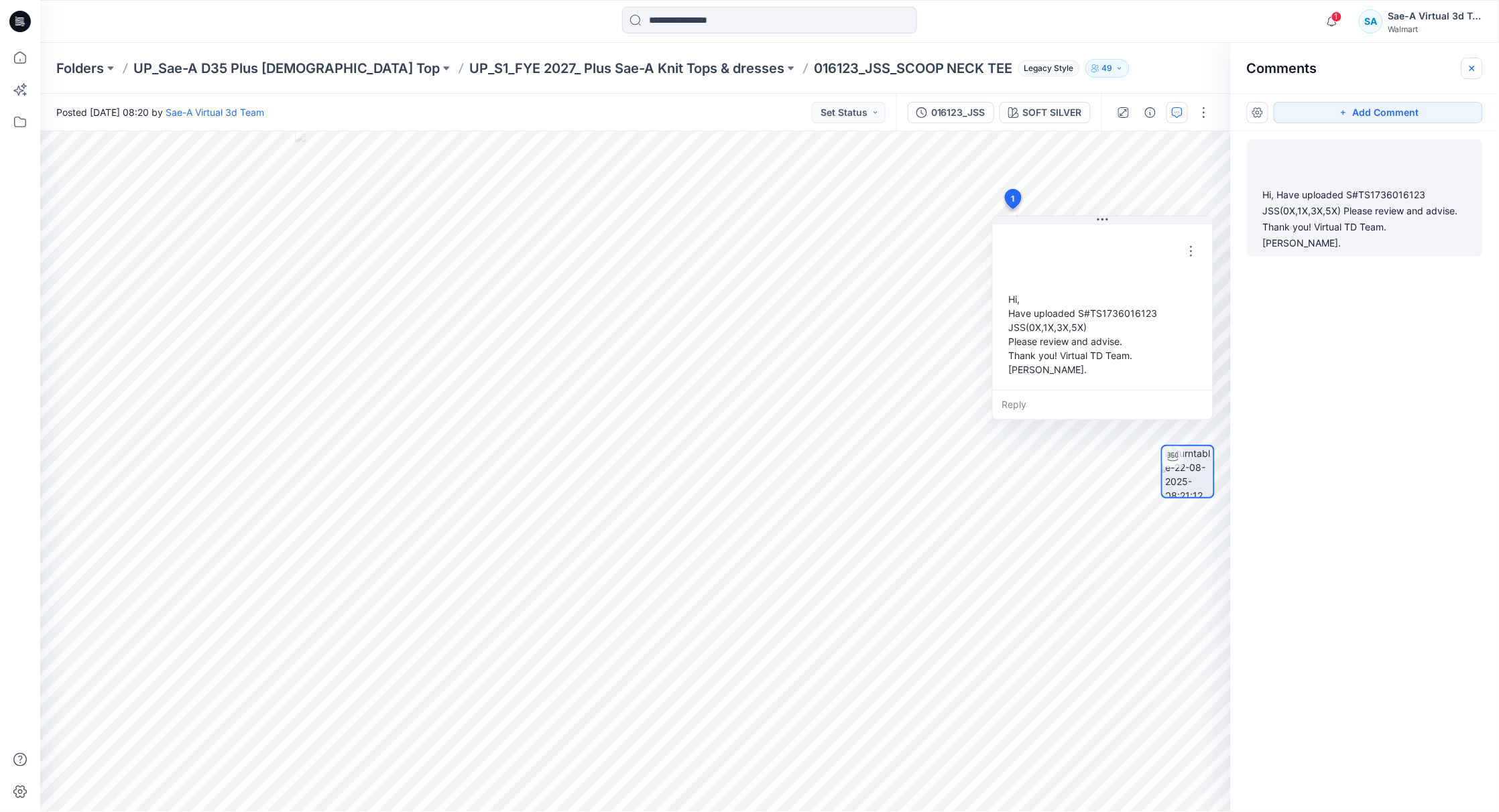
click at [1479, 67] on button "button" at bounding box center [1472, 69] width 22 height 22
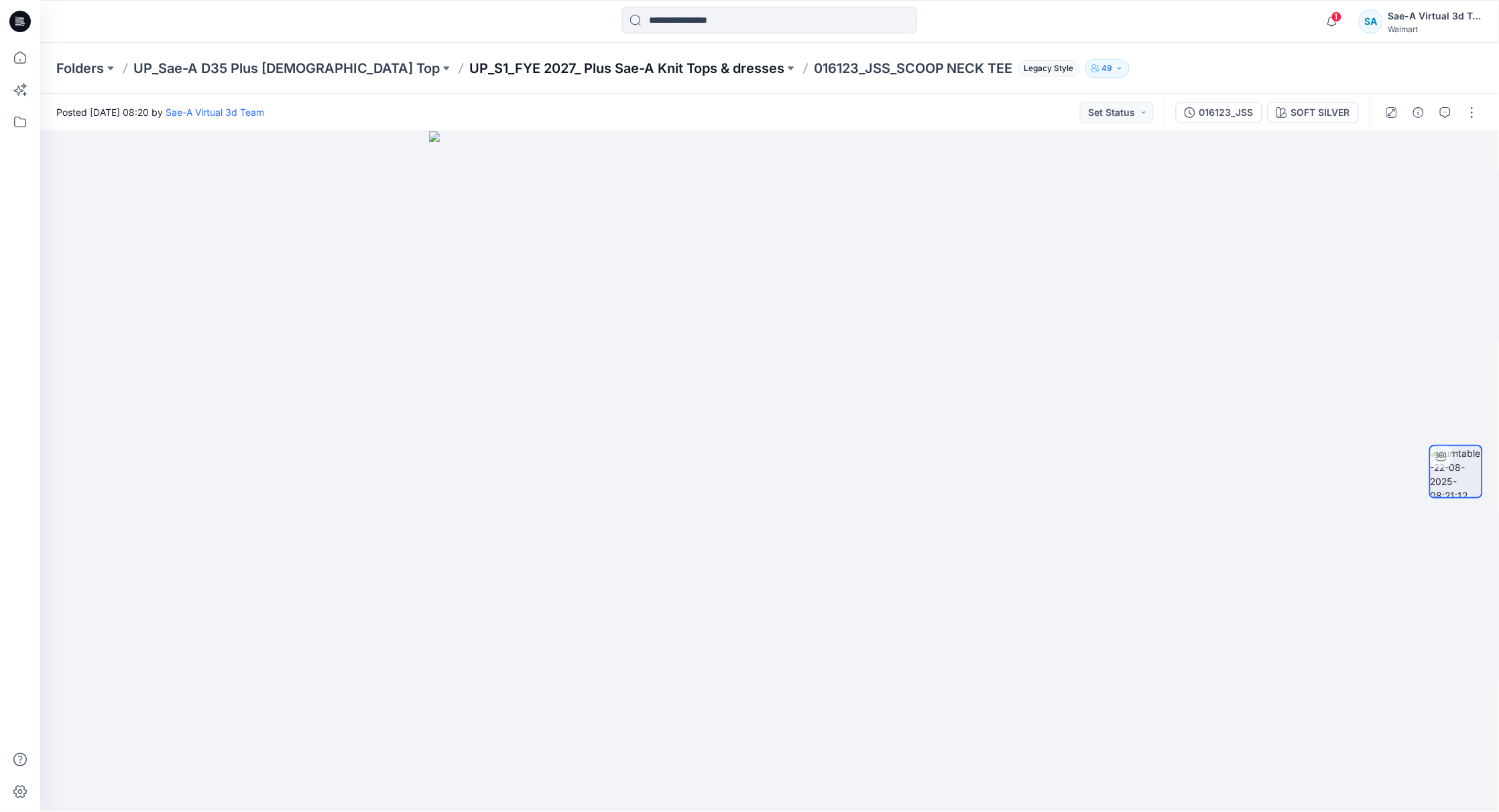
click at [607, 68] on p "UP_S1_FYE 2027_ Plus Sae-A Knit Tops & dresses" at bounding box center [627, 68] width 315 height 19
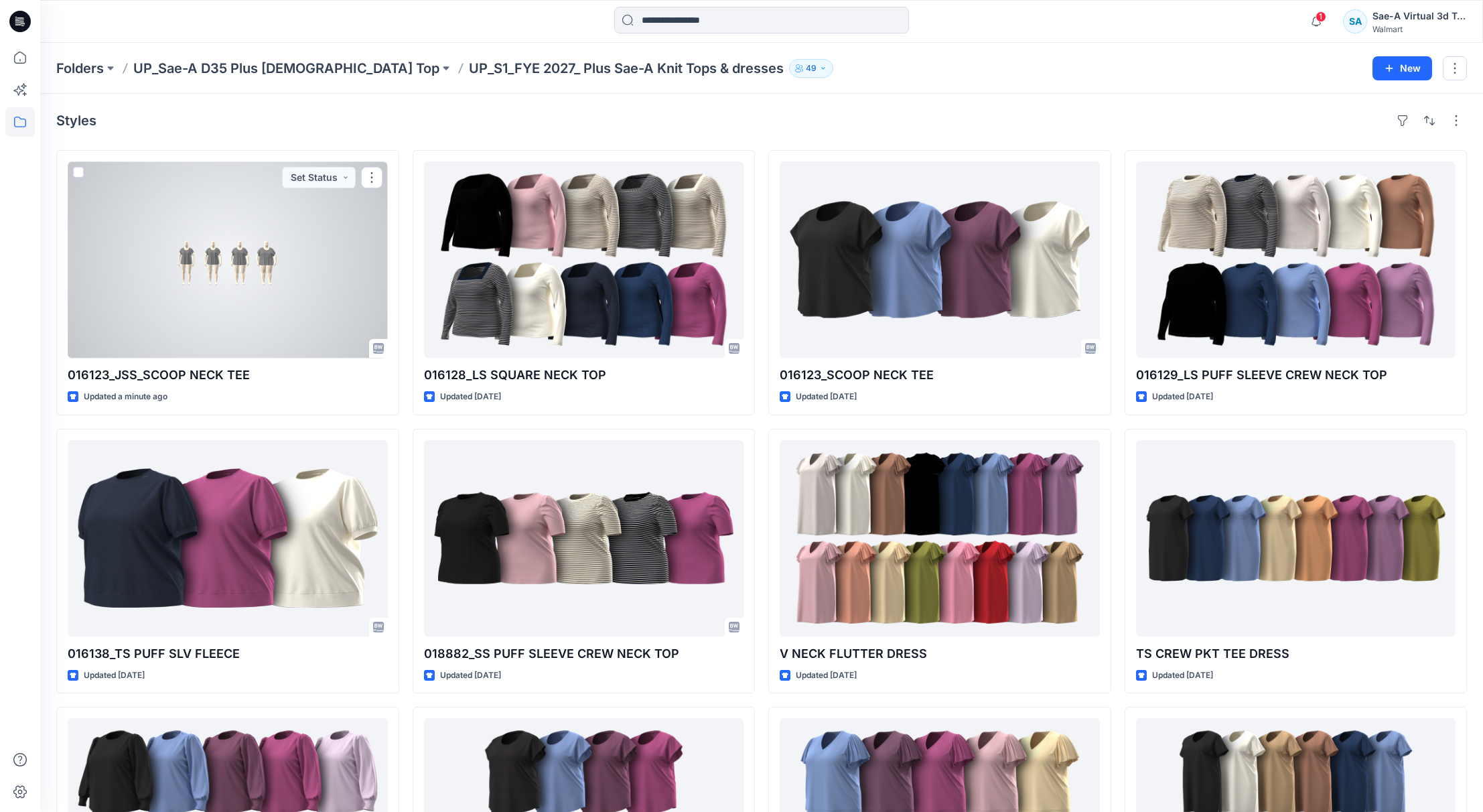
click at [254, 295] on div at bounding box center [228, 259] width 321 height 196
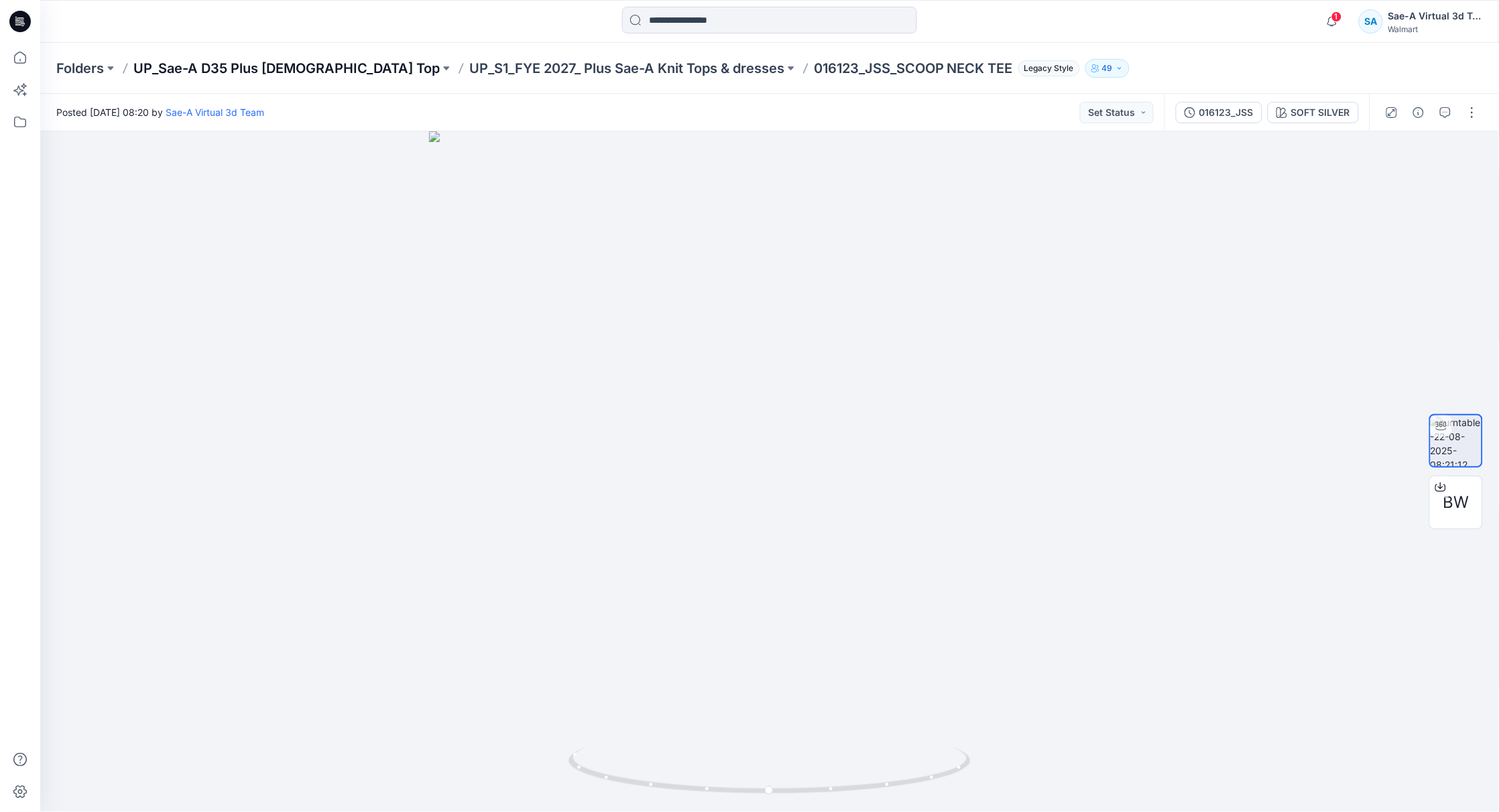
click at [290, 59] on p "UP_Sae-A D35 Plus [DEMOGRAPHIC_DATA] Top" at bounding box center [286, 68] width 306 height 19
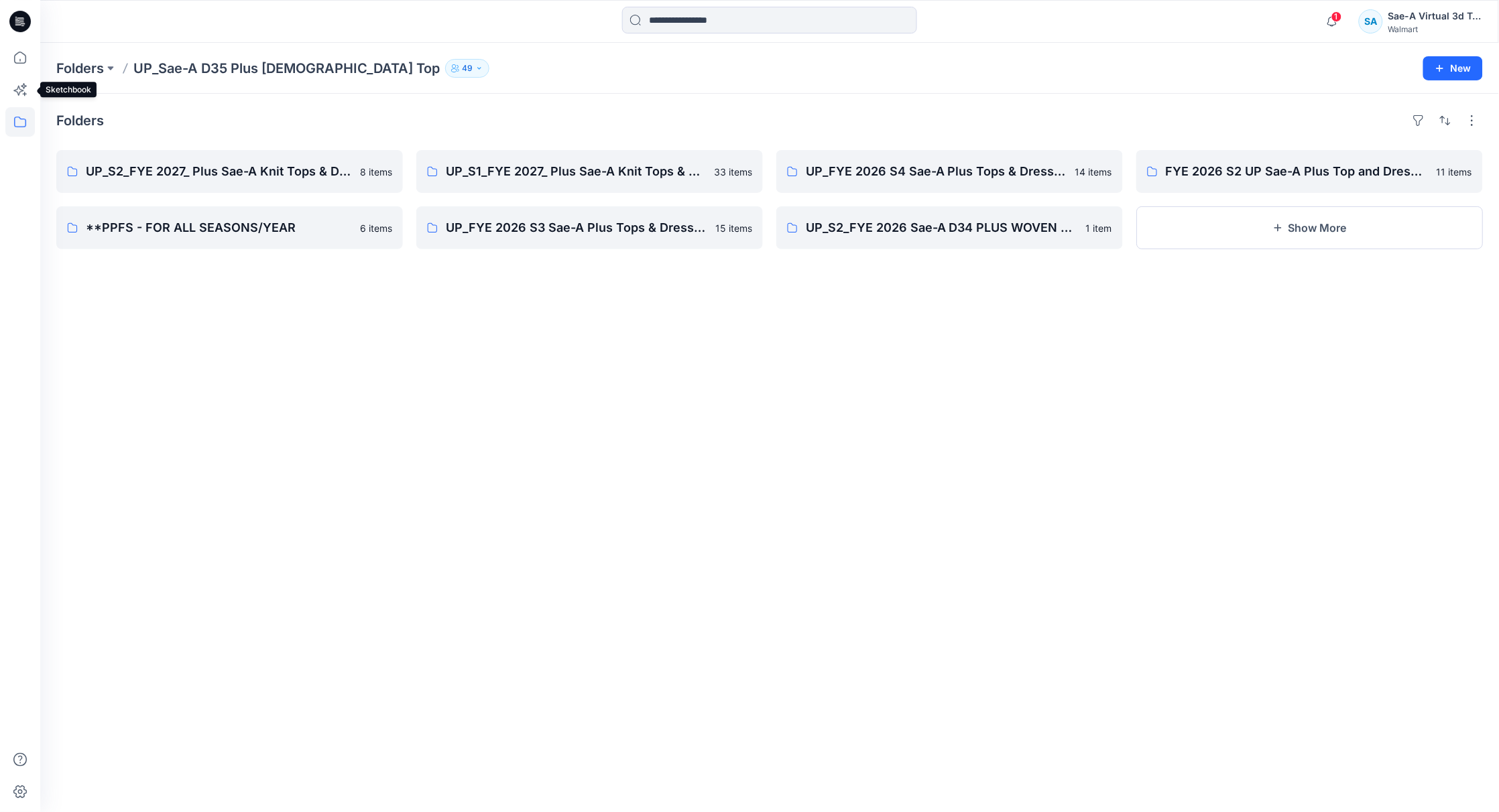
click at [19, 122] on icon at bounding box center [20, 121] width 30 height 30
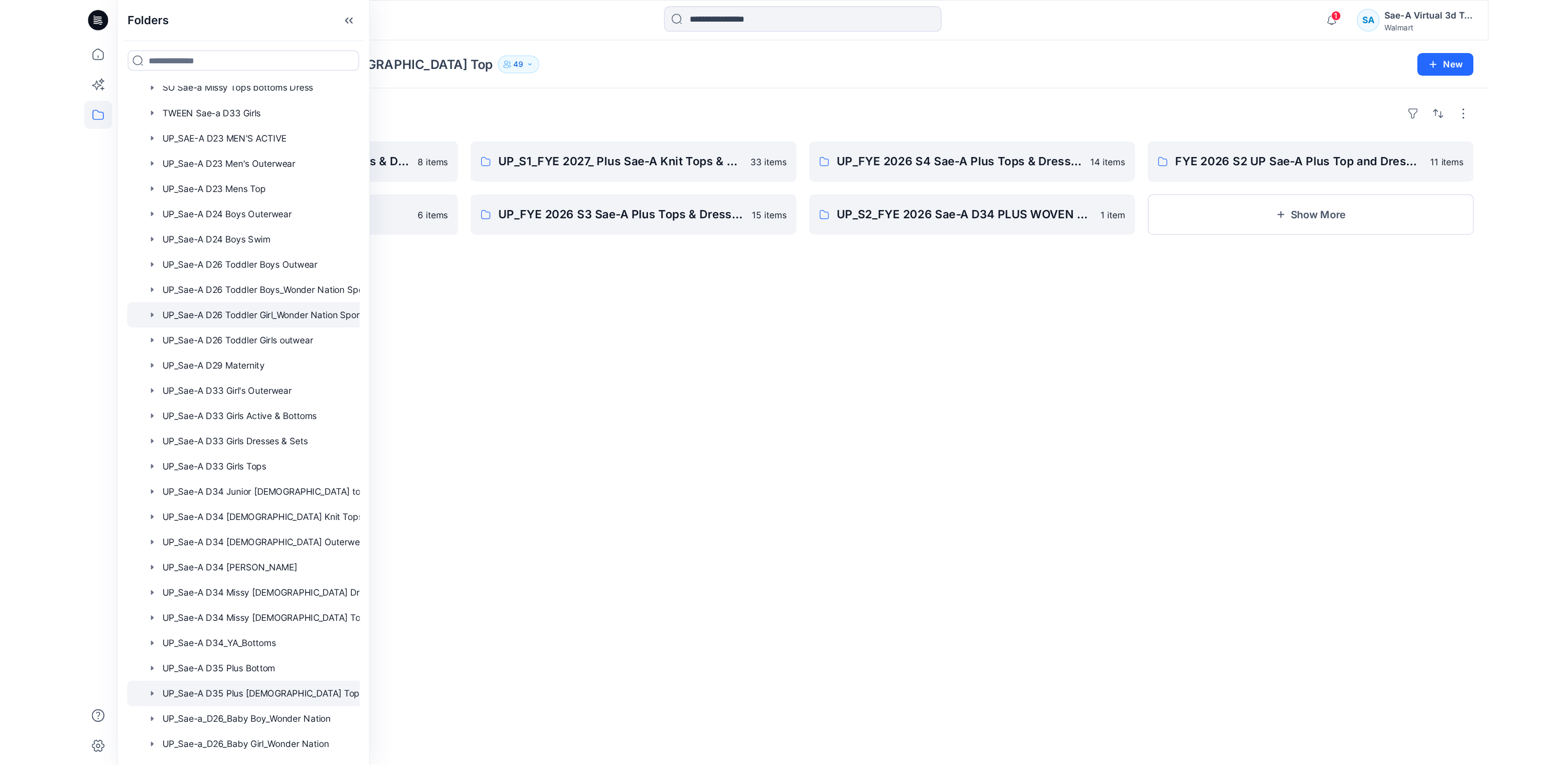
scroll to position [723, 0]
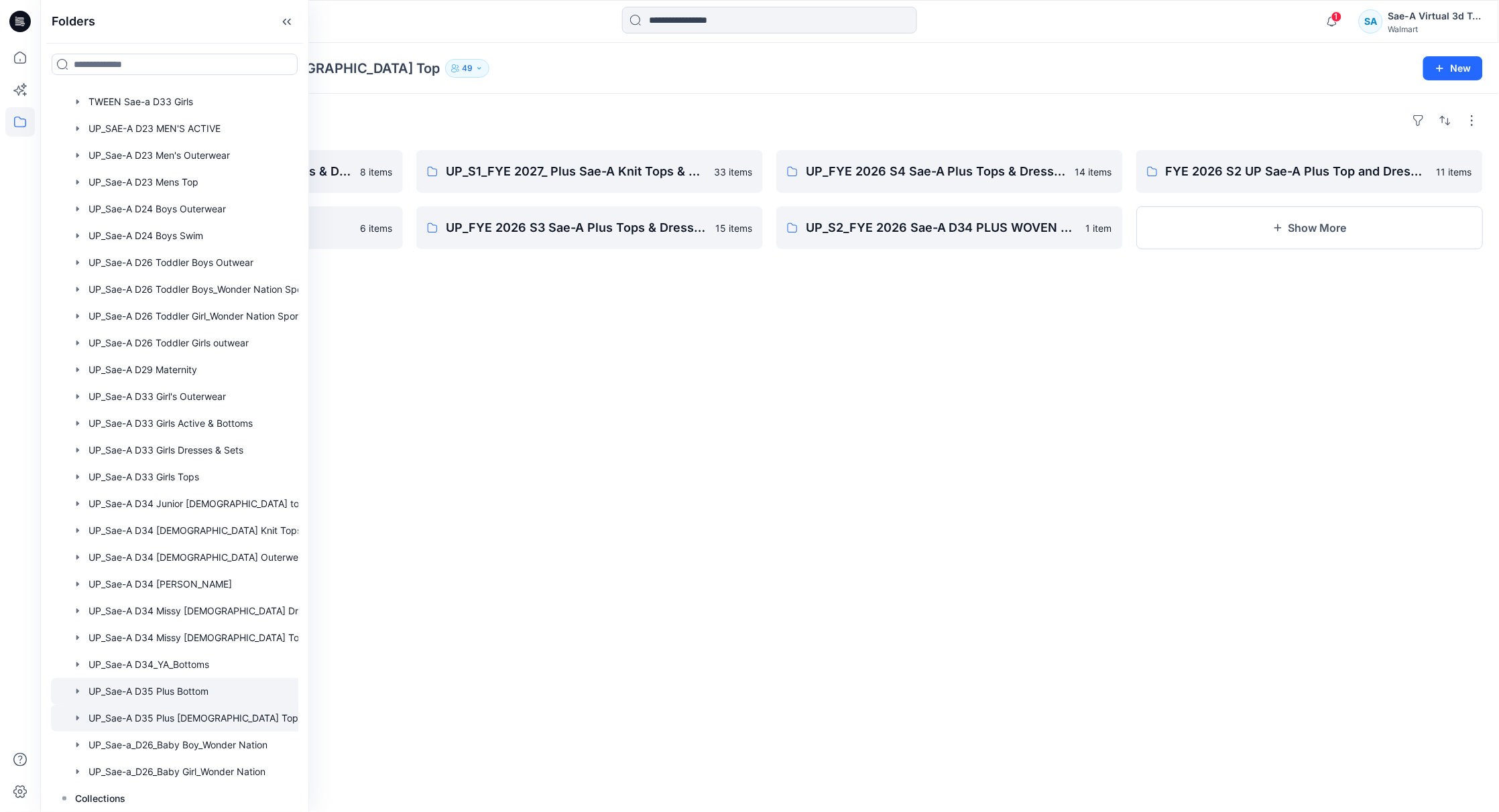
click at [197, 685] on div at bounding box center [192, 692] width 283 height 27
click at [533, 453] on div "Folders FYE 2027 S1 UP Sae-A Plus Bottoms 17 items **PPFS - FOR ALL SEASONS/YEA…" at bounding box center [769, 453] width 1458 height 718
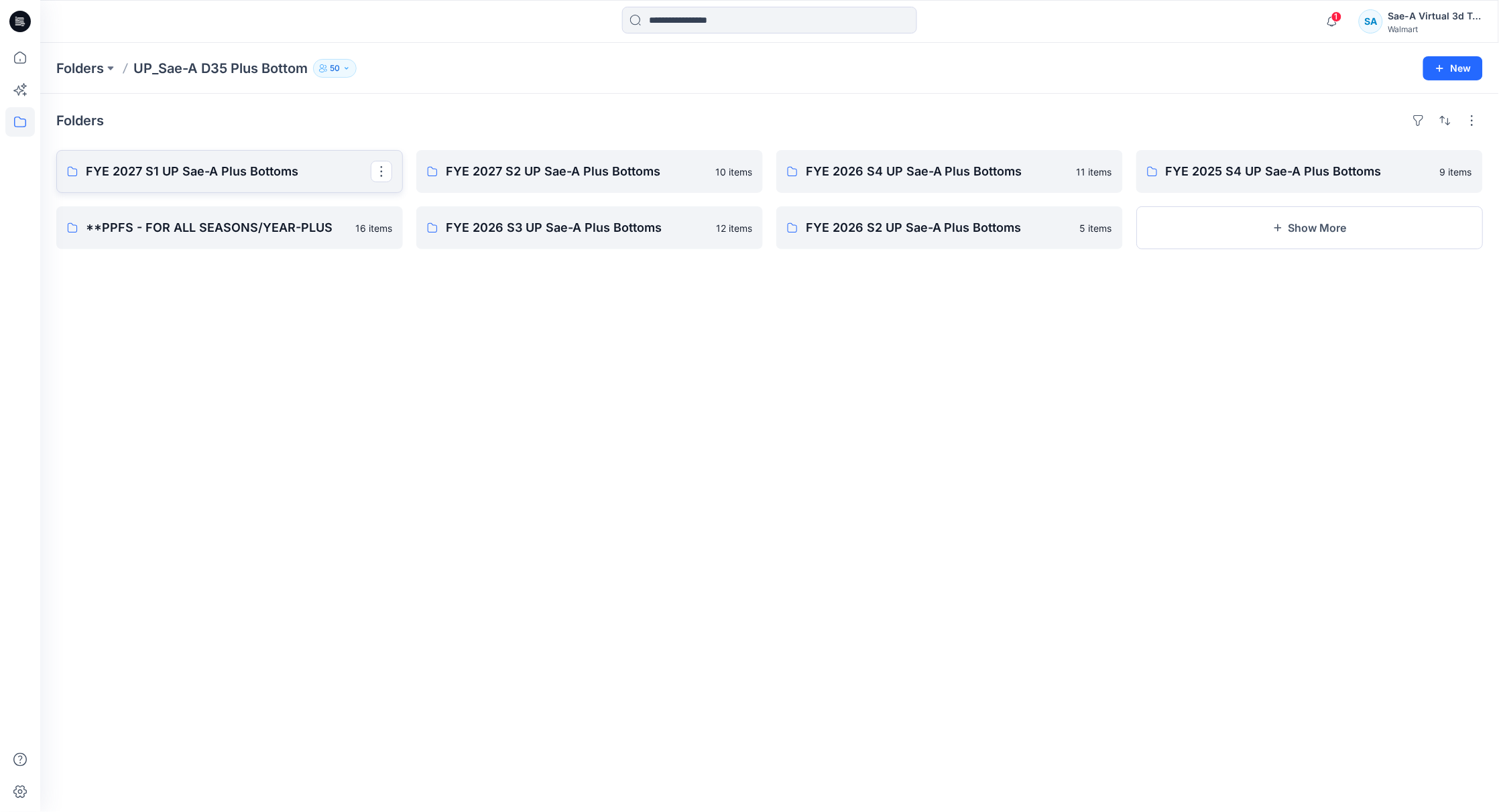
click at [236, 162] on p "FYE 2027 S1 UP Sae-A Plus Bottoms" at bounding box center [228, 171] width 285 height 19
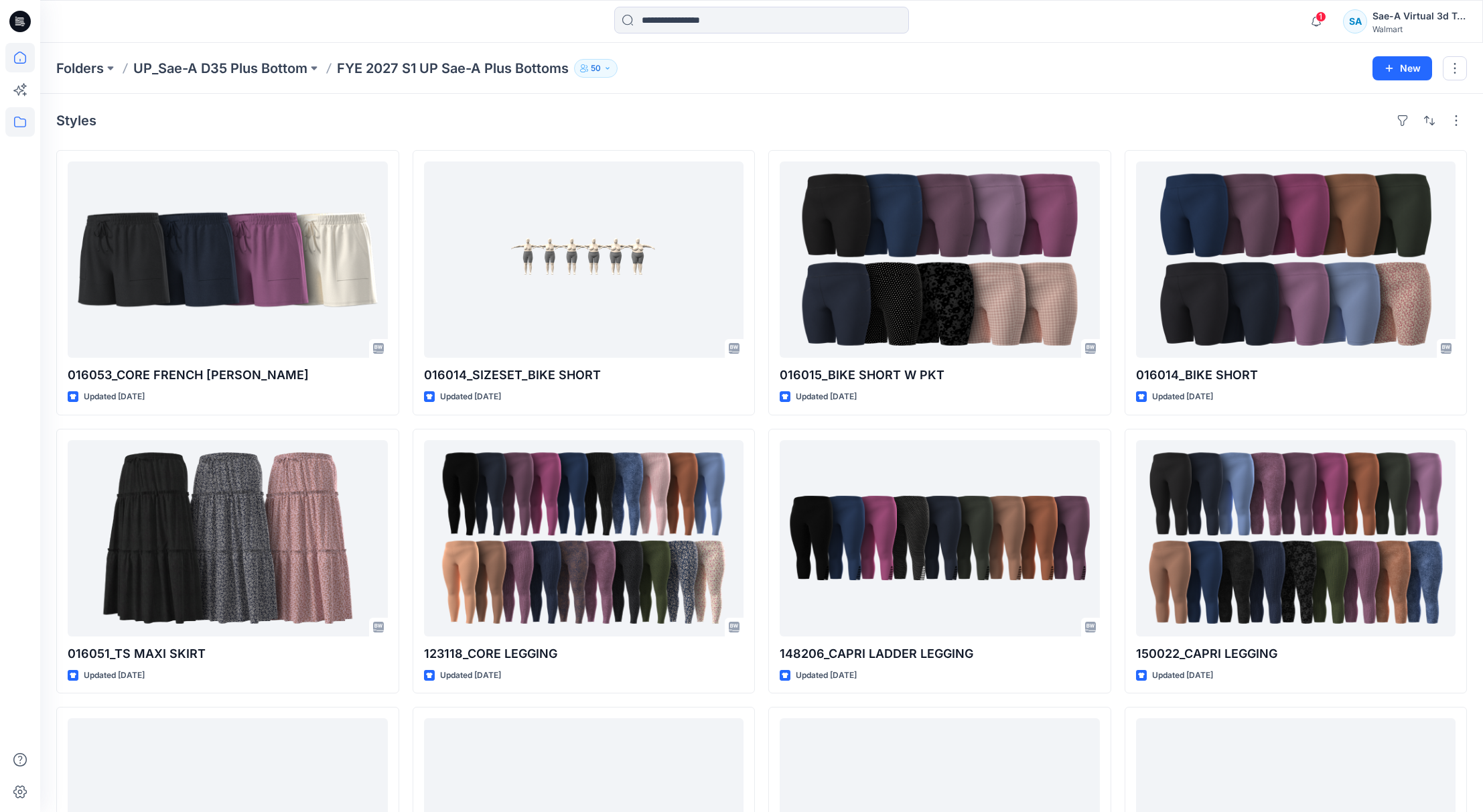
click at [25, 64] on icon at bounding box center [20, 57] width 30 height 30
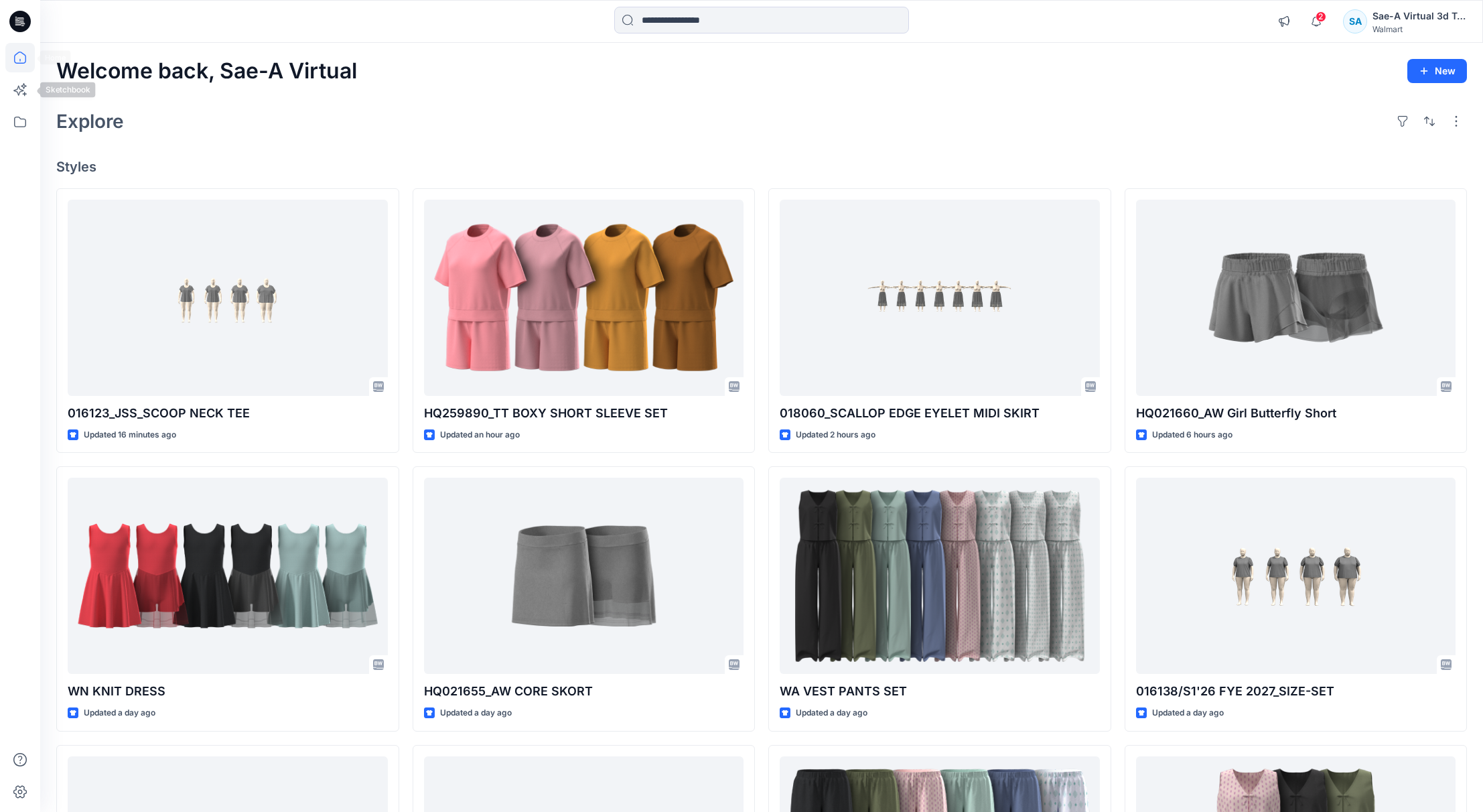
click at [27, 60] on icon at bounding box center [20, 57] width 30 height 30
click at [22, 61] on icon at bounding box center [20, 57] width 30 height 30
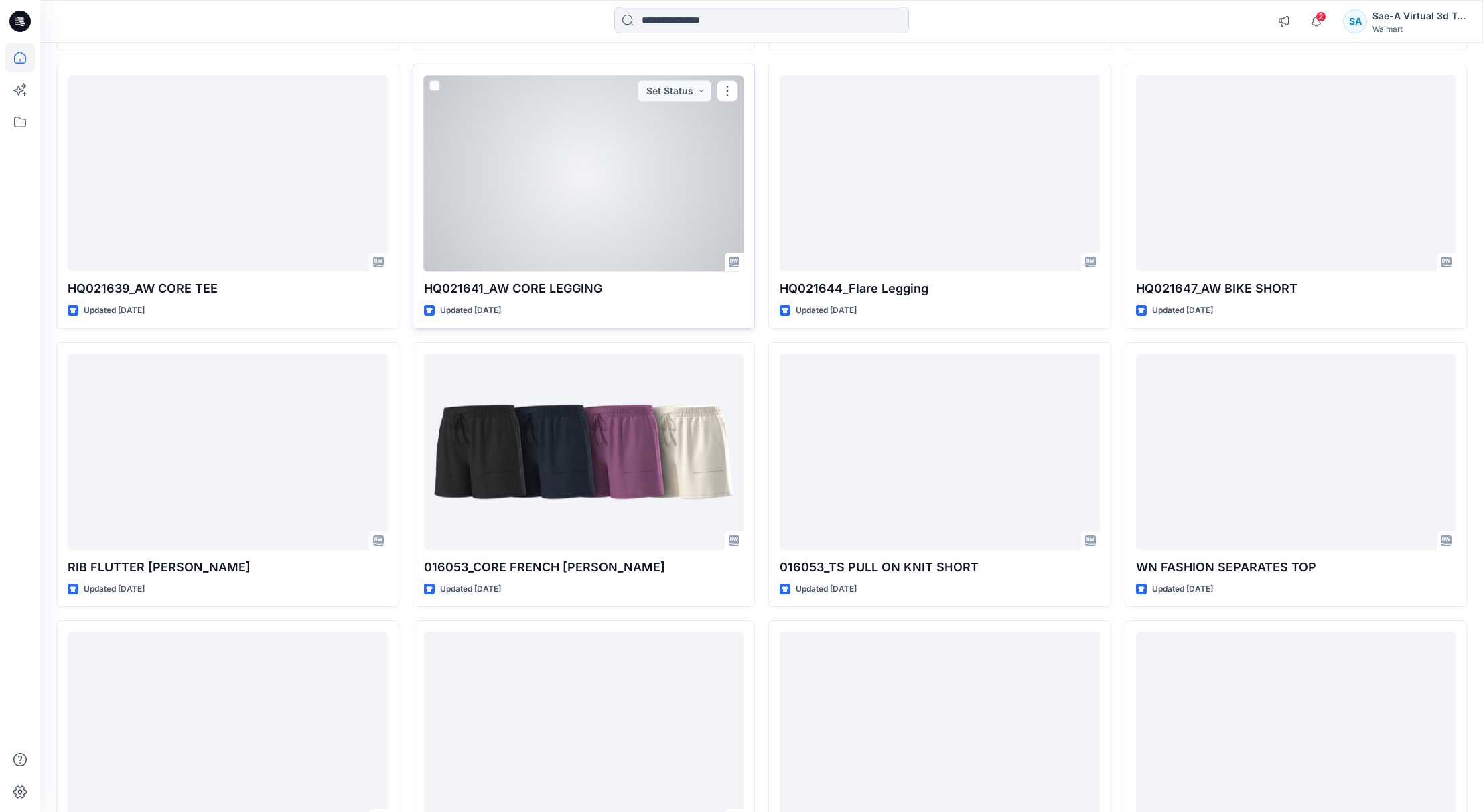
scroll to position [1004, 0]
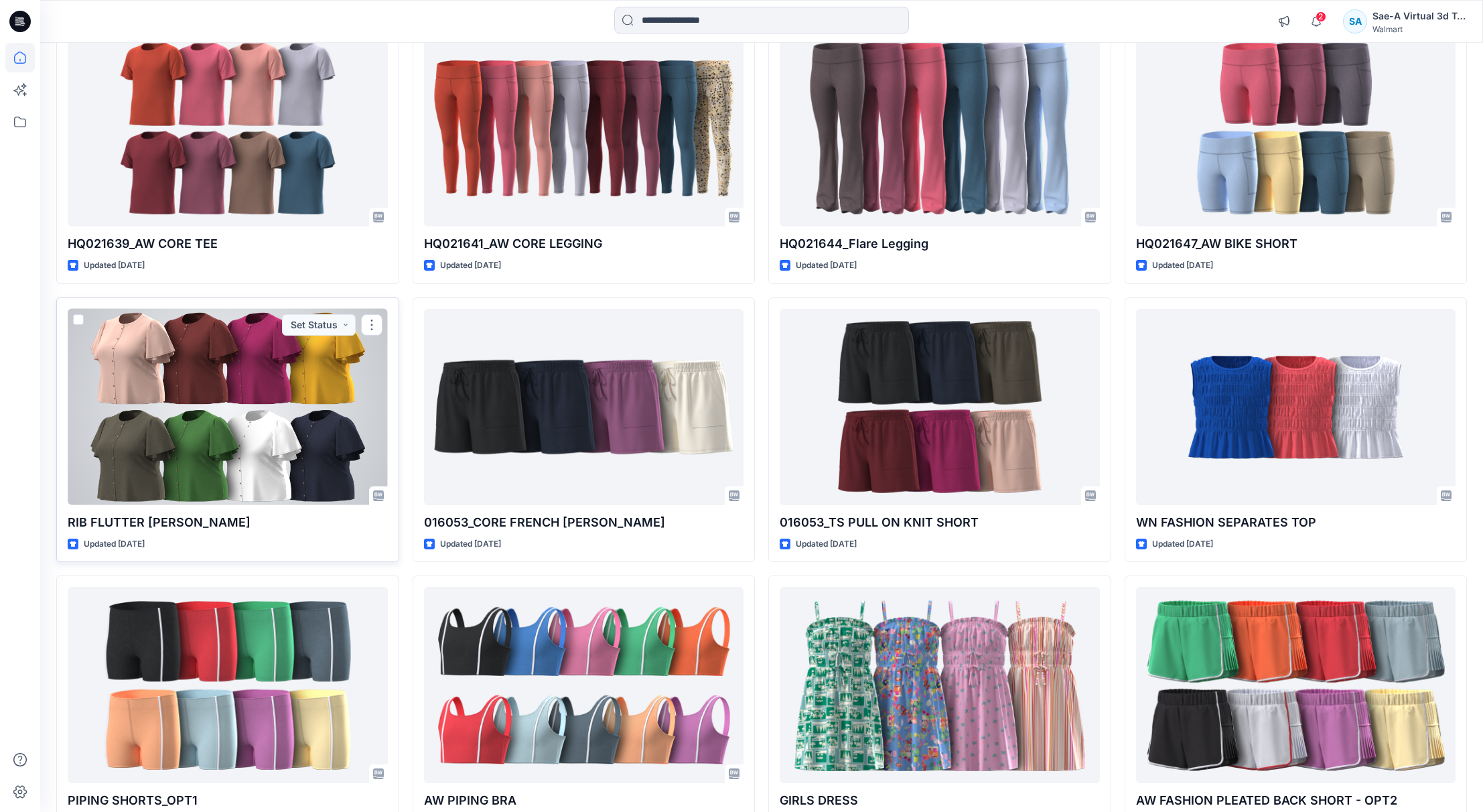
click at [233, 442] on div at bounding box center [228, 406] width 321 height 196
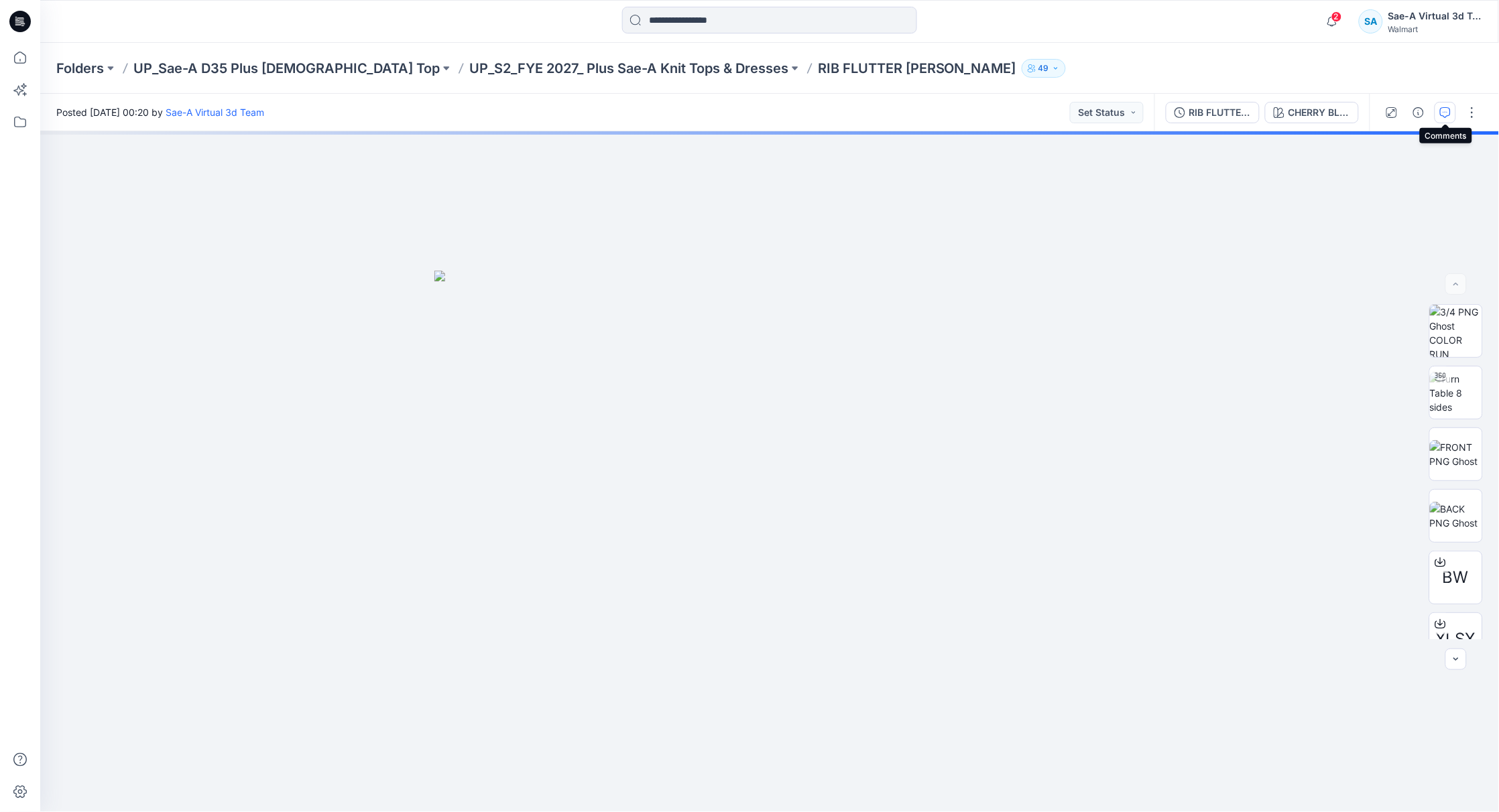
click at [1446, 111] on icon "button" at bounding box center [1445, 111] width 5 height 1
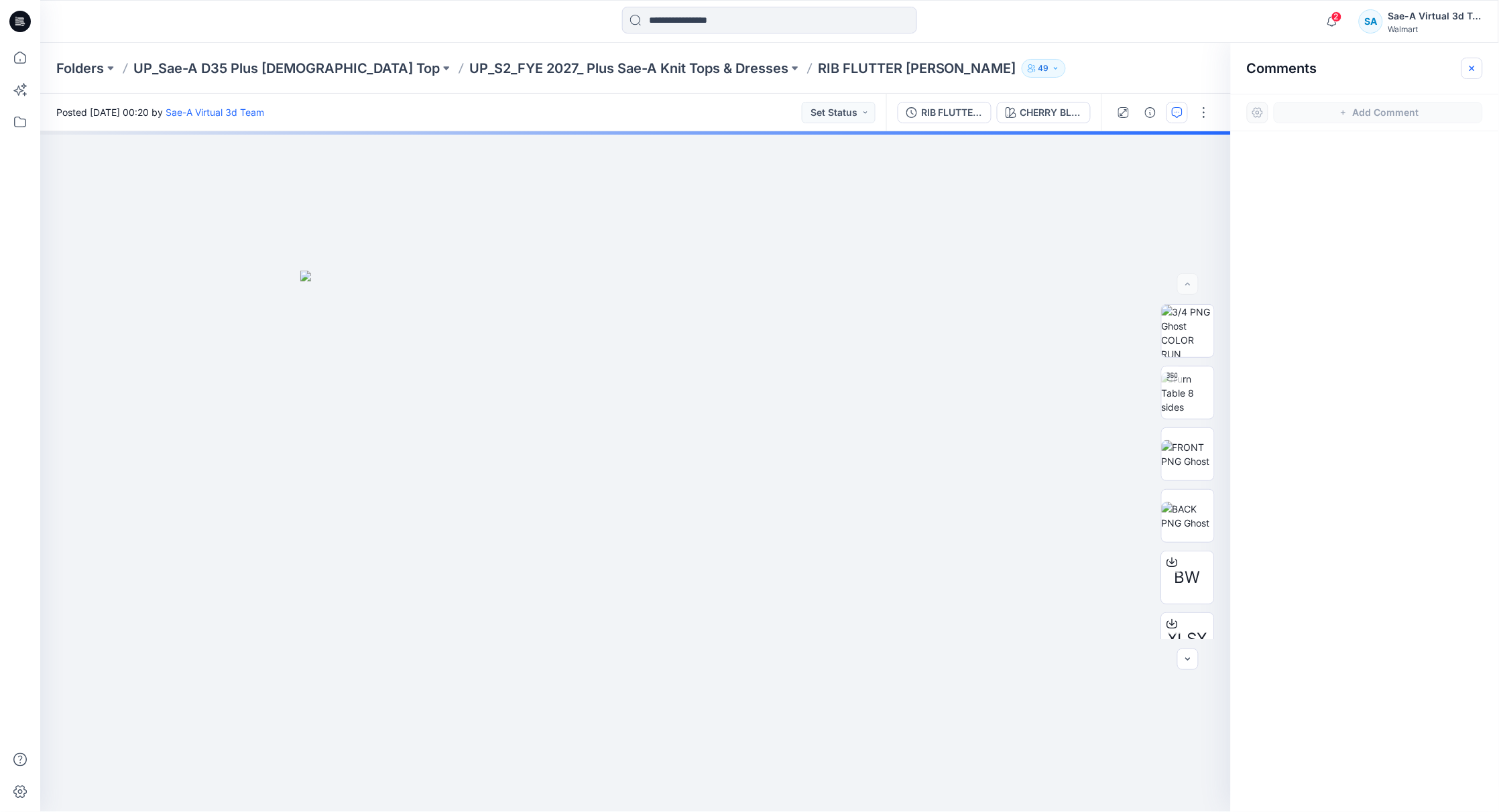
click at [1473, 67] on icon "button" at bounding box center [1472, 68] width 5 height 5
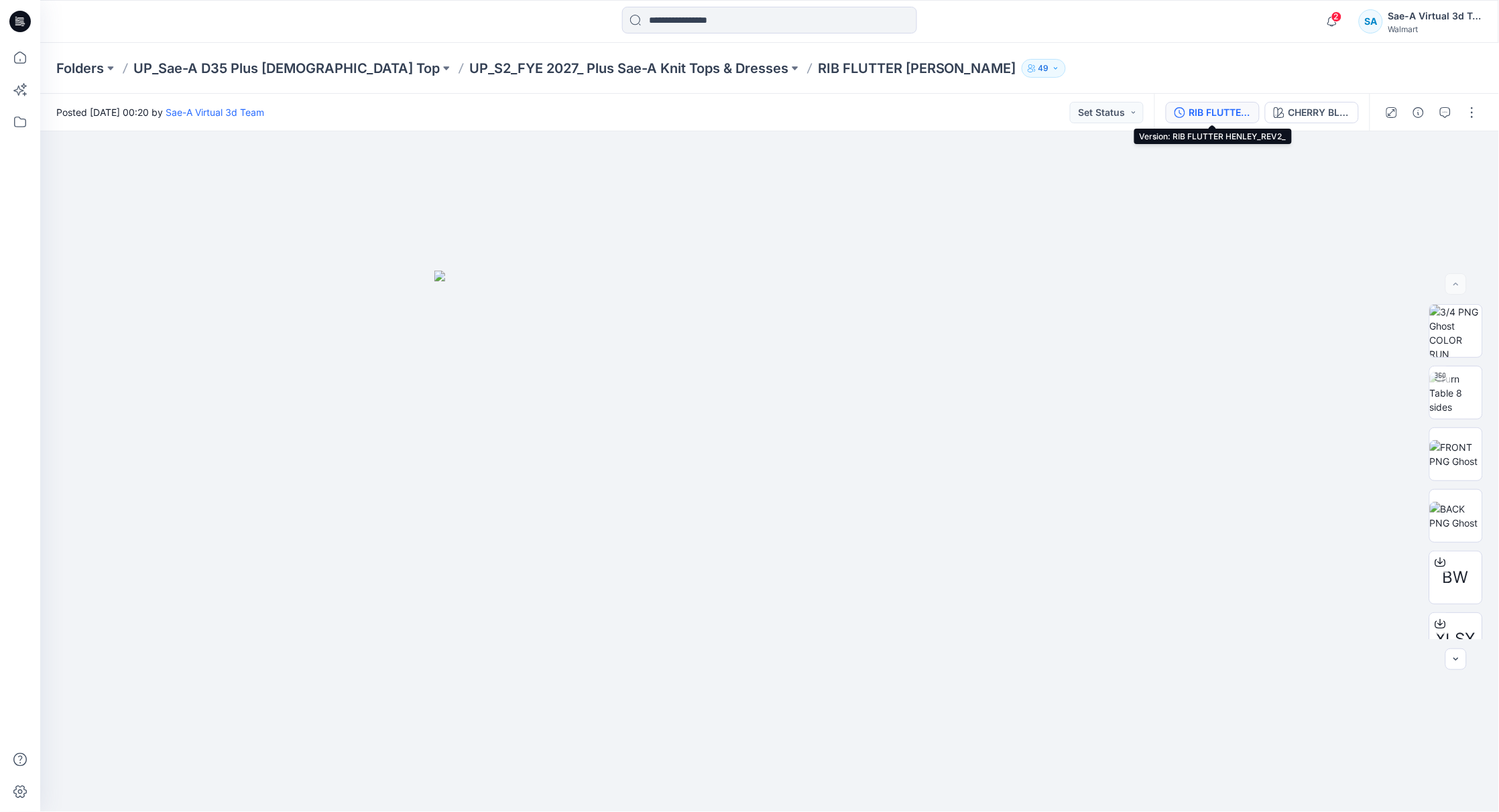
click at [1226, 109] on div "RIB FLUTTER HENLEY_REV2_" at bounding box center [1220, 112] width 62 height 14
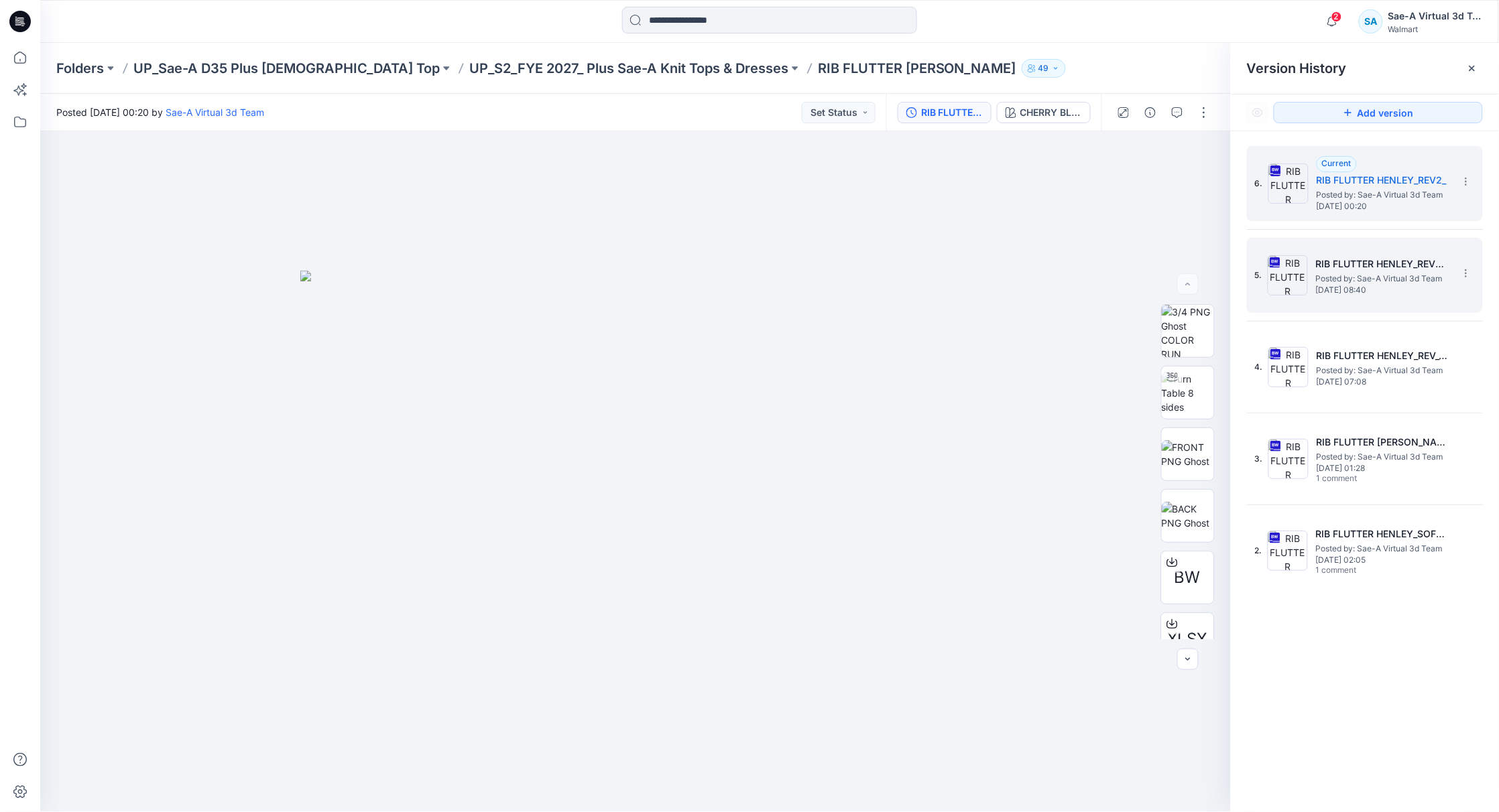
click at [1403, 264] on h5 "RIB FLUTTER HENLEY_REV2_SOFT SILVER" at bounding box center [1383, 264] width 134 height 16
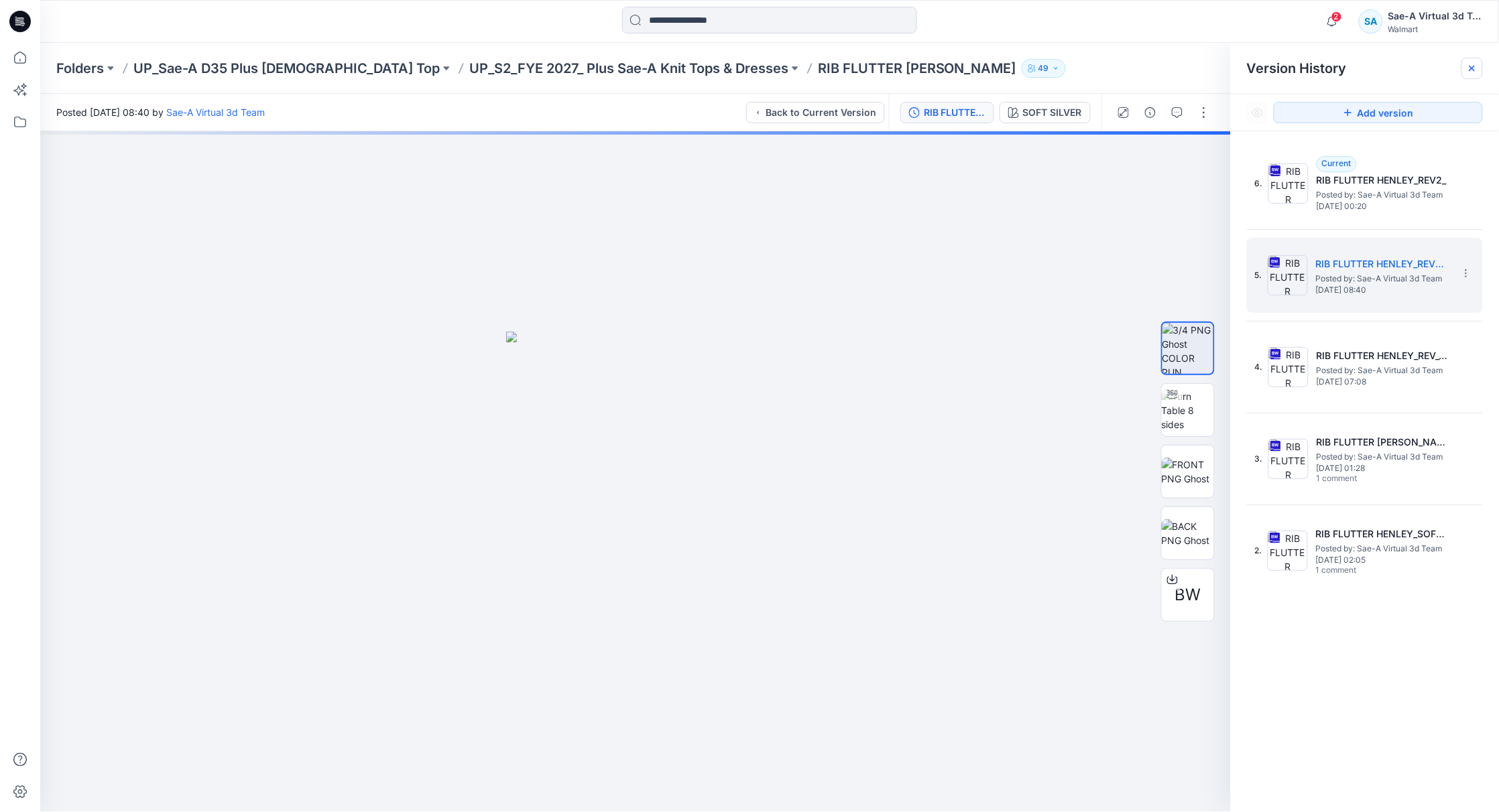
click at [1465, 68] on div at bounding box center [1472, 69] width 22 height 22
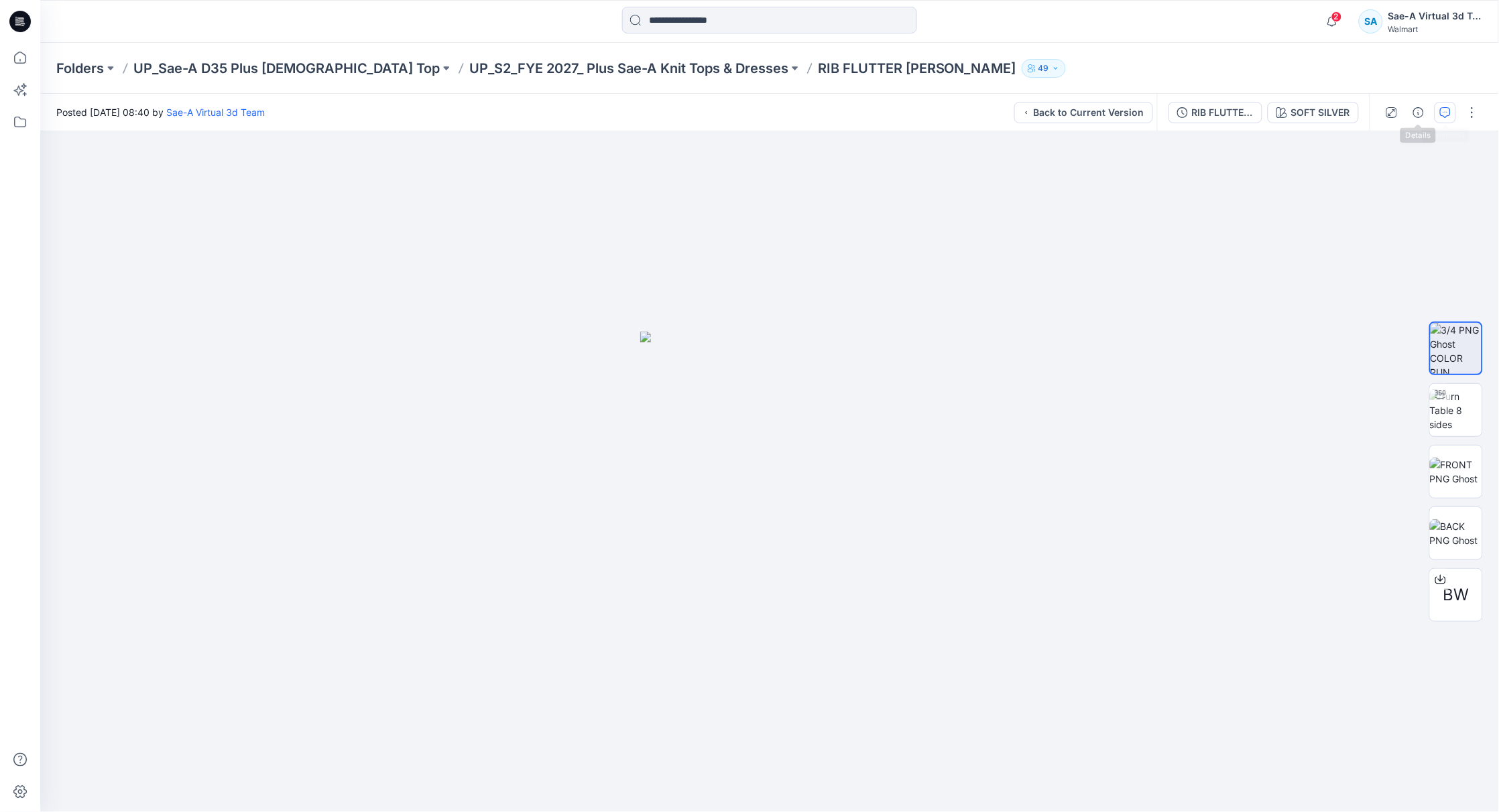
click at [1437, 112] on button "button" at bounding box center [1446, 112] width 22 height 22
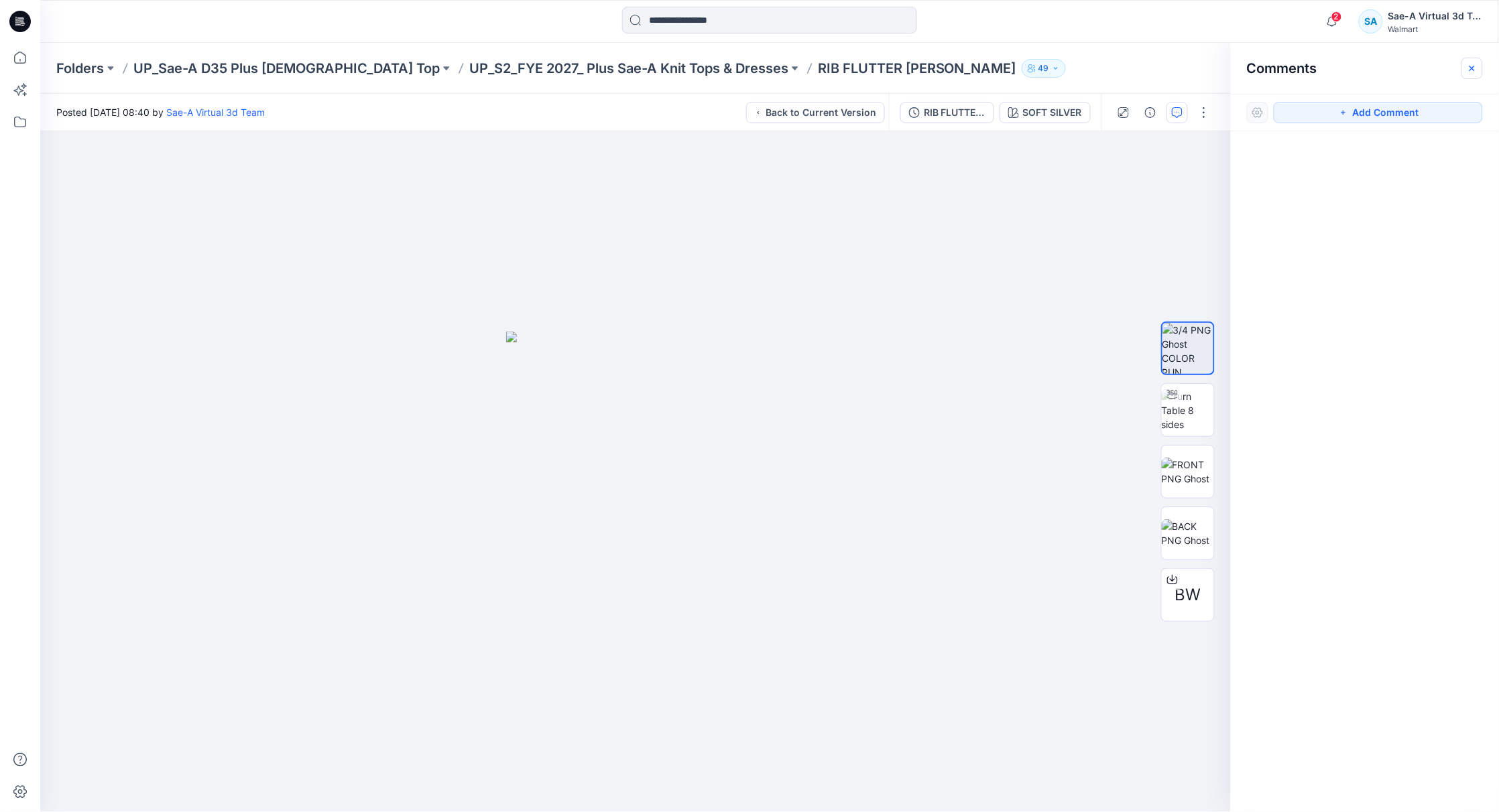
click at [1475, 63] on icon "button" at bounding box center [1472, 69] width 11 height 11
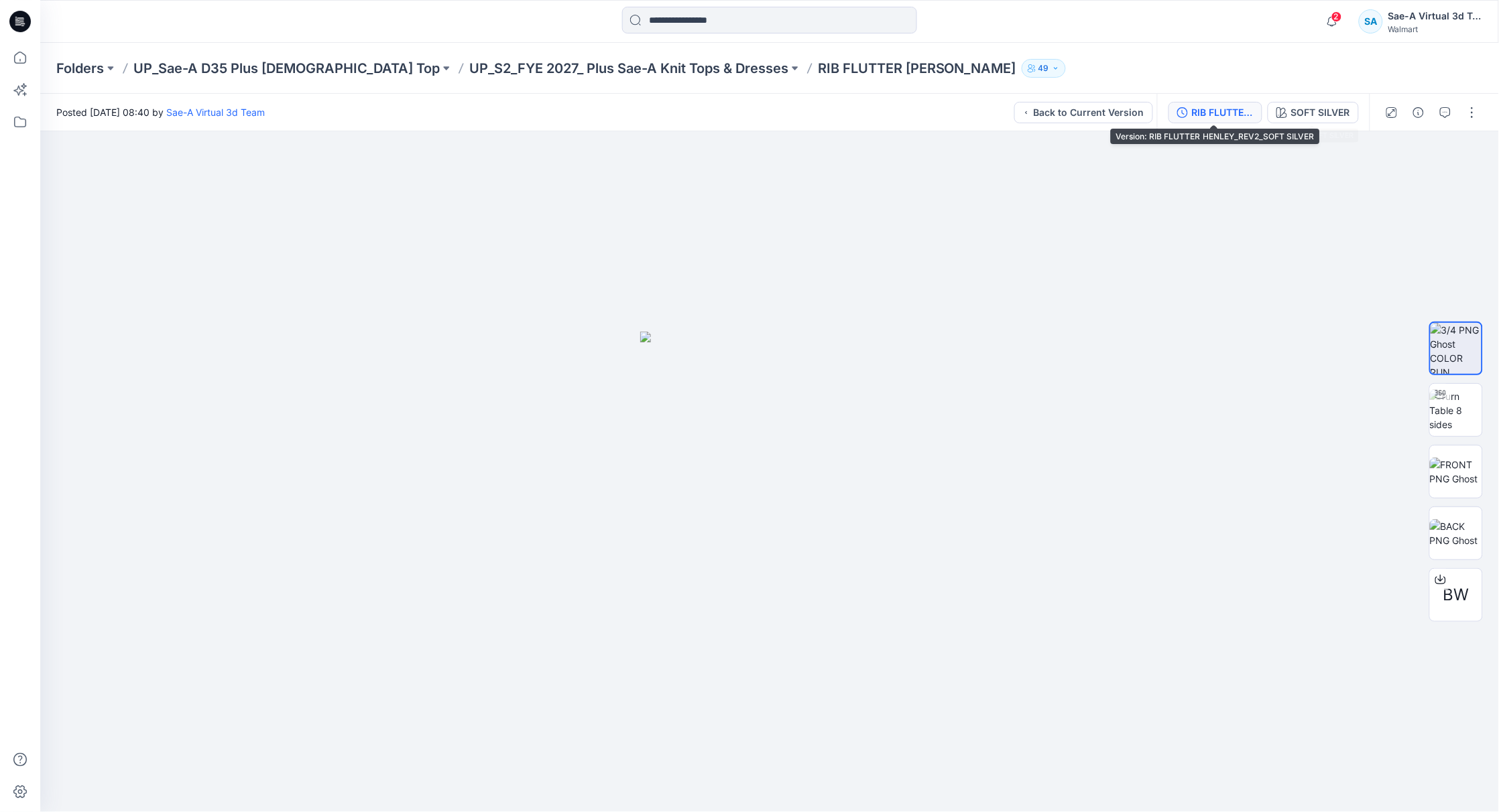
click at [1213, 119] on div "RIB FLUTTER HENLEY_REV2_SOFT SILVER" at bounding box center [1223, 112] width 62 height 14
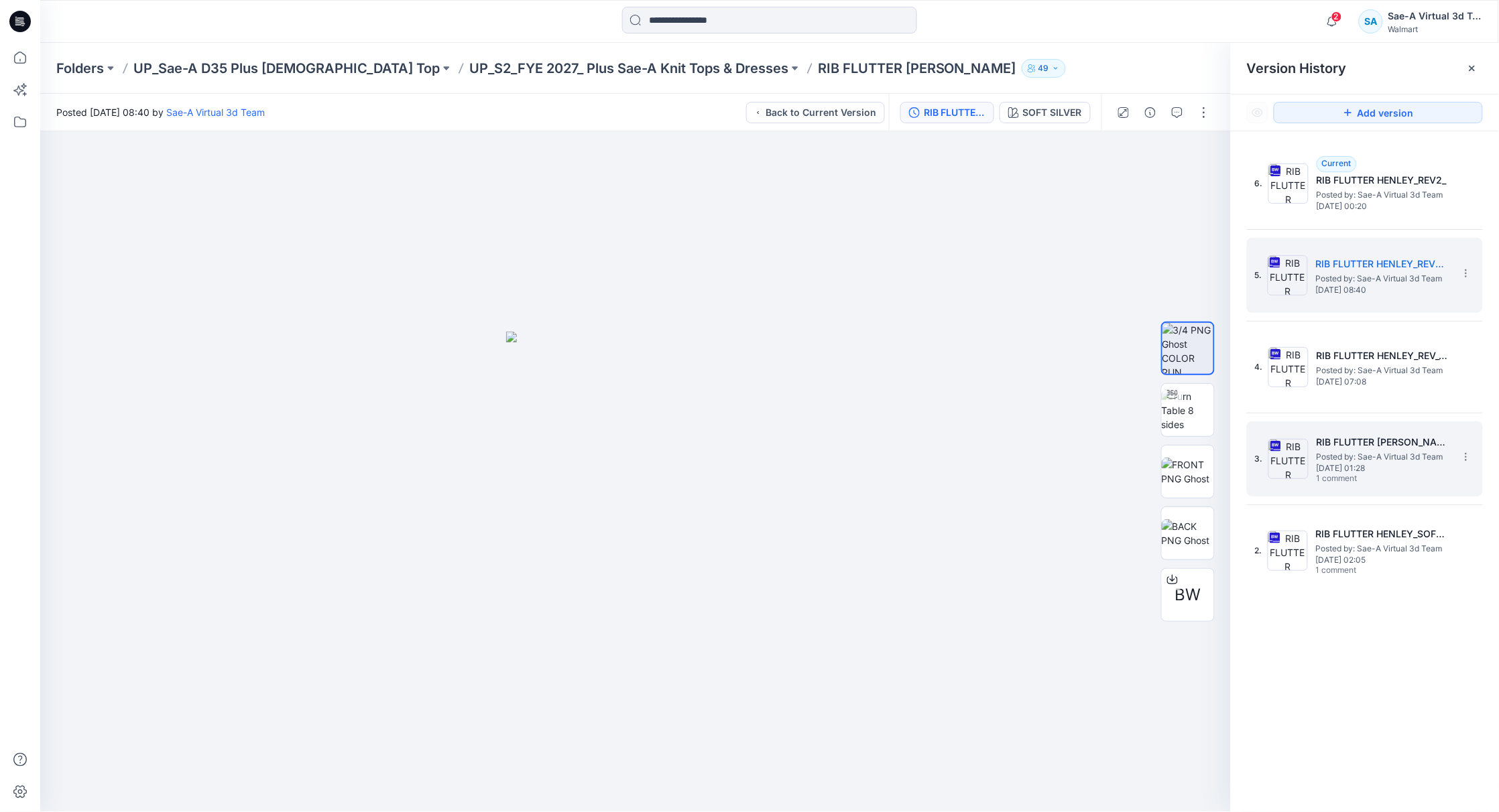
click at [1369, 450] on span "Posted by: Sae-A Virtual 3d Team" at bounding box center [1383, 456] width 134 height 14
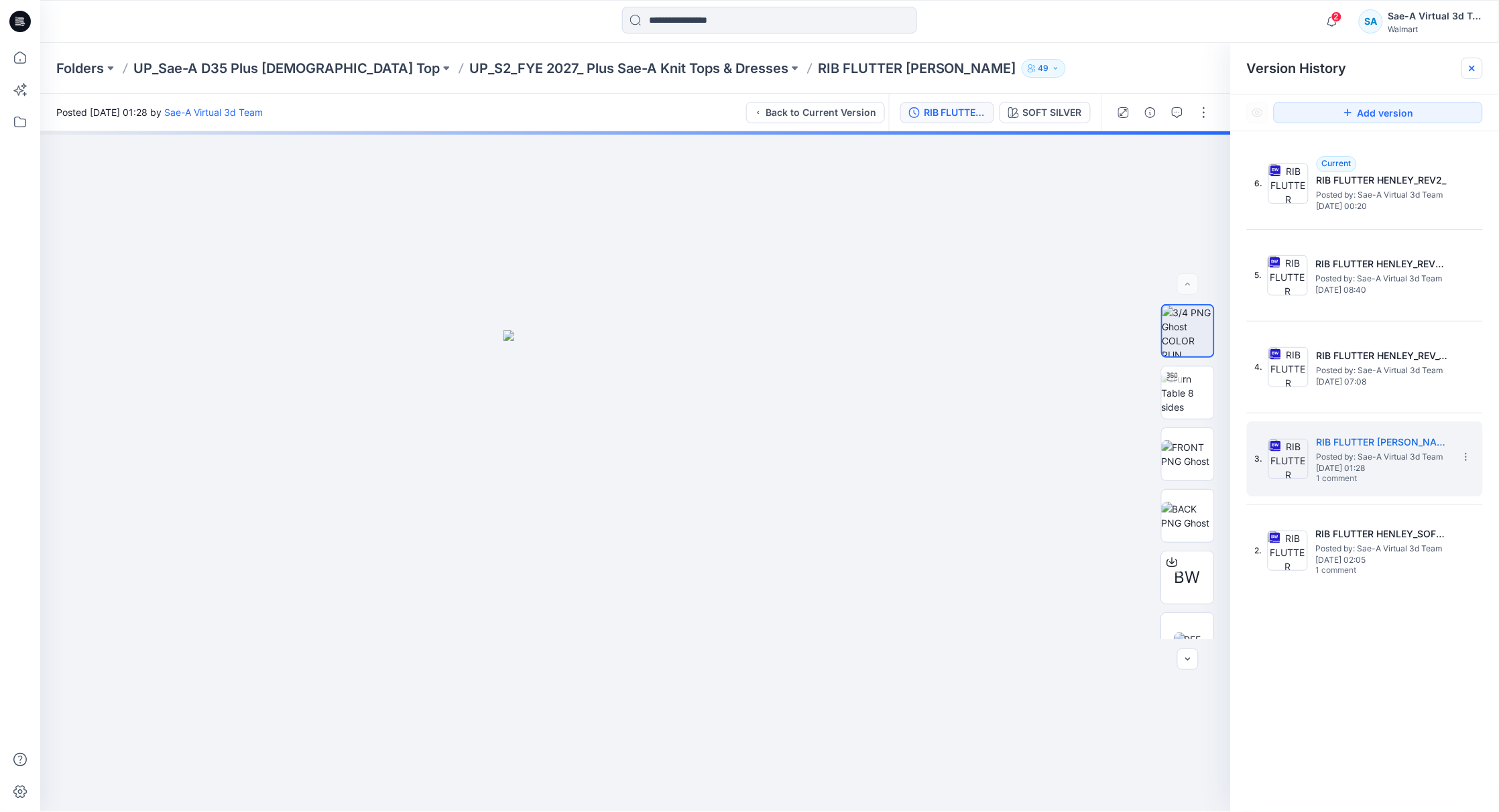
click at [1473, 73] on div at bounding box center [1472, 69] width 22 height 22
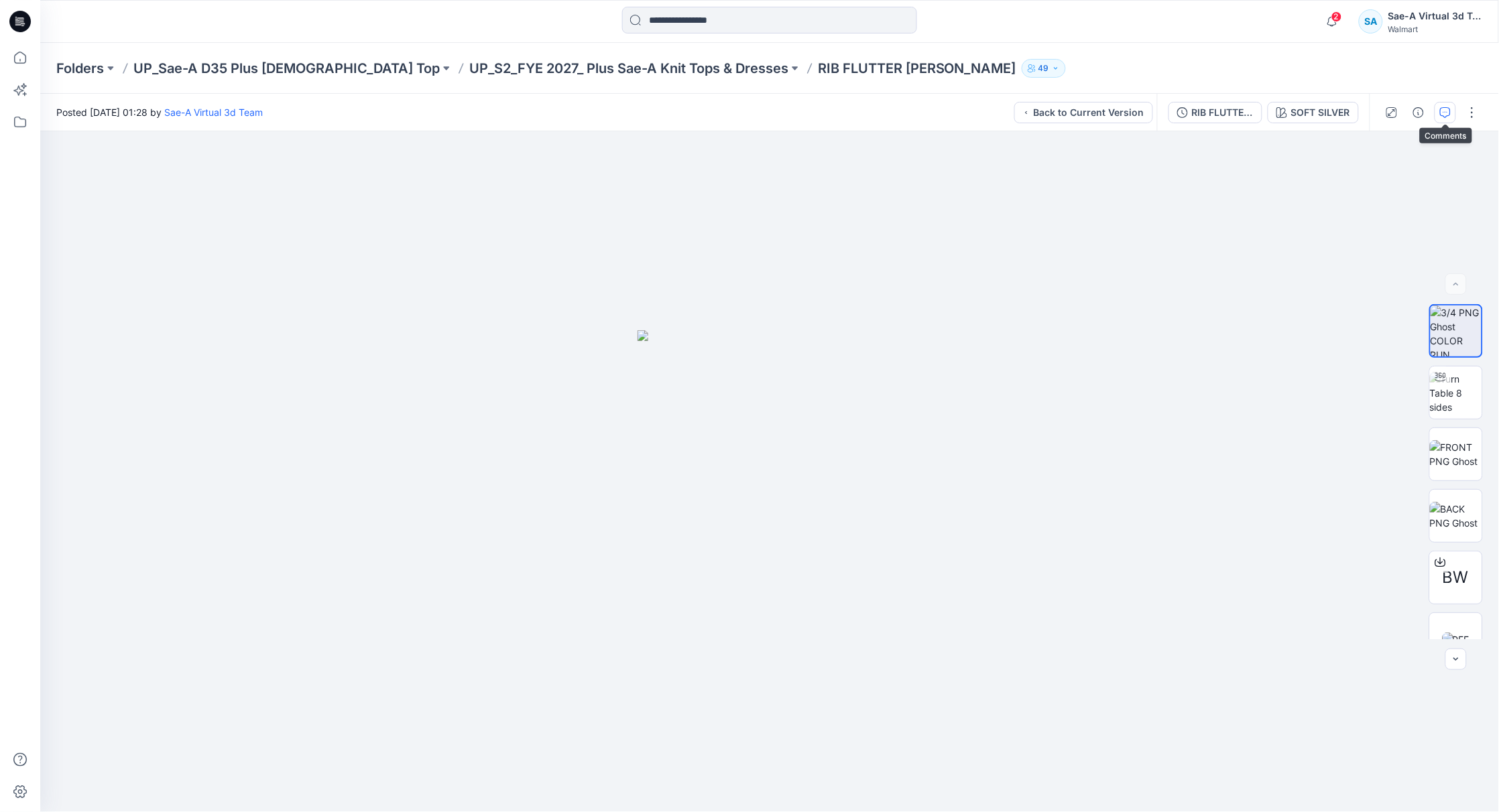
click at [1441, 110] on icon "button" at bounding box center [1446, 112] width 11 height 11
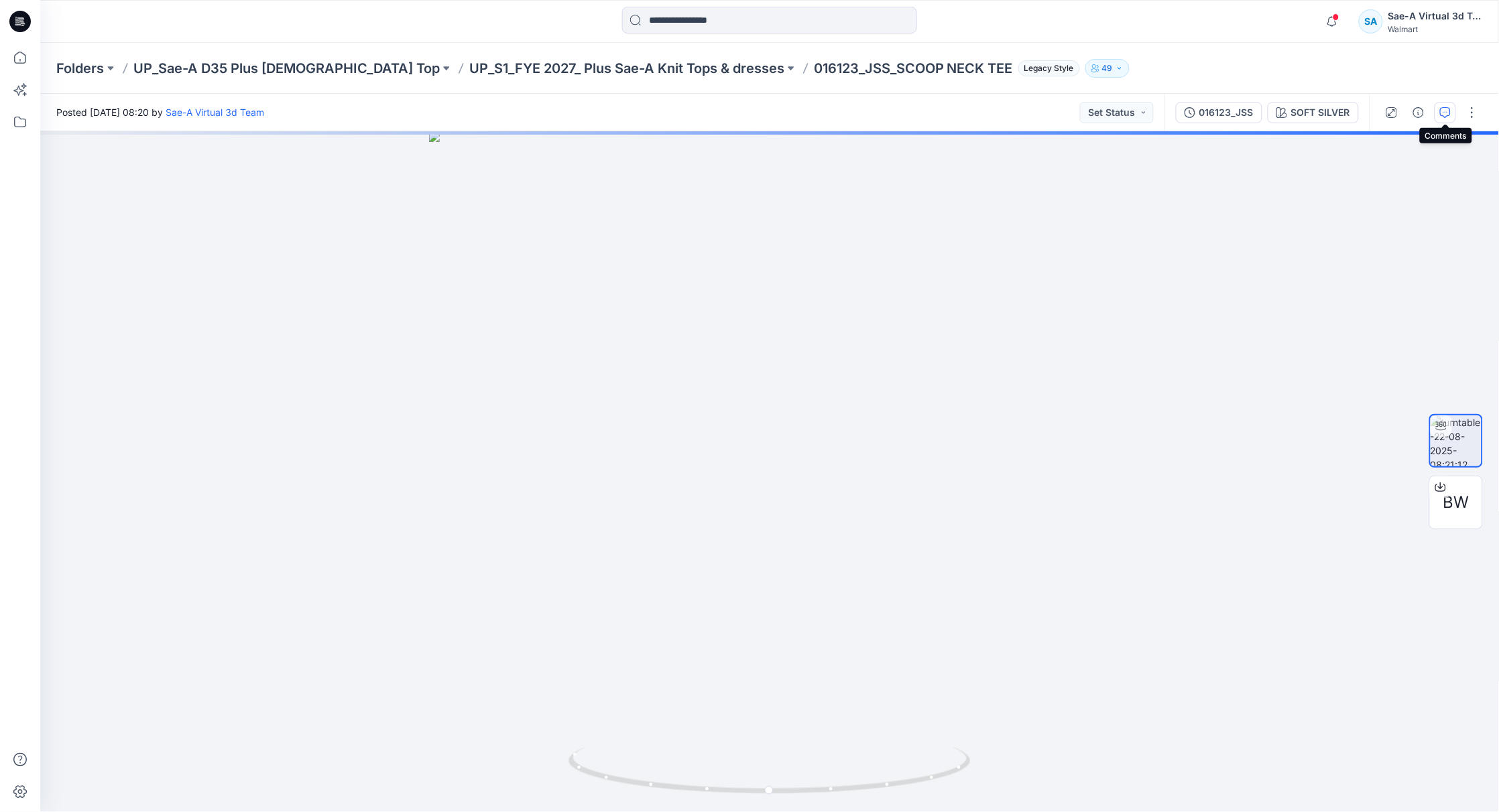
click at [1443, 115] on icon "button" at bounding box center [1446, 112] width 11 height 11
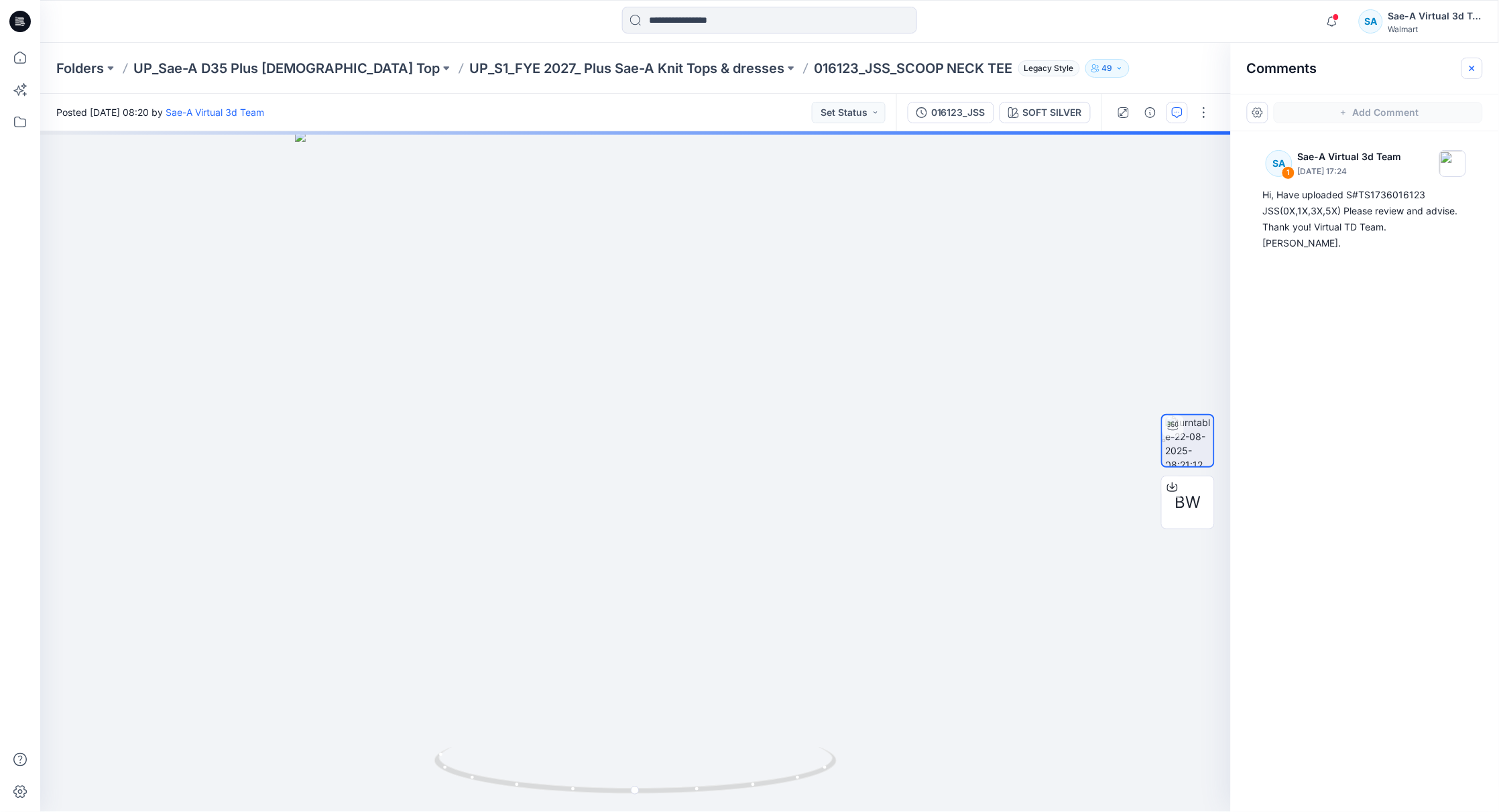
click at [1471, 58] on button "button" at bounding box center [1472, 69] width 22 height 22
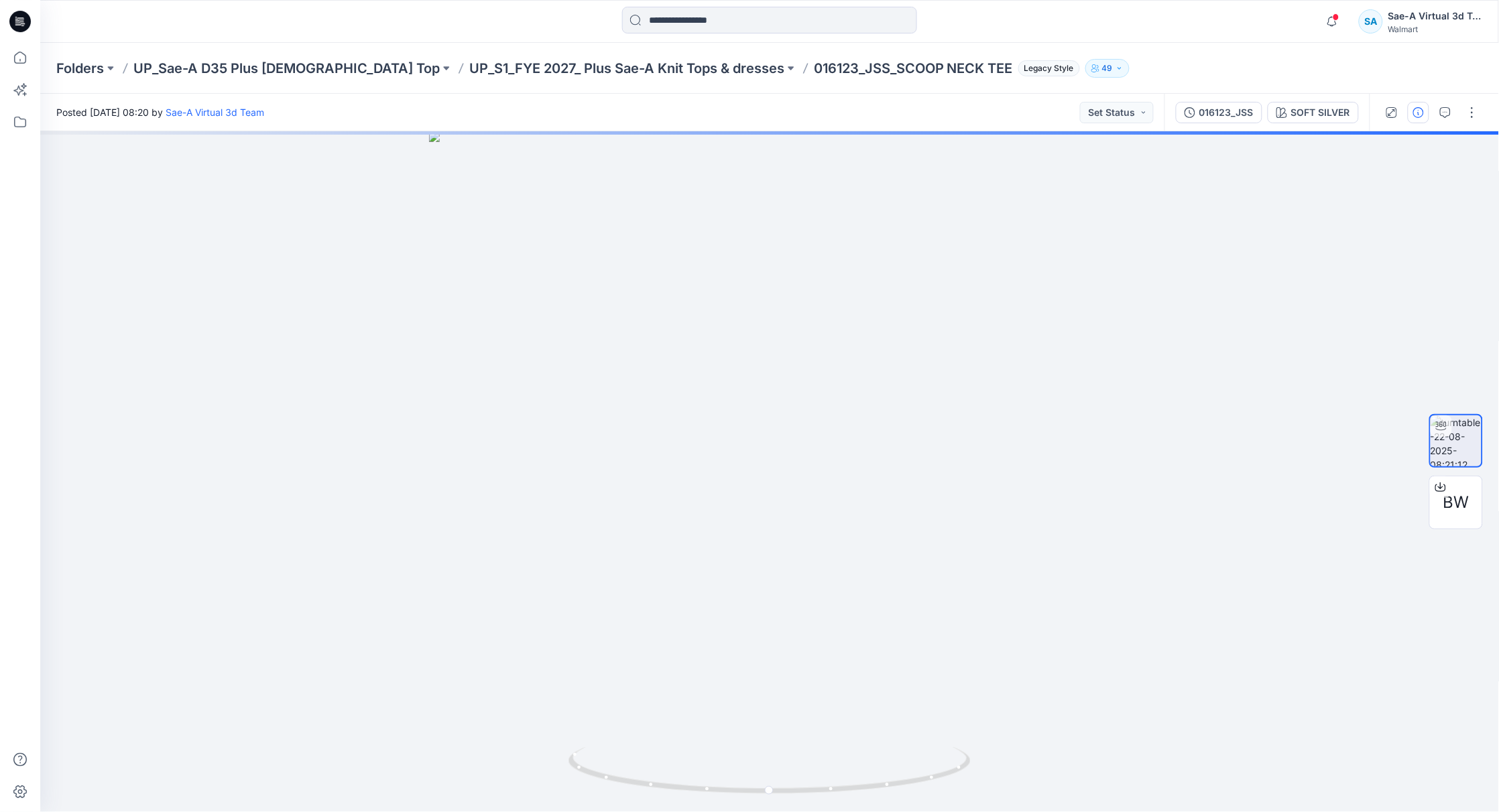
click at [1419, 115] on icon "button" at bounding box center [1418, 112] width 11 height 11
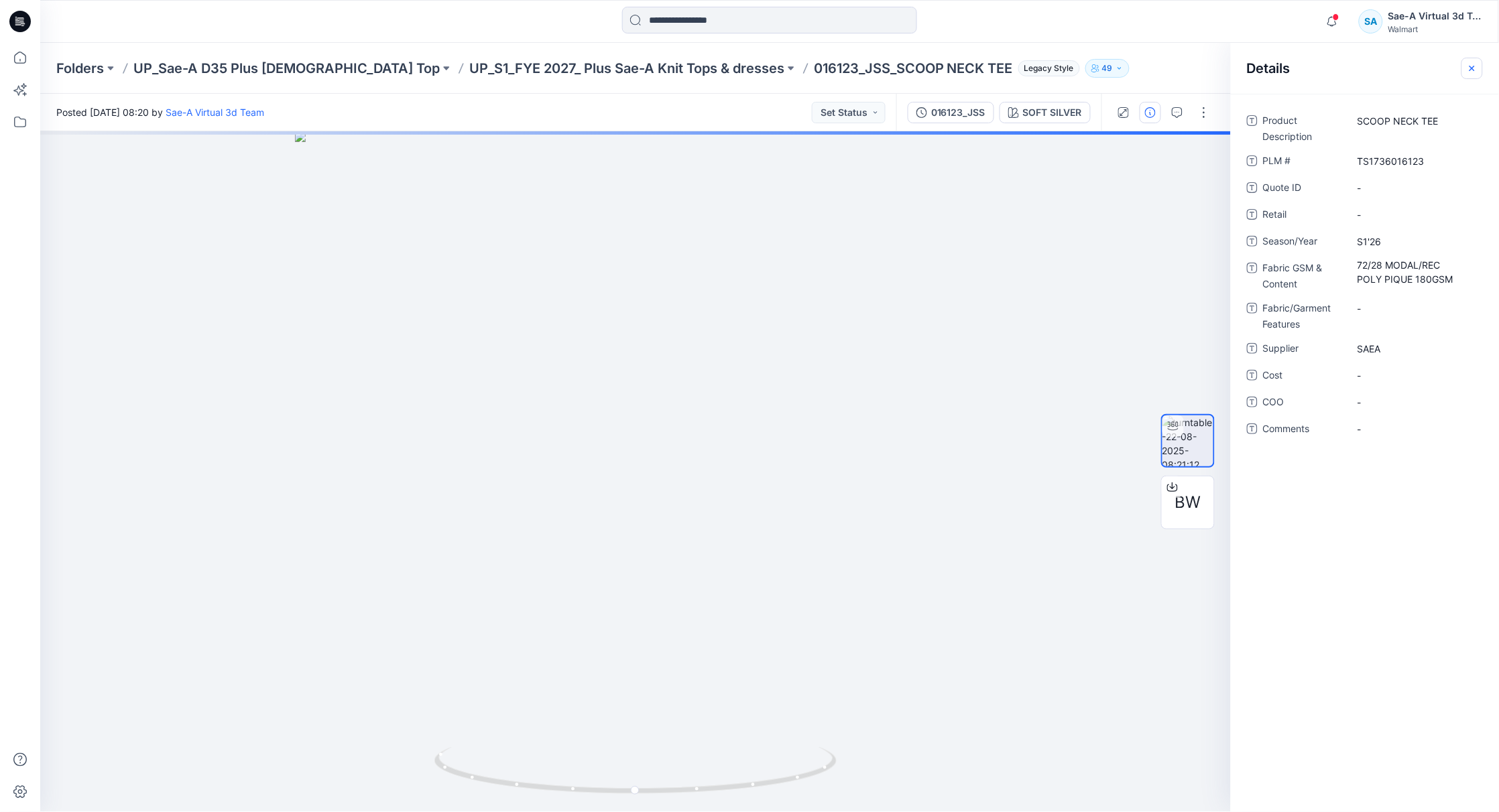
click at [1471, 66] on icon "button" at bounding box center [1472, 69] width 11 height 11
